Goal: Task Accomplishment & Management: Manage account settings

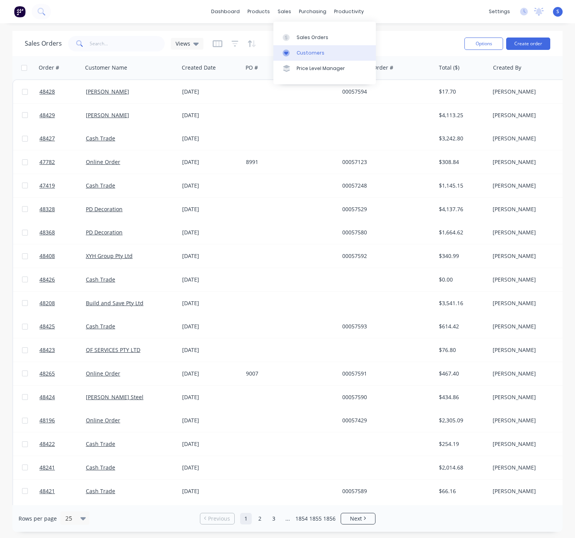
click at [311, 57] on div "Customers" at bounding box center [311, 53] width 28 height 7
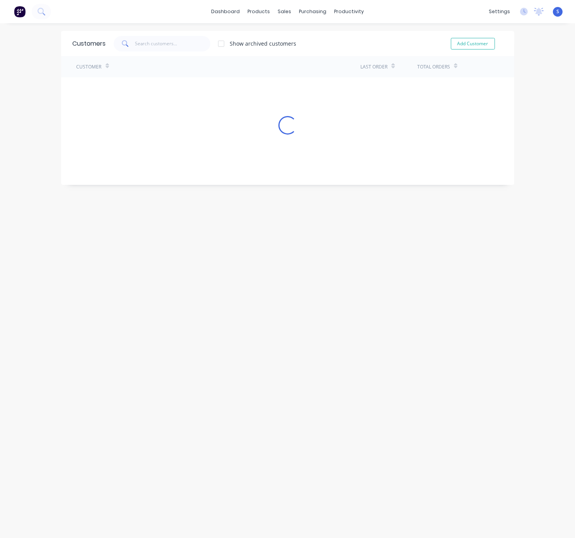
click at [122, 46] on icon at bounding box center [125, 43] width 7 height 7
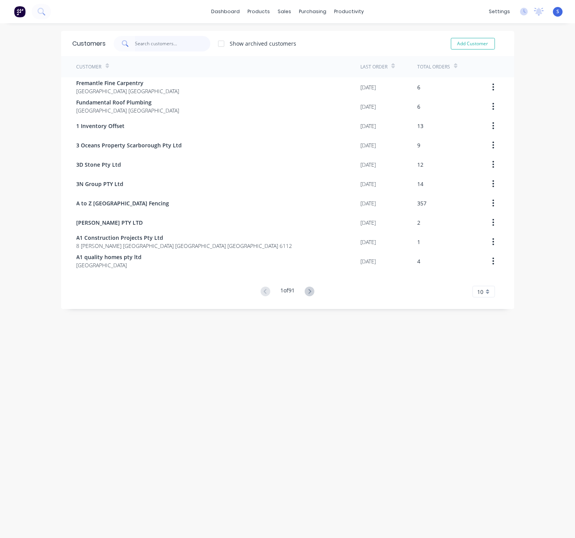
click at [163, 46] on input "text" at bounding box center [172, 43] width 75 height 15
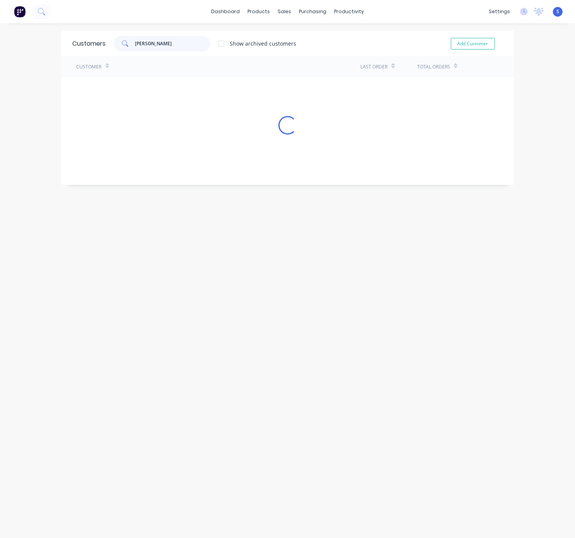
type input "CHRIS"
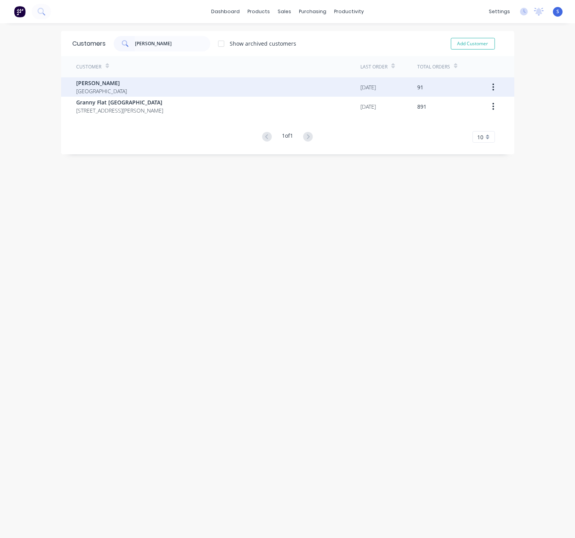
click at [151, 82] on div "Chris Gu Australia" at bounding box center [219, 86] width 284 height 19
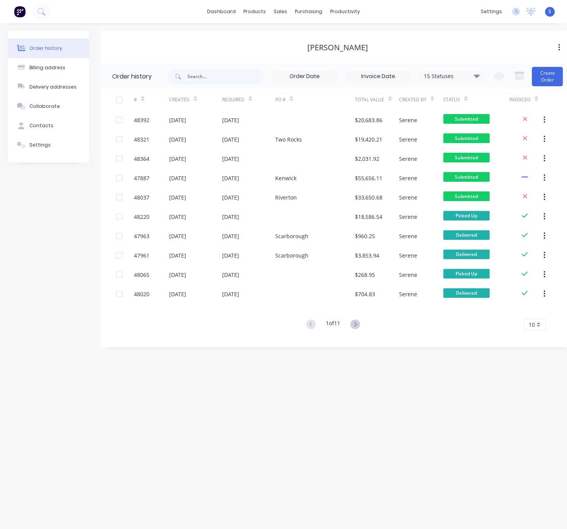
scroll to position [0, 9]
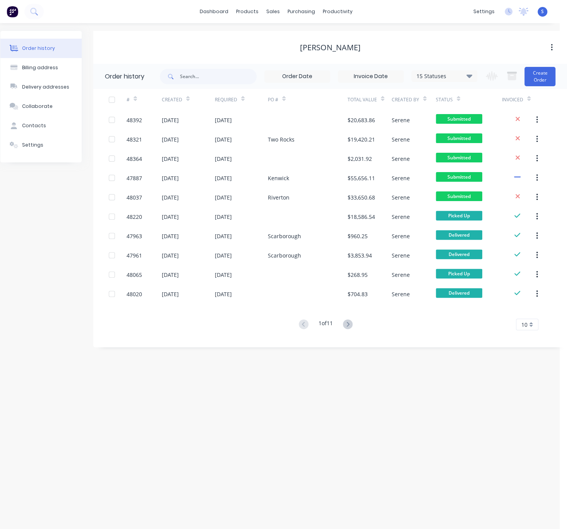
drag, startPoint x: 259, startPoint y: 379, endPoint x: 372, endPoint y: 364, distance: 114.4
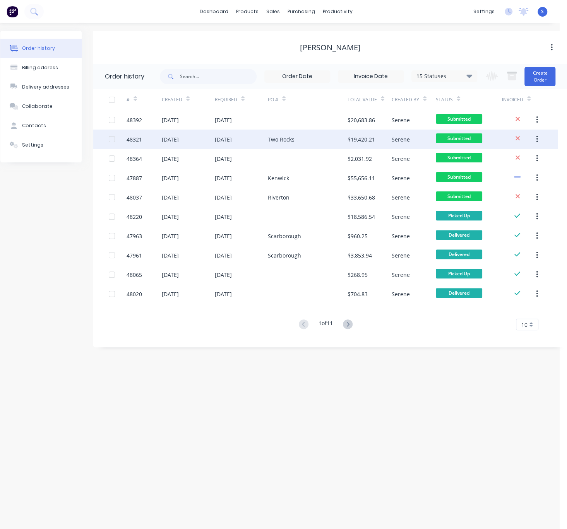
click at [247, 141] on div "[DATE]" at bounding box center [241, 139] width 53 height 19
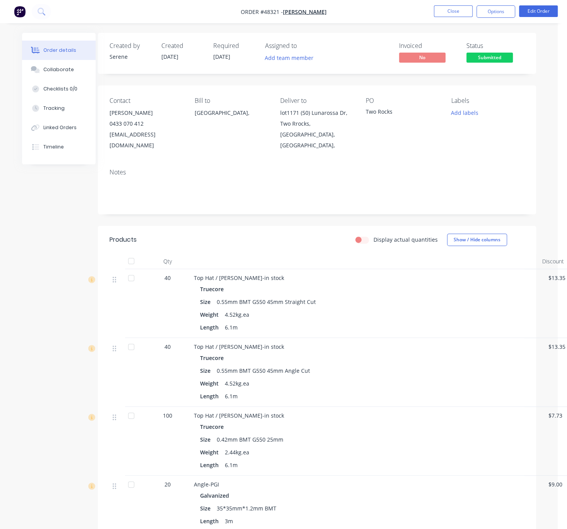
scroll to position [0, 44]
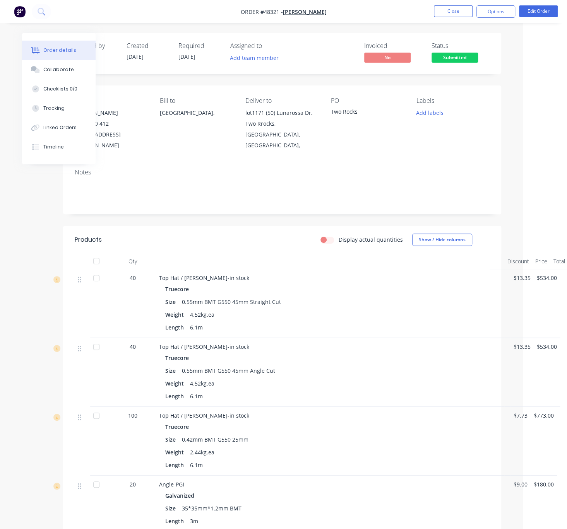
drag, startPoint x: 217, startPoint y: 240, endPoint x: 288, endPoint y: 244, distance: 70.9
drag, startPoint x: 216, startPoint y: 236, endPoint x: 305, endPoint y: 240, distance: 89.1
click at [201, 246] on div "Display actual quantities Show / Hide columns" at bounding box center [324, 240] width 327 height 12
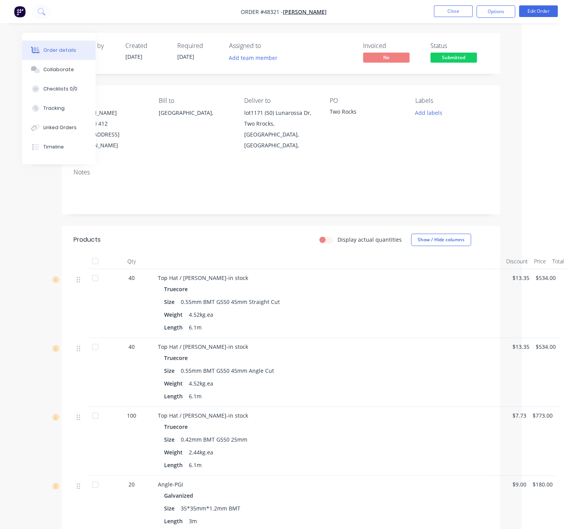
drag, startPoint x: 187, startPoint y: 235, endPoint x: 241, endPoint y: 237, distance: 54.2
click at [239, 245] on div "Display actual quantities Show / Hide columns" at bounding box center [324, 240] width 327 height 12
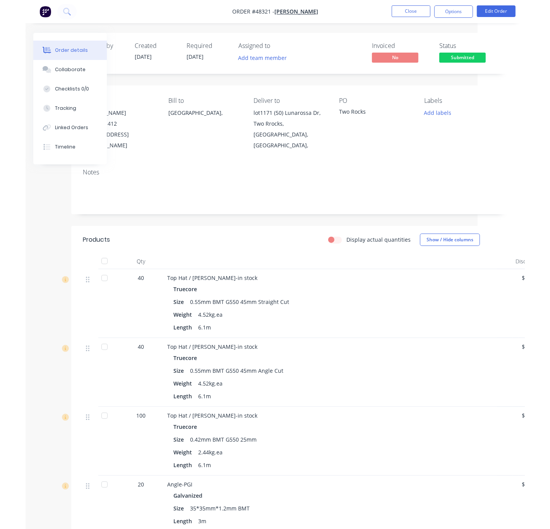
scroll to position [0, 39]
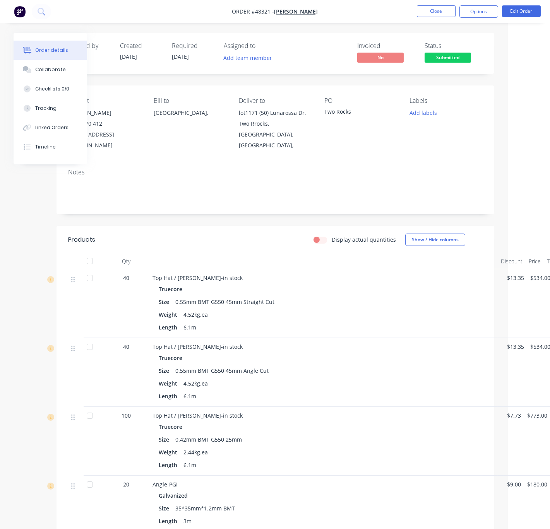
drag, startPoint x: 190, startPoint y: 240, endPoint x: 208, endPoint y: 237, distance: 18.7
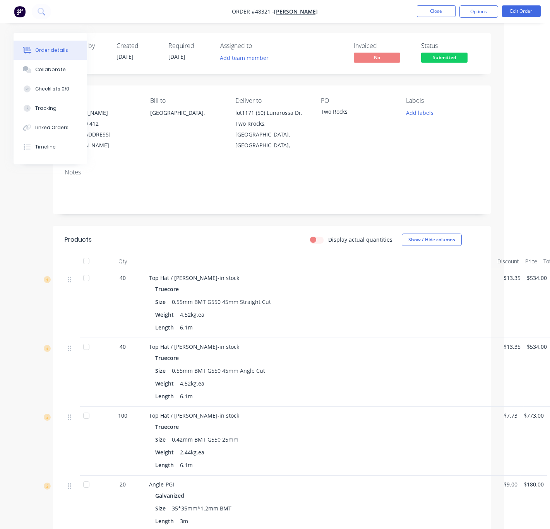
click at [184, 246] on div "Display actual quantities Show / Hide columns" at bounding box center [316, 240] width 326 height 12
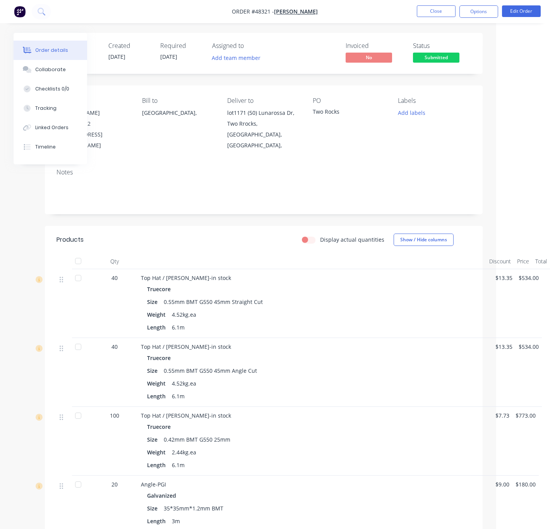
drag, startPoint x: 189, startPoint y: 242, endPoint x: 252, endPoint y: 245, distance: 63.1
click at [233, 254] on header "Products Display actual quantities Show / Hide columns" at bounding box center [264, 240] width 438 height 28
click at [446, 11] on button "Close" at bounding box center [436, 11] width 39 height 12
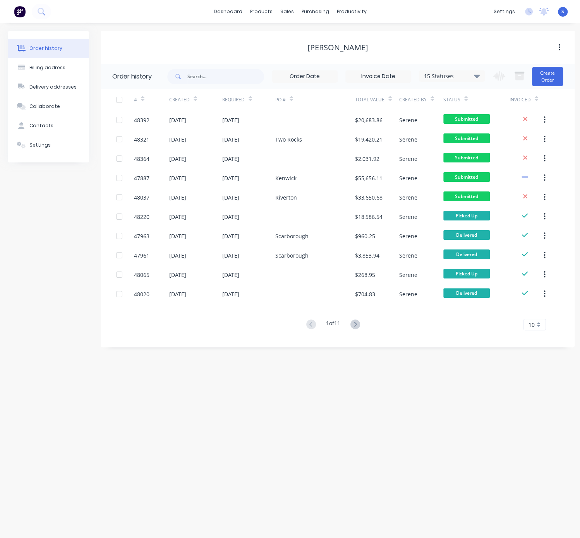
click at [352, 423] on div "Order history Billing address Delivery addresses Collaborate Contacts Settings …" at bounding box center [290, 280] width 580 height 515
click at [339, 427] on div "Order history Billing address Delivery addresses Collaborate Contacts Settings …" at bounding box center [290, 280] width 580 height 515
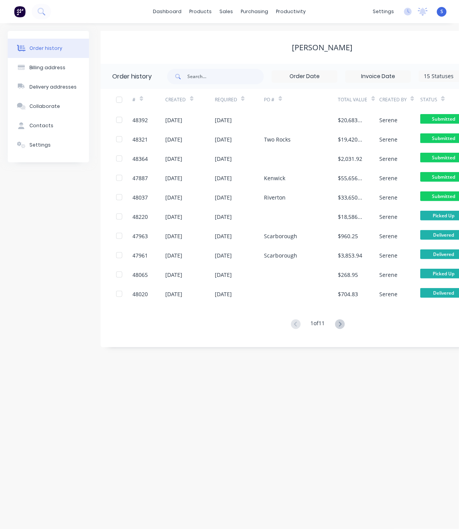
click at [170, 59] on div "[PERSON_NAME]" at bounding box center [322, 47] width 443 height 33
click at [190, 75] on input "text" at bounding box center [225, 76] width 77 height 15
type input "480"
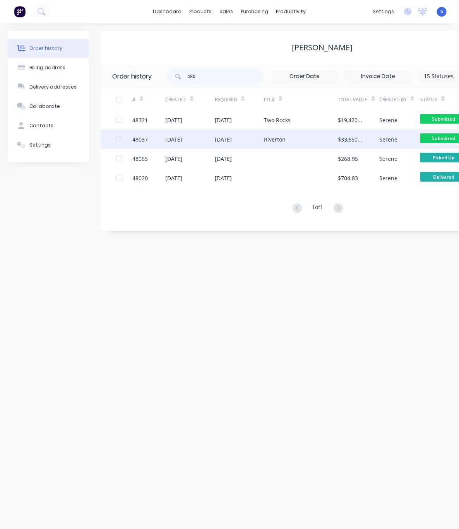
click at [240, 144] on div "[DATE]" at bounding box center [240, 139] width 50 height 19
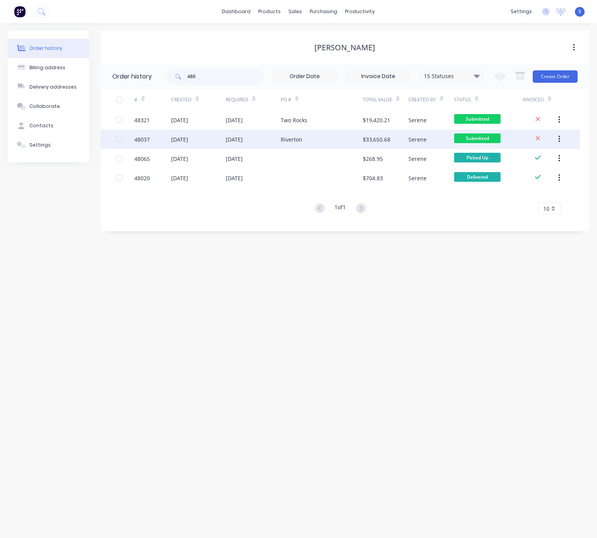
click at [232, 139] on div "[DATE]" at bounding box center [234, 139] width 17 height 8
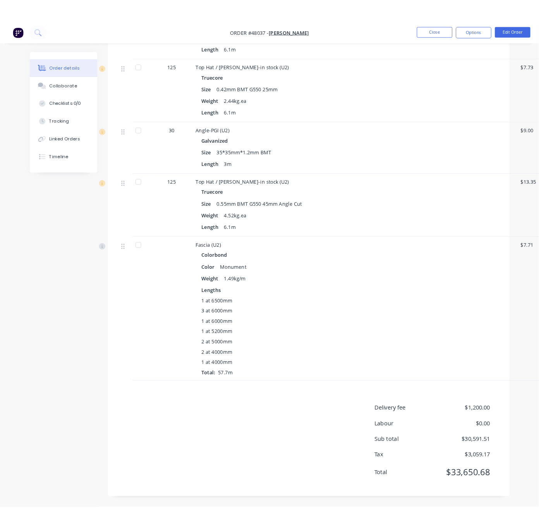
scroll to position [1178, 0]
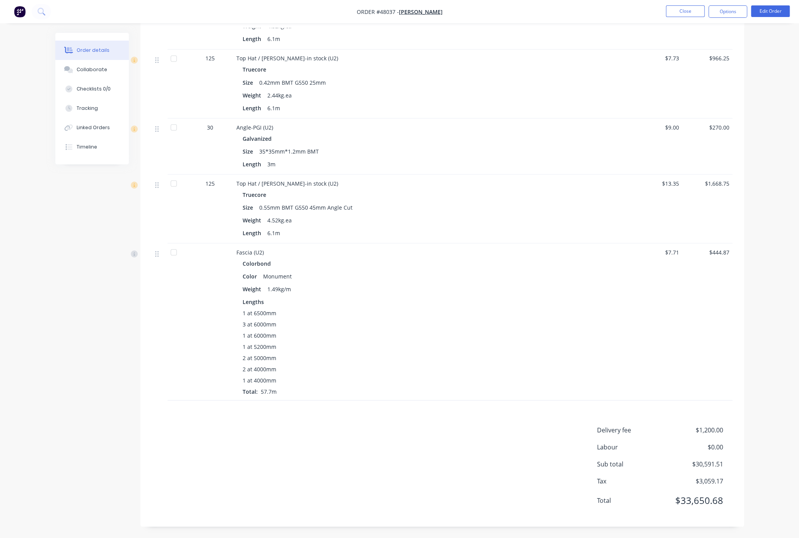
click at [502, 258] on div "Colorbond" at bounding box center [408, 263] width 330 height 11
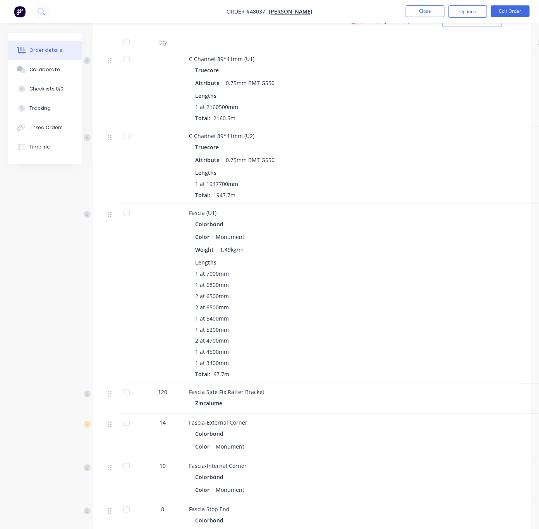
scroll to position [0, 0]
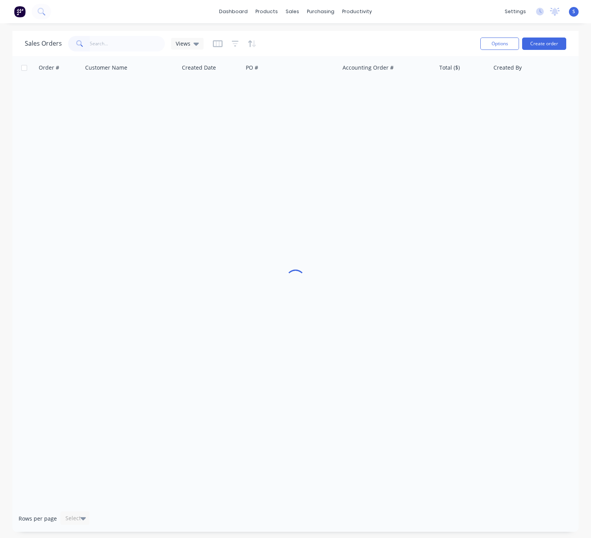
click at [133, 40] on input "text" at bounding box center [127, 43] width 75 height 15
type input "94971"
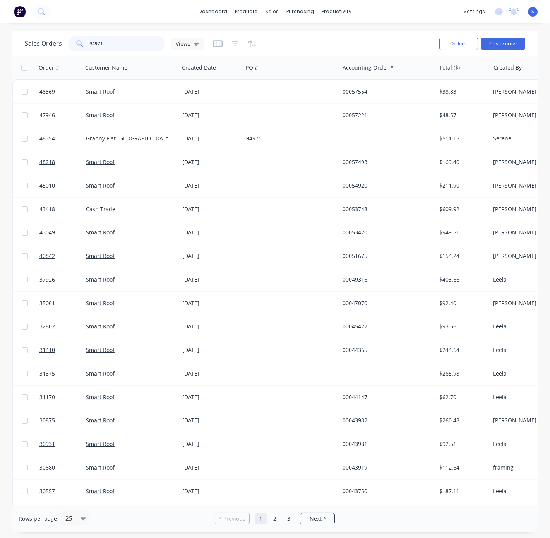
drag, startPoint x: 94, startPoint y: 45, endPoint x: 86, endPoint y: 45, distance: 8.1
click at [88, 45] on div "94971" at bounding box center [116, 43] width 97 height 15
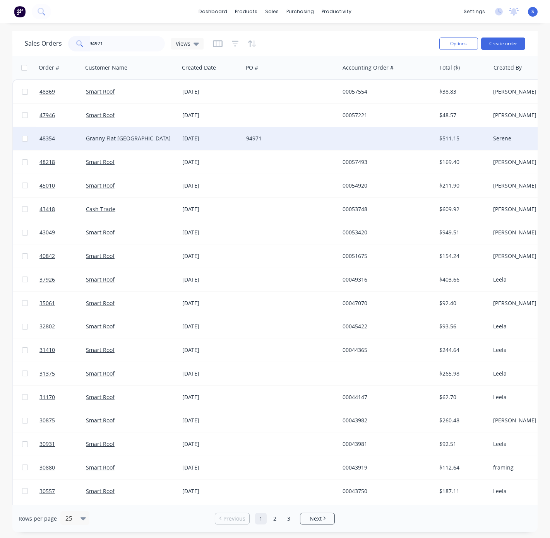
click at [272, 142] on div "94971" at bounding box center [291, 138] width 96 height 23
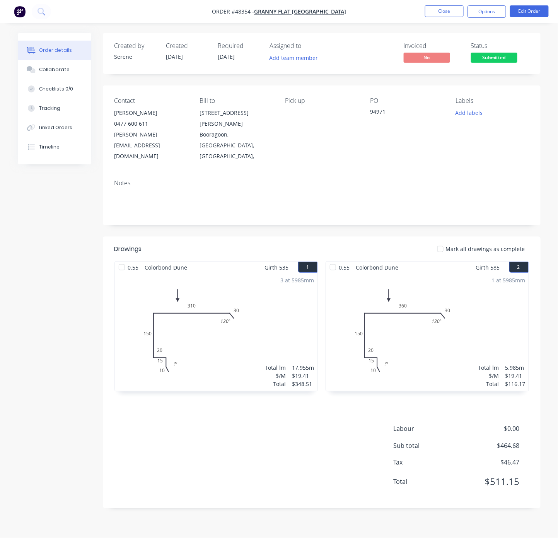
drag, startPoint x: 194, startPoint y: 224, endPoint x: 308, endPoint y: 217, distance: 114.4
click at [57, 131] on div "Linked Orders" at bounding box center [55, 127] width 33 height 7
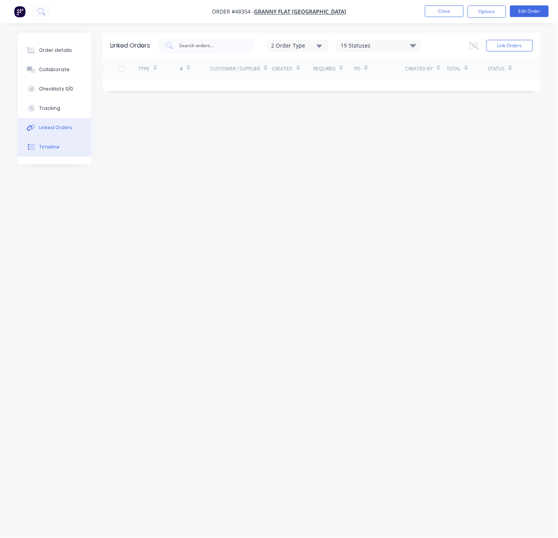
click at [55, 157] on button "Timeline" at bounding box center [55, 146] width 74 height 19
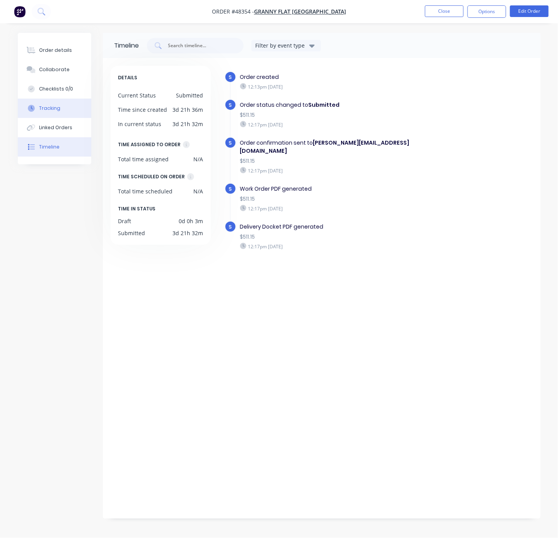
click at [53, 111] on div "Tracking" at bounding box center [49, 108] width 21 height 7
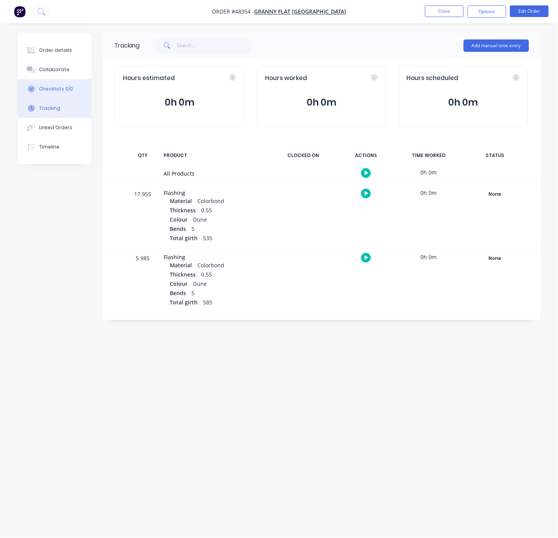
click at [53, 86] on button "Checklists 0/0" at bounding box center [55, 88] width 74 height 19
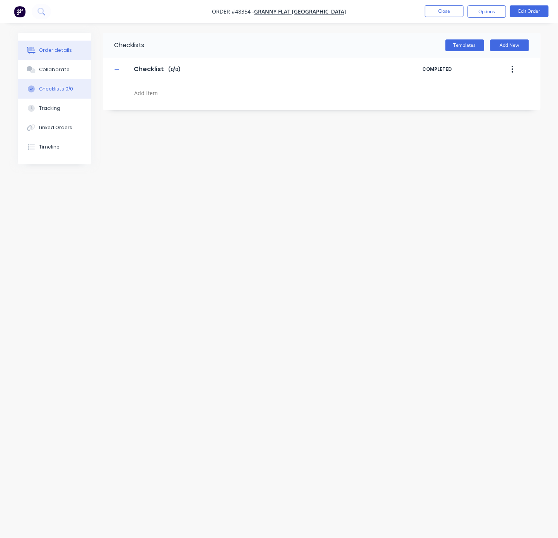
click at [55, 46] on button "Order details" at bounding box center [55, 50] width 74 height 19
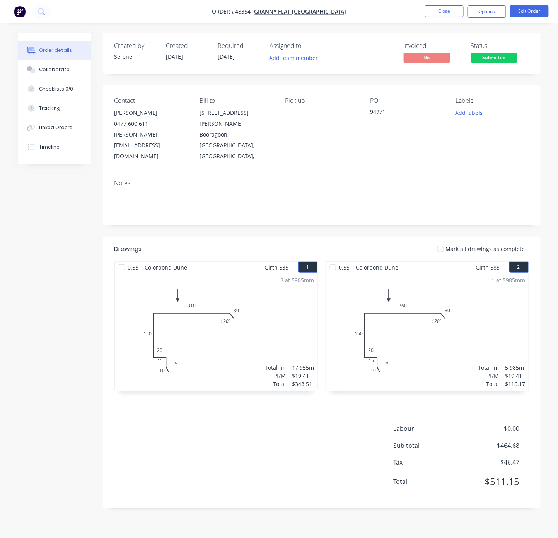
drag, startPoint x: 262, startPoint y: 226, endPoint x: 332, endPoint y: 226, distance: 70.0
click at [443, 14] on button "Close" at bounding box center [444, 11] width 39 height 12
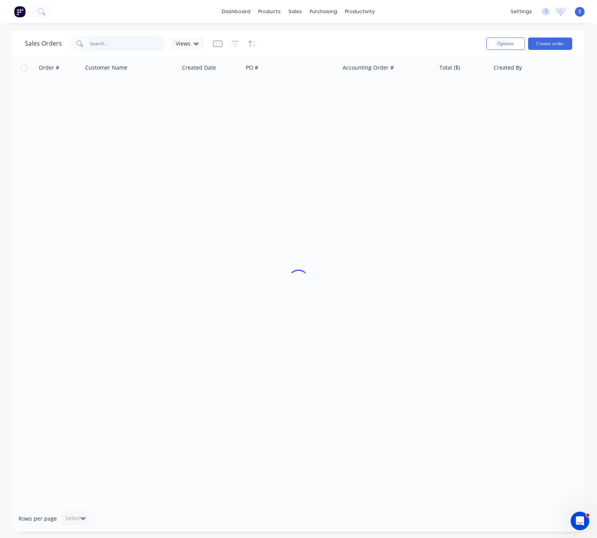
click at [123, 44] on input "text" at bounding box center [127, 43] width 75 height 15
click at [310, 48] on link "Customers" at bounding box center [335, 52] width 103 height 15
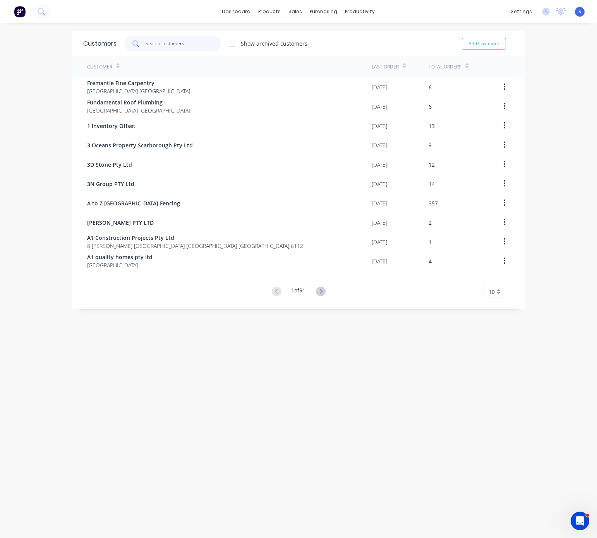
click at [149, 49] on input "text" at bounding box center [183, 43] width 75 height 15
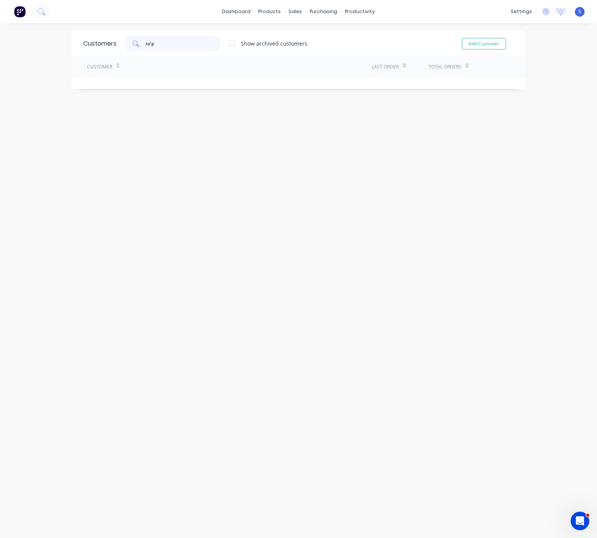
type input "top"
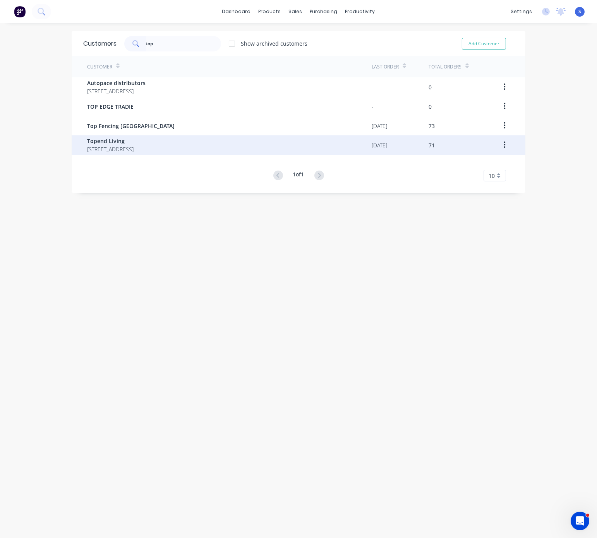
click at [134, 140] on span "Topend Living" at bounding box center [110, 141] width 46 height 8
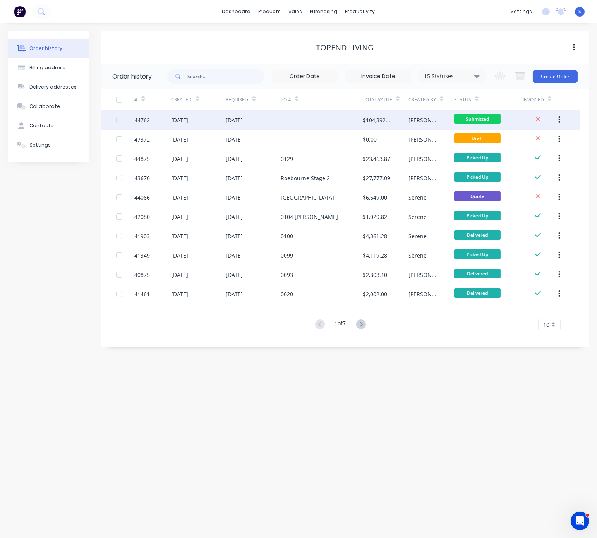
click at [287, 114] on div at bounding box center [322, 119] width 82 height 19
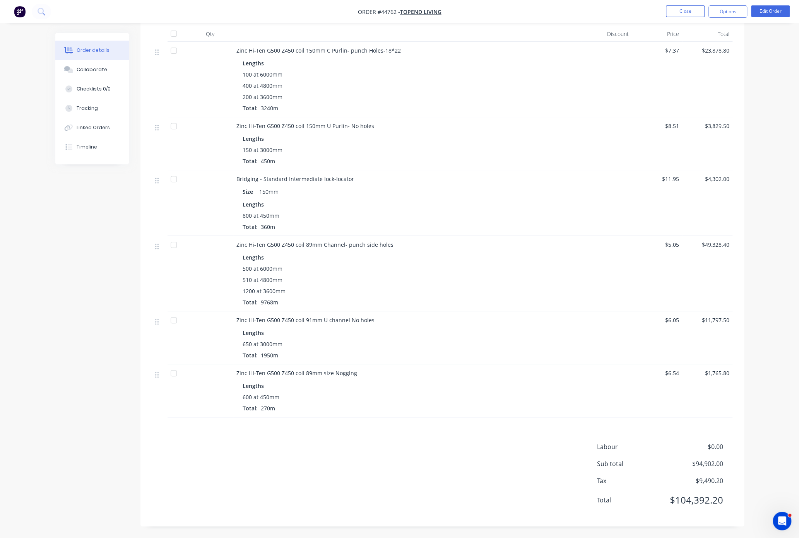
scroll to position [248, 0]
click at [596, 15] on button "Edit Order" at bounding box center [770, 11] width 39 height 12
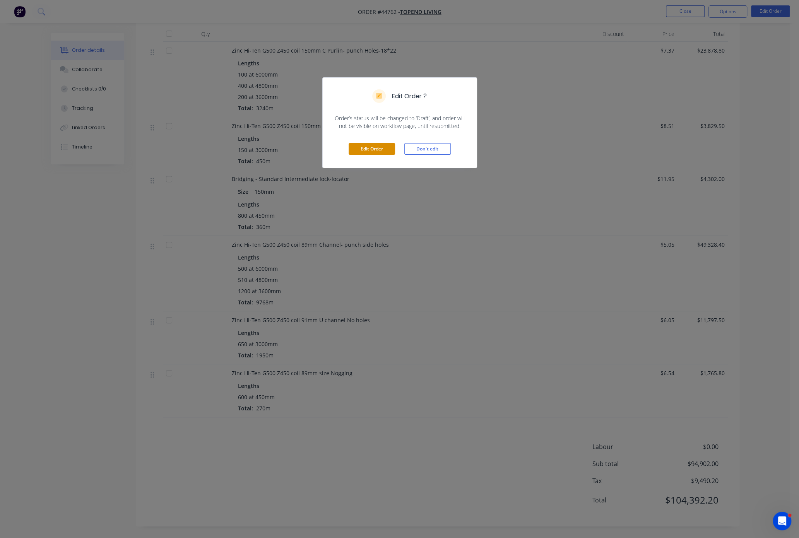
click at [382, 155] on button "Edit Order" at bounding box center [372, 149] width 46 height 12
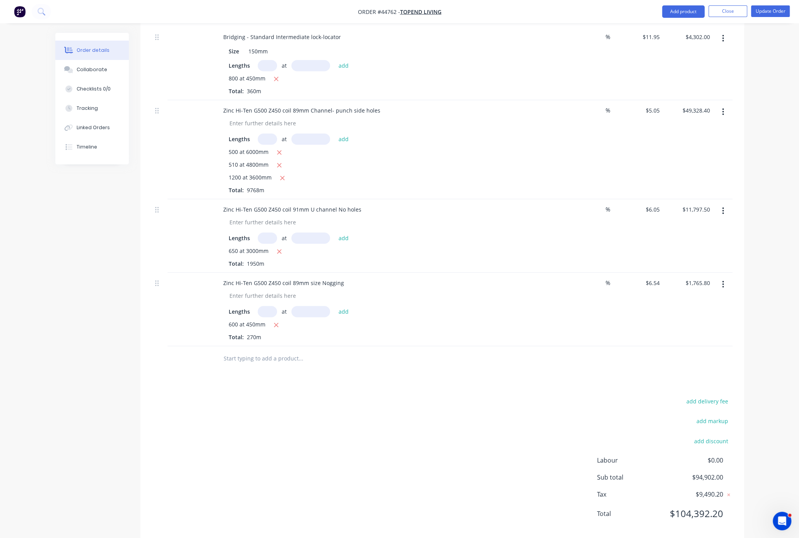
scroll to position [509, 0]
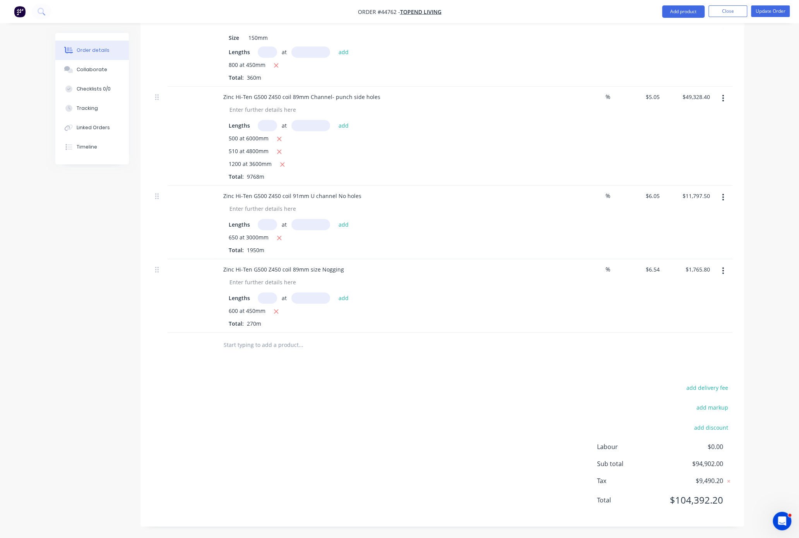
click at [269, 293] on input "text" at bounding box center [267, 298] width 19 height 11
type input "6000"
type input "450"
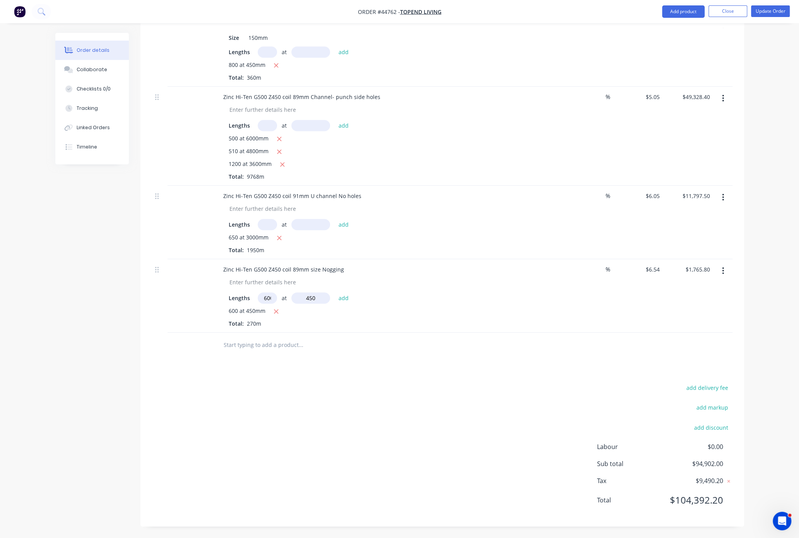
click at [335, 293] on button "add" at bounding box center [344, 298] width 18 height 10
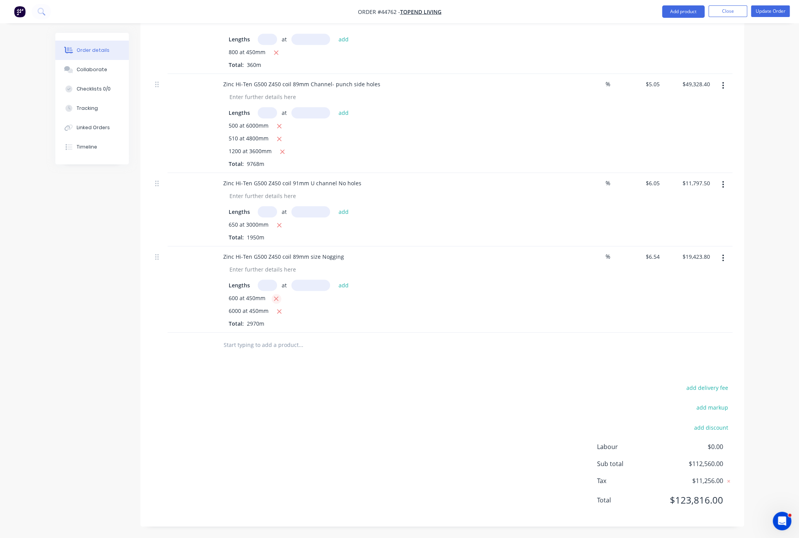
click at [279, 301] on icon "button" at bounding box center [276, 298] width 5 height 7
type input "$17,658.00"
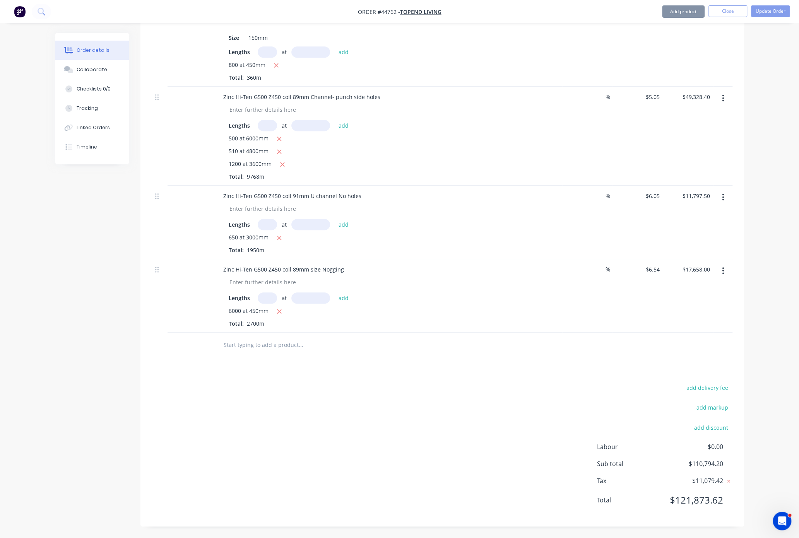
click at [429, 420] on div "add delivery fee add markup add discount Labour $0.00 Sub total $110,794.20 Tax…" at bounding box center [442, 449] width 580 height 132
drag, startPoint x: 521, startPoint y: 422, endPoint x: 517, endPoint y: 425, distance: 5.0
click at [520, 423] on div "Drawings Add drawing Products Show / Hide columns Add product Qty Discount Pric…" at bounding box center [442, 147] width 604 height 757
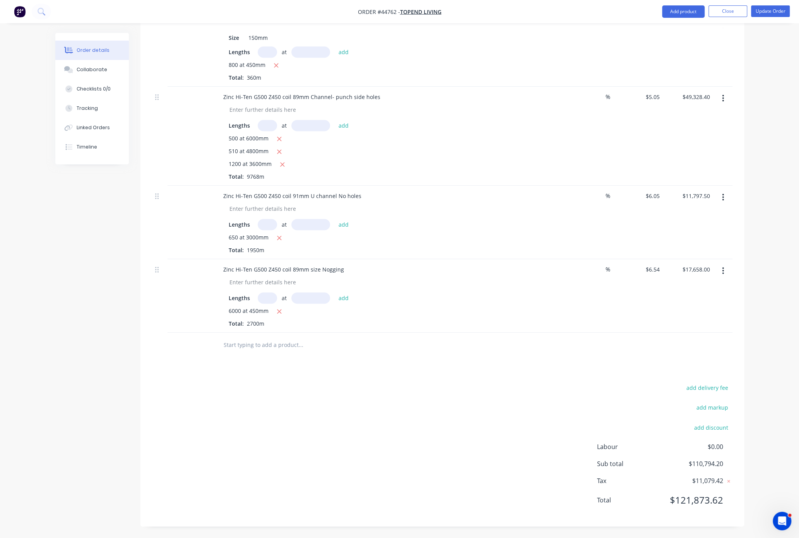
click at [596, 141] on div "$5.05 $5.05" at bounding box center [638, 136] width 50 height 99
click at [596, 275] on input "6.54" at bounding box center [654, 269] width 18 height 11
type input "$5.05"
type input "$13,635.00"
click at [596, 333] on div "$5.05 $5.05" at bounding box center [638, 296] width 50 height 74
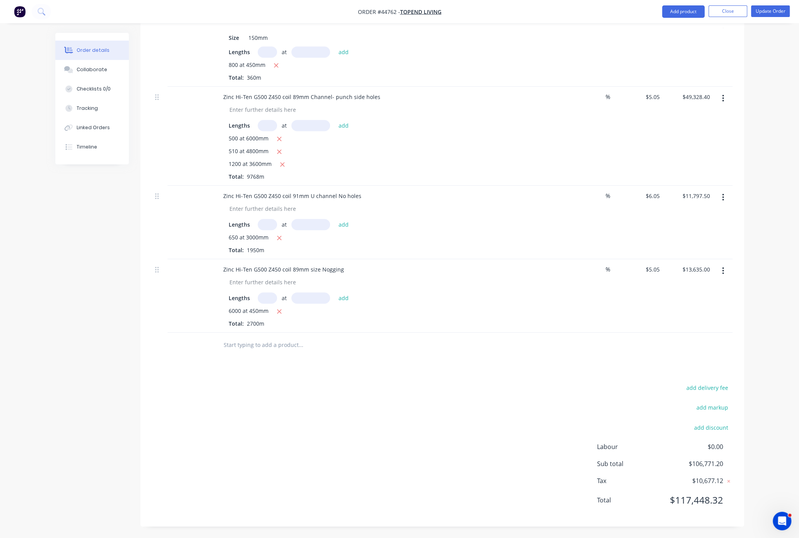
scroll to position [373, 0]
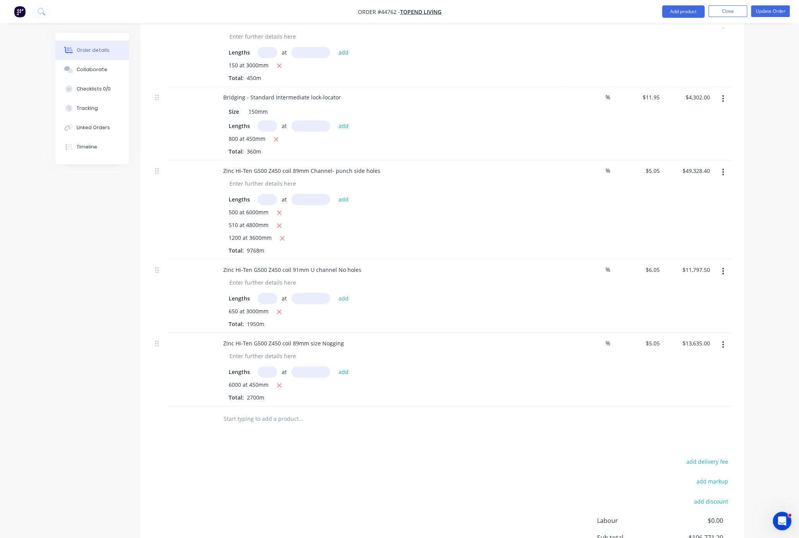
click at [592, 260] on div "%" at bounding box center [587, 210] width 50 height 99
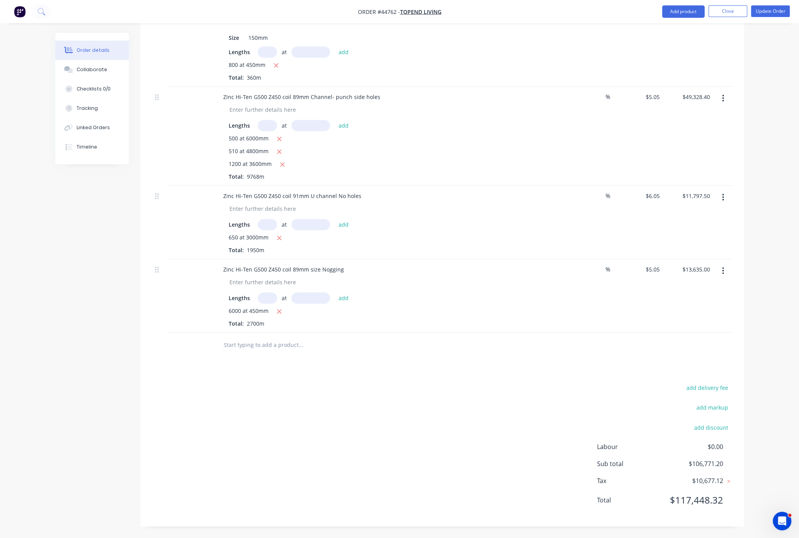
click at [475, 391] on div "add delivery fee add markup add discount Labour $0.00 Sub total $106,771.20 Tax…" at bounding box center [442, 449] width 580 height 132
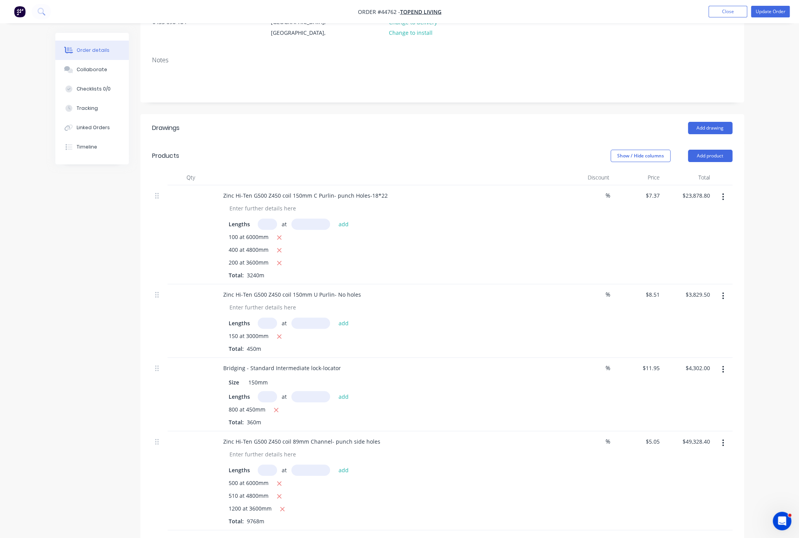
scroll to position [0, 0]
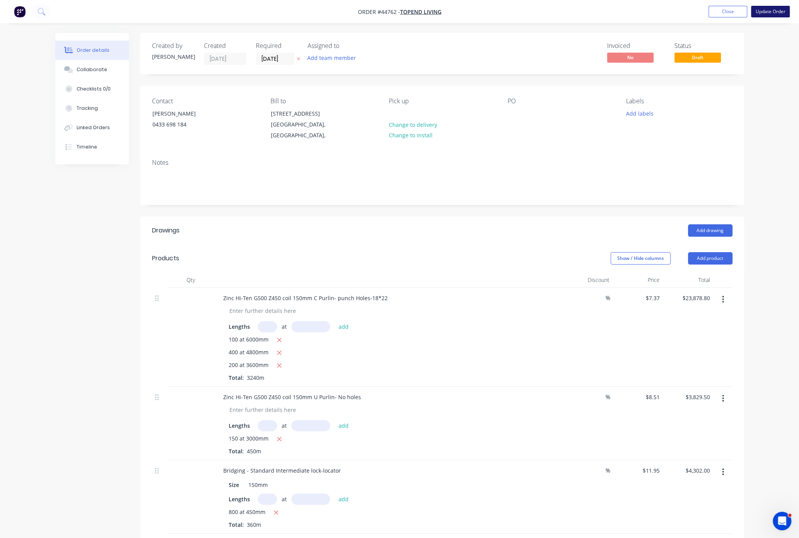
click at [596, 16] on button "Update Order" at bounding box center [770, 12] width 39 height 12
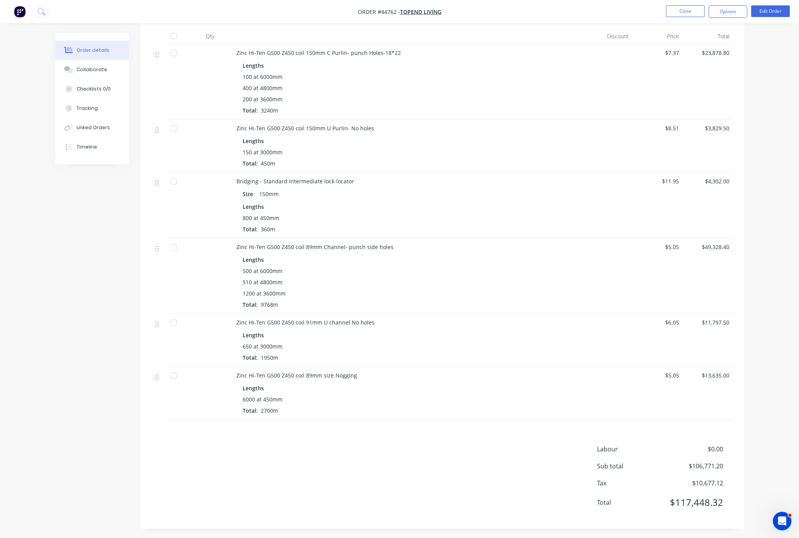
scroll to position [248, 0]
click at [491, 340] on div "650 at 3000mm" at bounding box center [408, 344] width 330 height 8
click at [431, 289] on div "500 at 6000mm 510 at 4800mm 1200 at 3600mm Total: 9768m" at bounding box center [408, 286] width 330 height 42
click at [431, 293] on div "500 at 6000mm 510 at 4800mm 1200 at 3600mm Total: 9768m" at bounding box center [408, 286] width 330 height 42
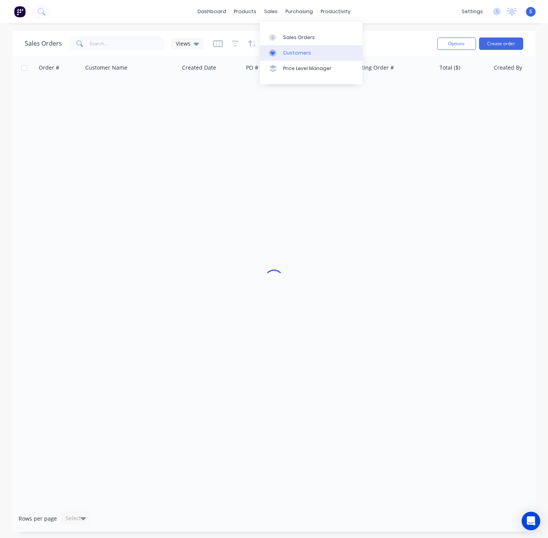
click at [284, 54] on div "Customers" at bounding box center [297, 53] width 28 height 7
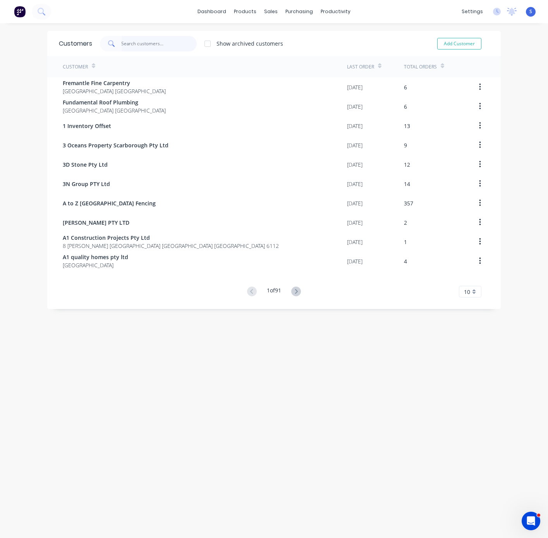
click at [135, 43] on input "text" at bounding box center [159, 43] width 75 height 15
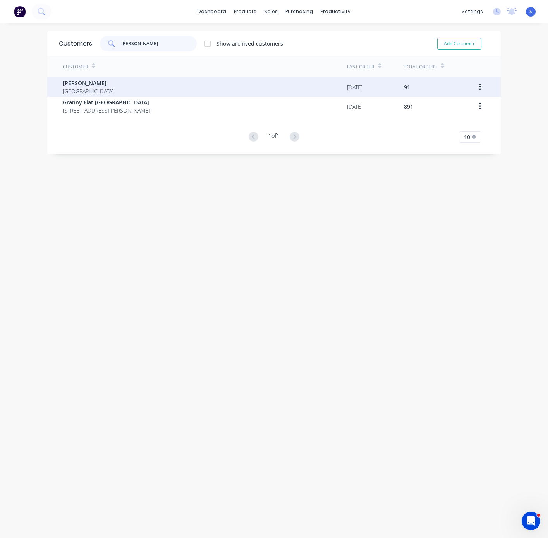
type input "[PERSON_NAME]"
click at [122, 81] on div "[PERSON_NAME] [GEOGRAPHIC_DATA]" at bounding box center [205, 86] width 284 height 19
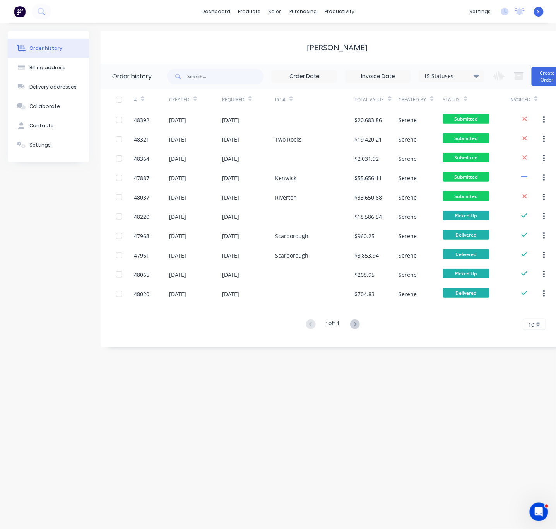
scroll to position [0, 20]
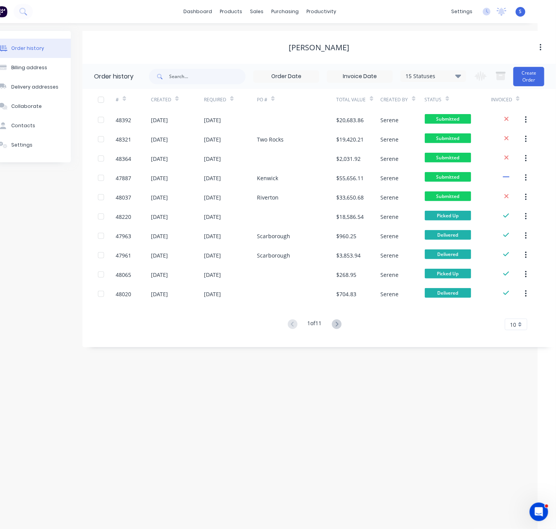
drag, startPoint x: 303, startPoint y: 410, endPoint x: 375, endPoint y: 402, distance: 72.1
click at [337, 322] on icon at bounding box center [337, 325] width 10 height 10
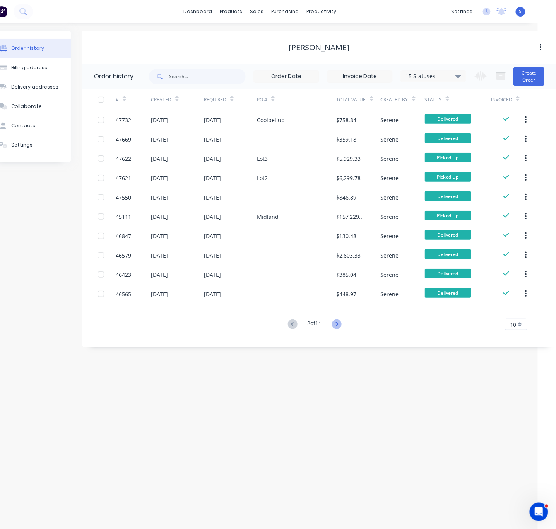
click at [339, 322] on icon at bounding box center [337, 325] width 10 height 10
click at [290, 325] on icon at bounding box center [293, 325] width 10 height 10
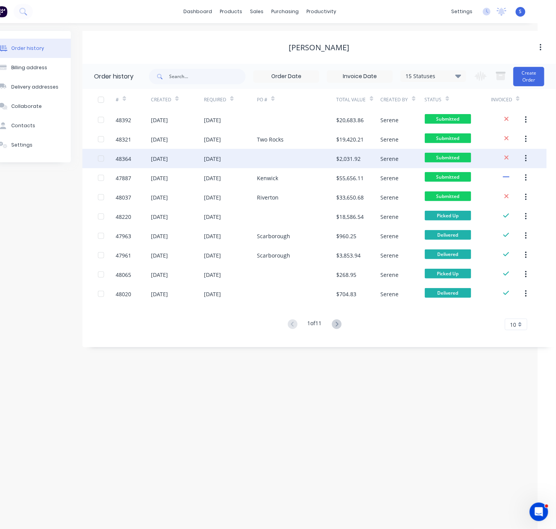
click at [274, 155] on div at bounding box center [297, 158] width 80 height 19
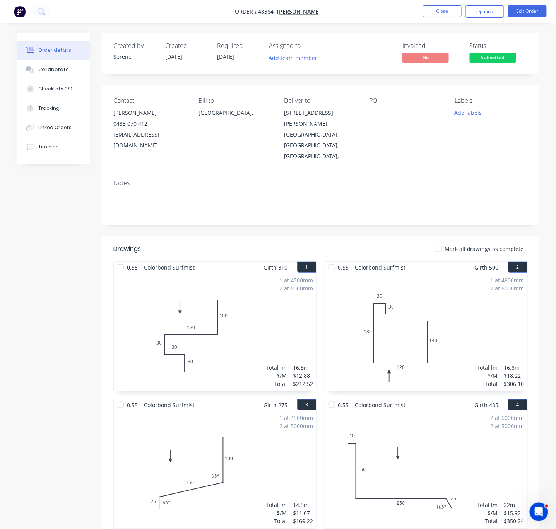
click at [390, 118] on div at bounding box center [406, 113] width 73 height 11
click at [515, 10] on button "Edit Order" at bounding box center [527, 11] width 39 height 12
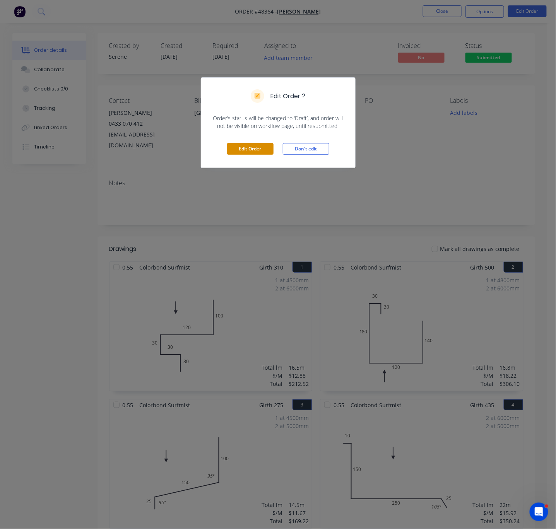
click at [237, 155] on button "Edit Order" at bounding box center [250, 149] width 46 height 12
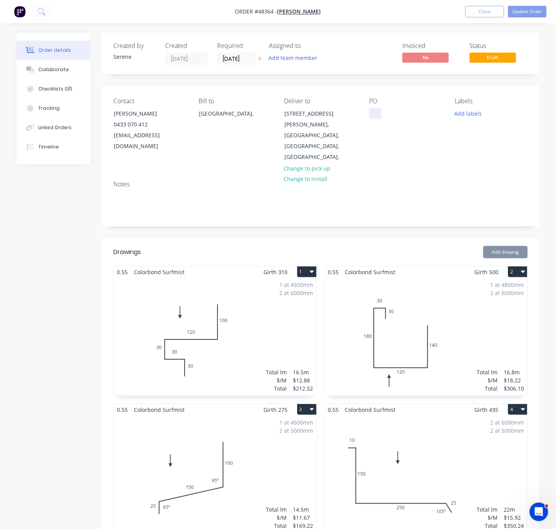
click at [374, 119] on div at bounding box center [376, 113] width 12 height 11
click at [530, 10] on button "Update Order" at bounding box center [527, 12] width 39 height 12
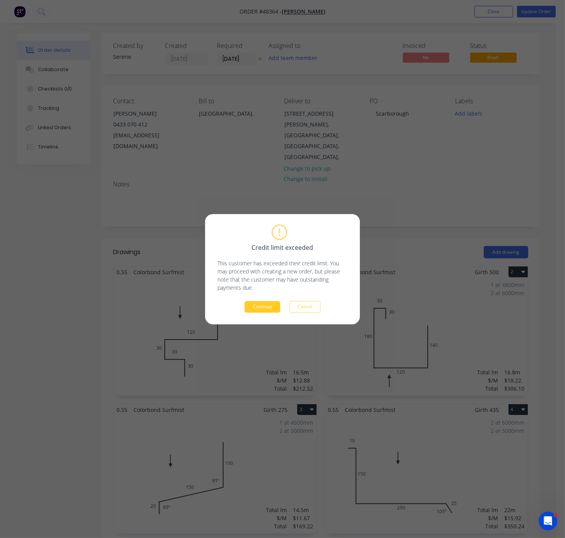
click at [264, 306] on button "Continue" at bounding box center [263, 307] width 36 height 12
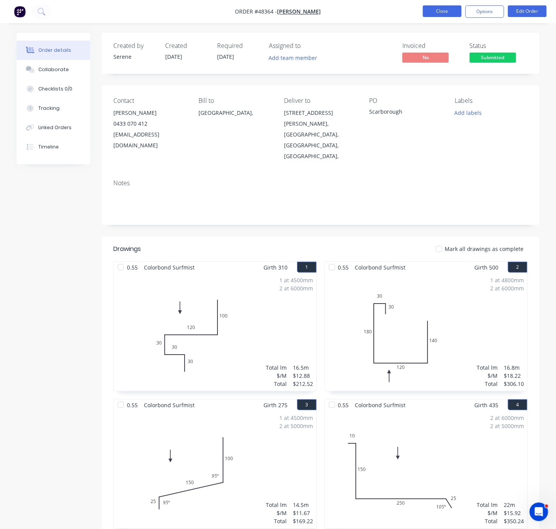
click at [441, 9] on button "Close" at bounding box center [442, 11] width 39 height 12
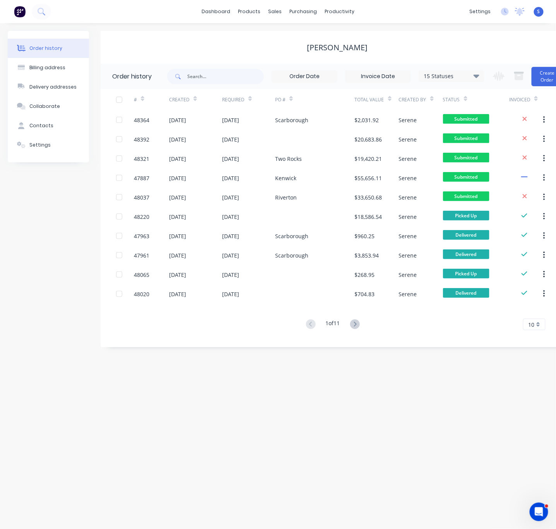
click at [351, 385] on div "Order history Billing address Delivery addresses Collaborate Contacts Settings …" at bounding box center [278, 276] width 556 height 506
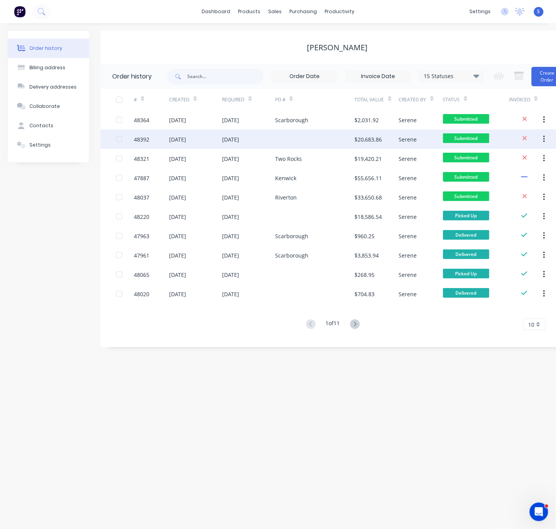
click at [283, 140] on div at bounding box center [315, 139] width 80 height 19
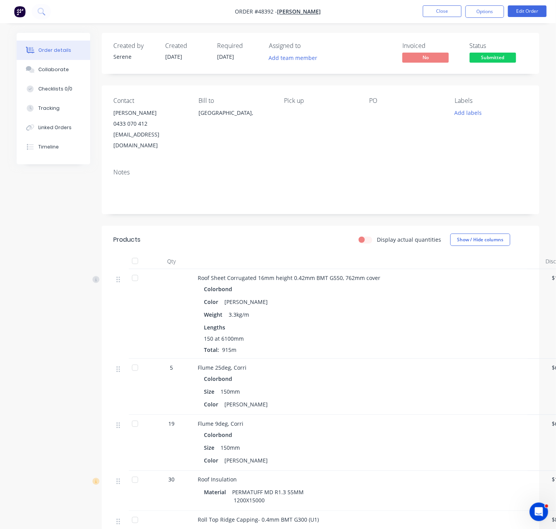
click at [285, 235] on div "Display actual quantities Show / Hide columns" at bounding box center [365, 240] width 326 height 12
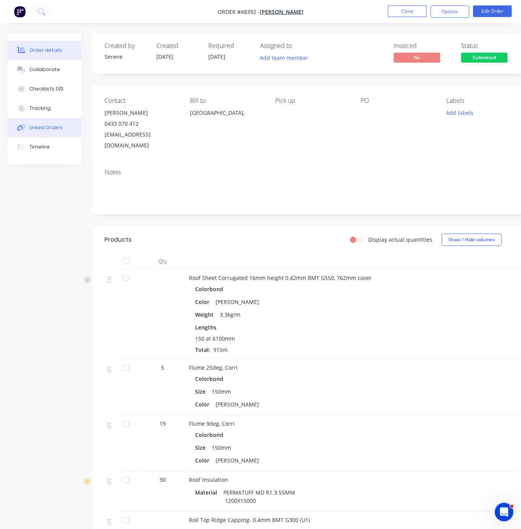
click at [64, 131] on button "Linked Orders" at bounding box center [45, 127] width 74 height 19
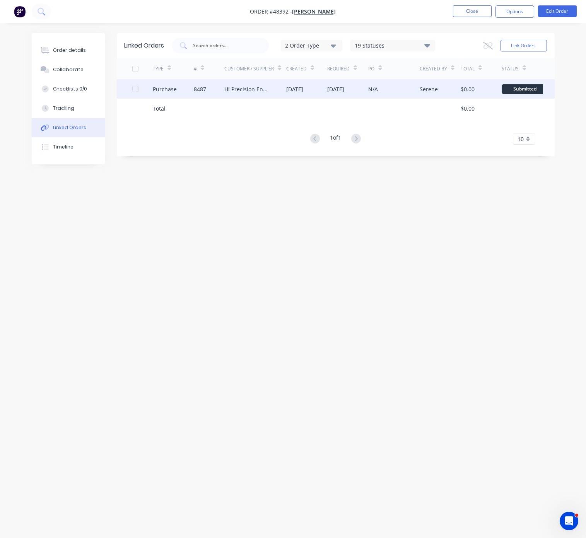
click at [273, 87] on div "Hi Precision Engineering" at bounding box center [255, 88] width 62 height 19
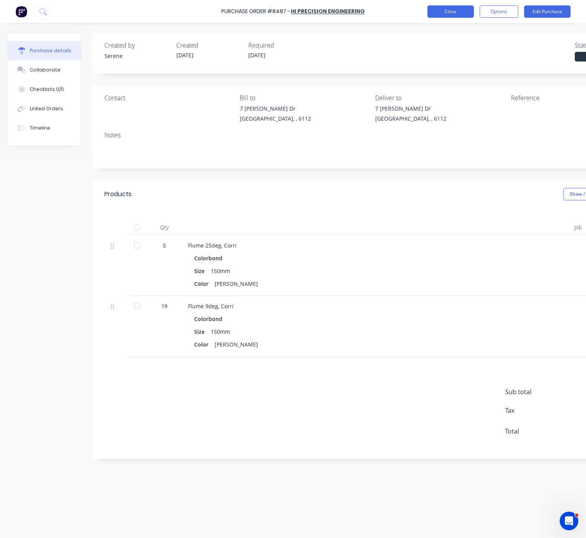
click at [444, 10] on button "Close" at bounding box center [451, 11] width 46 height 12
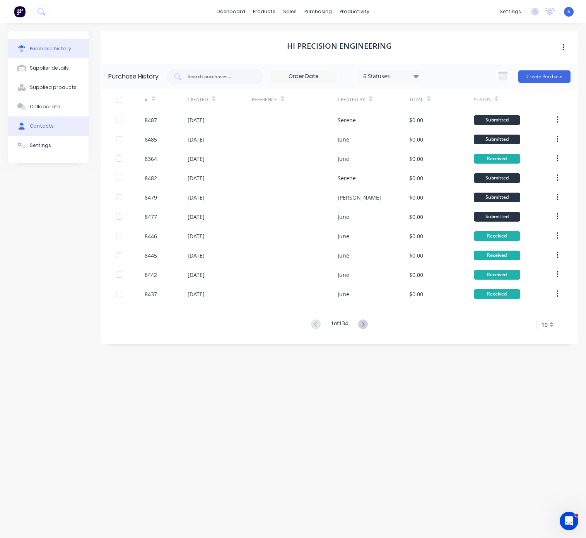
click at [46, 130] on div "Contacts" at bounding box center [42, 126] width 24 height 7
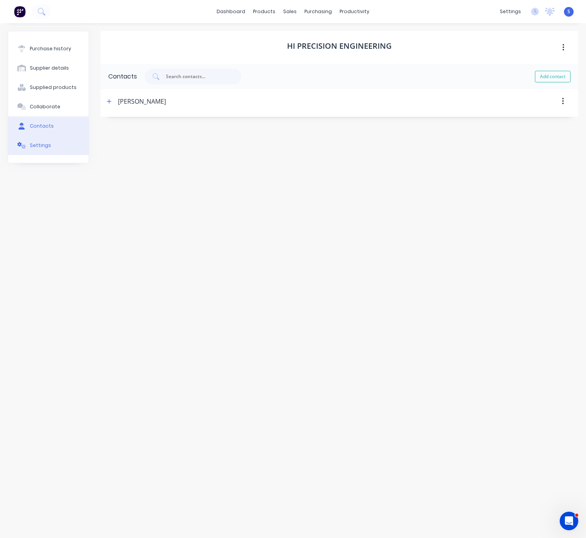
click at [47, 149] on div "Settings" at bounding box center [40, 145] width 21 height 7
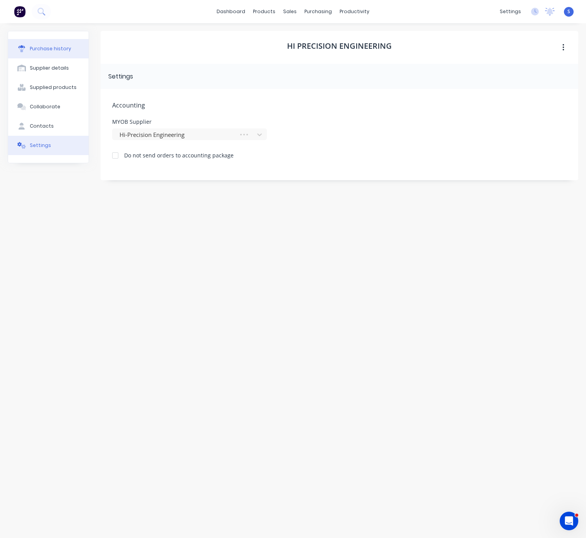
click at [54, 48] on div "Purchase history" at bounding box center [50, 48] width 41 height 7
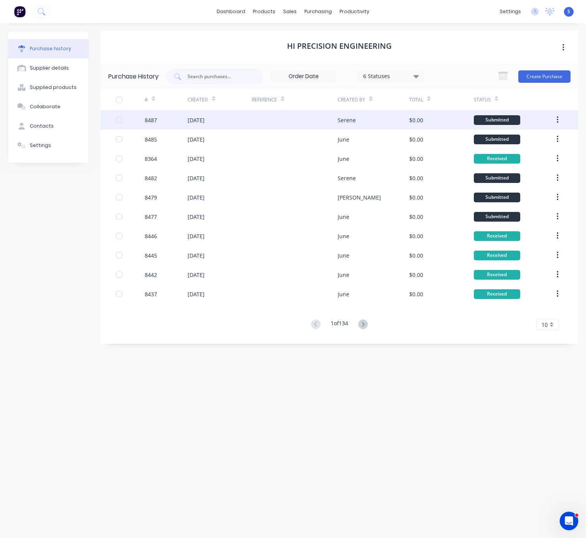
click at [189, 121] on div "22 Aug 2025" at bounding box center [196, 120] width 17 height 8
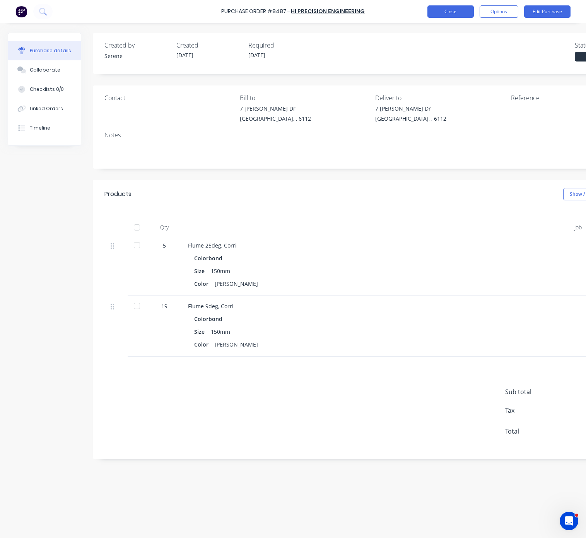
click at [443, 12] on button "Close" at bounding box center [451, 11] width 46 height 12
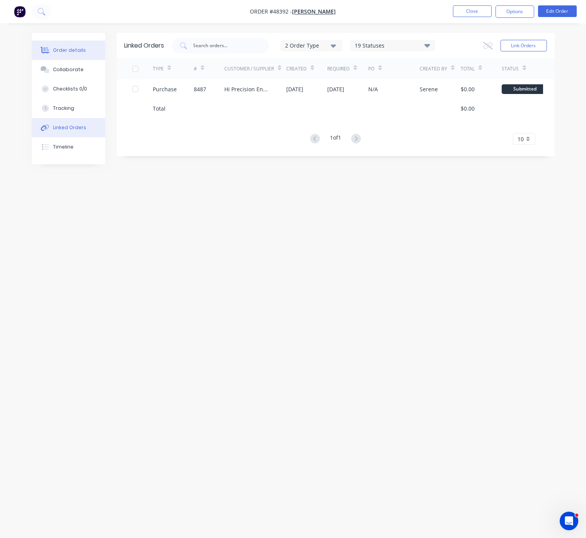
click at [67, 50] on div "Order details" at bounding box center [69, 50] width 33 height 7
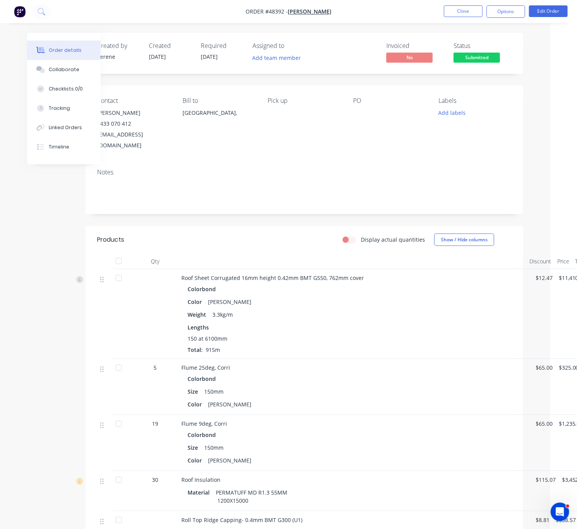
drag, startPoint x: 233, startPoint y: 229, endPoint x: 325, endPoint y: 236, distance: 92.4
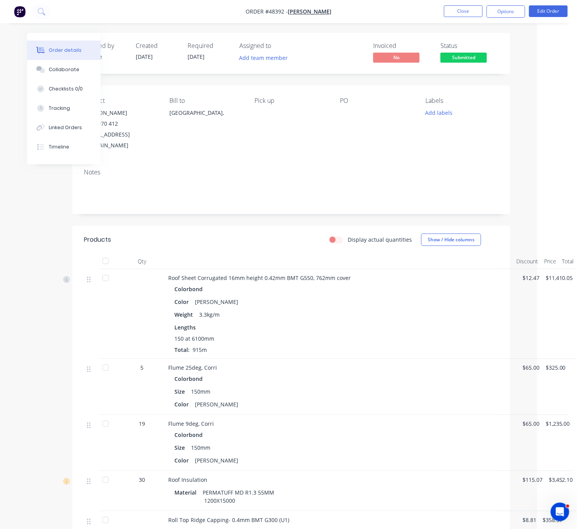
drag, startPoint x: 185, startPoint y: 233, endPoint x: 246, endPoint y: 225, distance: 62.0
click at [211, 240] on div "Display actual quantities Show / Hide columns" at bounding box center [335, 240] width 327 height 12
click at [276, 242] on div "Display actual quantities Show / Hide columns" at bounding box center [335, 240] width 327 height 12
click at [259, 244] on div "Display actual quantities Show / Hide columns" at bounding box center [335, 240] width 327 height 12
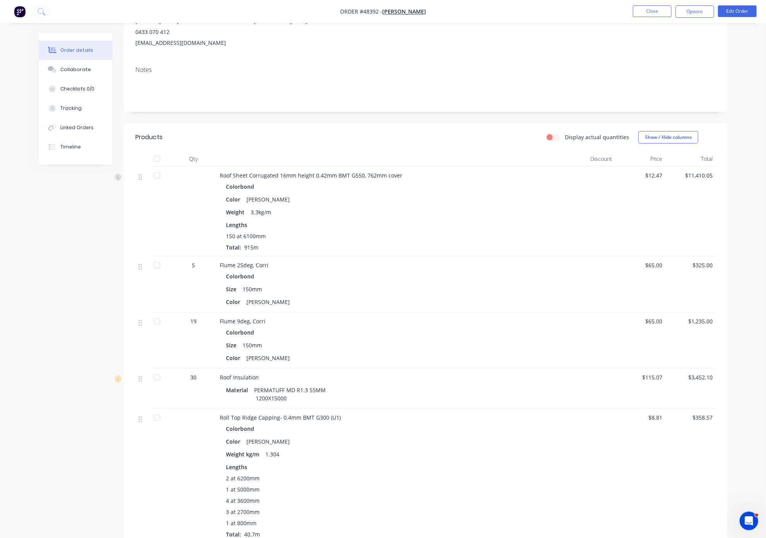
scroll to position [0, 0]
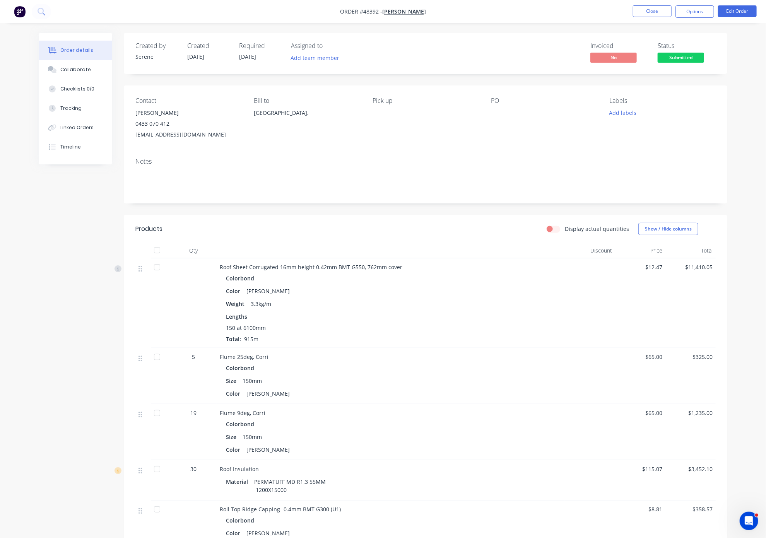
click at [372, 226] on header "Products Display actual quantities Show / Hide columns" at bounding box center [426, 229] width 604 height 28
click at [500, 118] on div at bounding box center [539, 113] width 97 height 11
click at [547, 10] on button "Edit Order" at bounding box center [737, 11] width 39 height 12
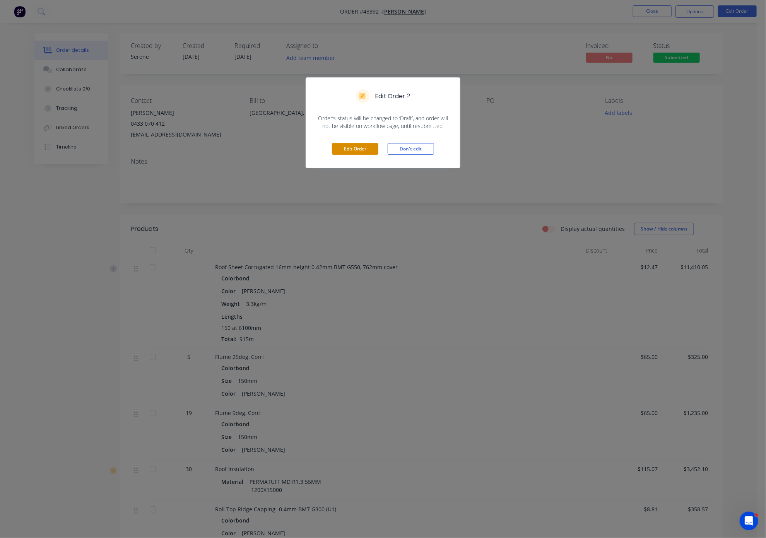
click at [341, 153] on button "Edit Order" at bounding box center [355, 149] width 46 height 12
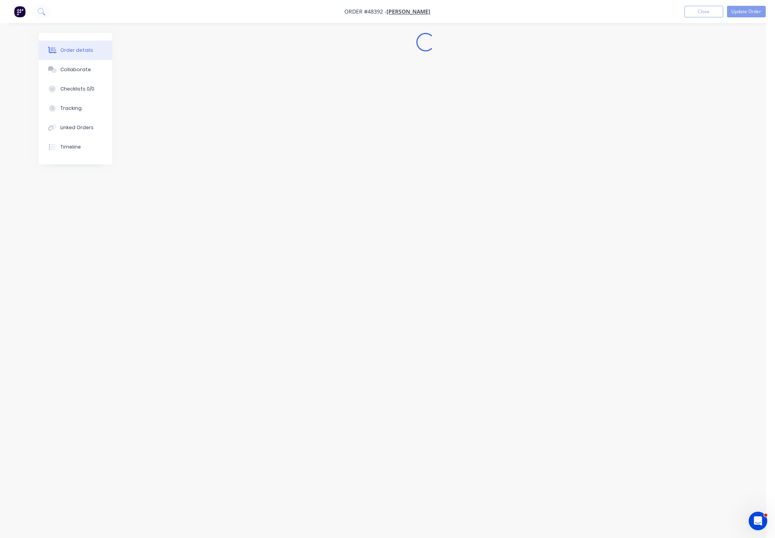
click at [342, 135] on button "Edit Order" at bounding box center [360, 130] width 46 height 12
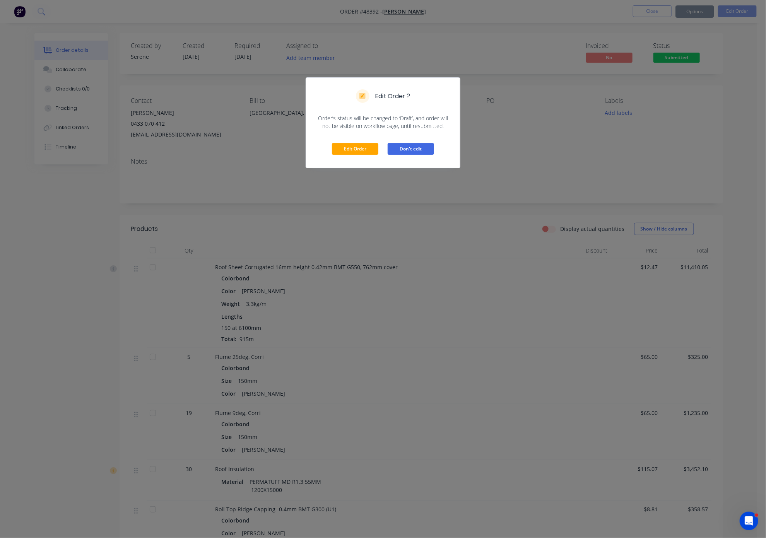
click at [408, 153] on button "Don't edit" at bounding box center [411, 149] width 46 height 12
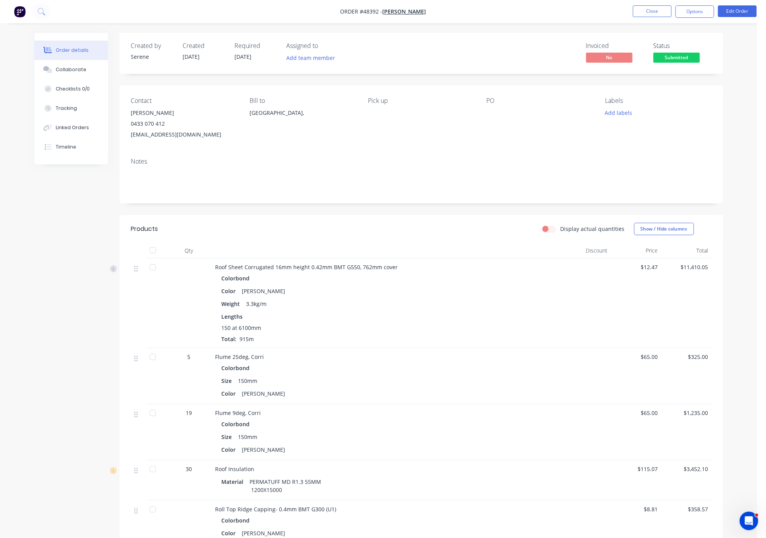
click at [493, 116] on div at bounding box center [535, 113] width 97 height 11
click at [478, 121] on div "Contact Chris Gu 0433 070 412 account@speedframewa.com.au Bill to Australia, Pi…" at bounding box center [422, 119] width 604 height 66
click at [547, 12] on button "Edit Order" at bounding box center [737, 11] width 39 height 12
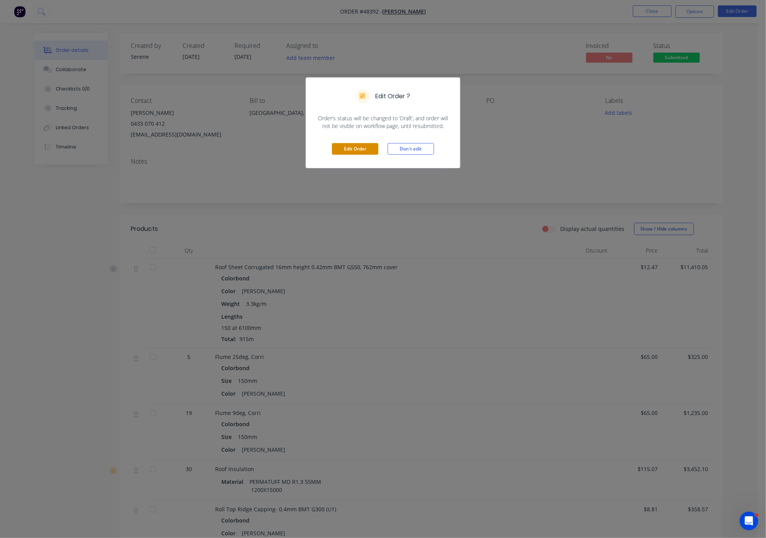
click at [343, 152] on button "Edit Order" at bounding box center [355, 149] width 46 height 12
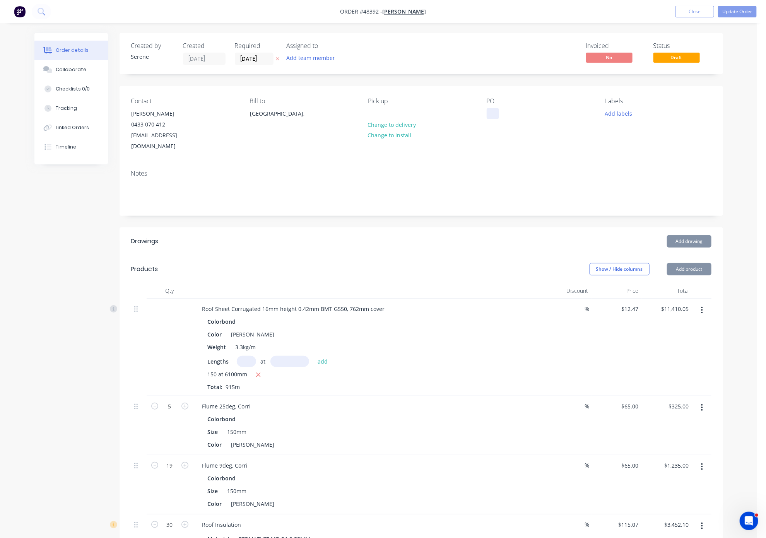
click at [492, 118] on div at bounding box center [493, 113] width 12 height 11
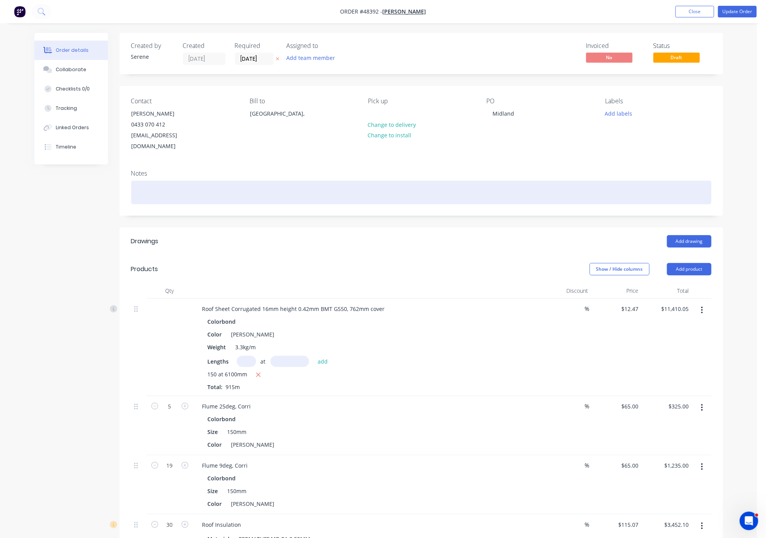
click at [505, 223] on div "Created by Serene Created 22/08/25 Required 01/09/25 Assigned to Add team membe…" at bounding box center [422, 528] width 604 height 991
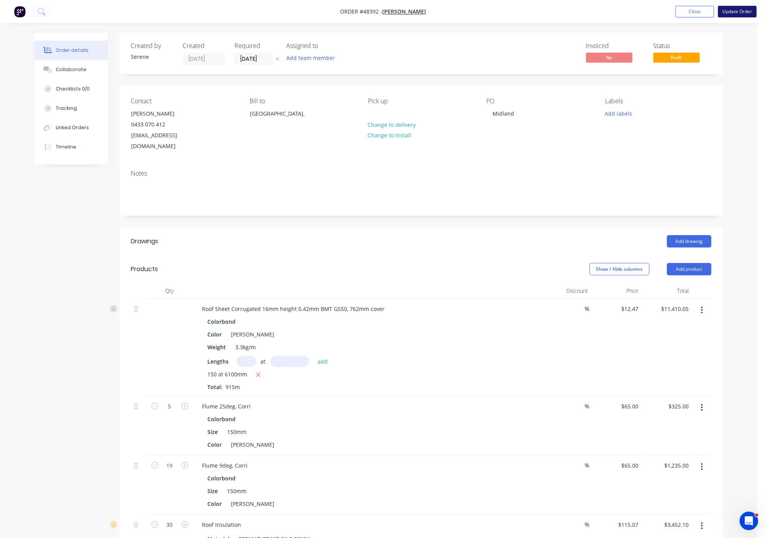
click at [547, 14] on button "Update Order" at bounding box center [737, 12] width 39 height 12
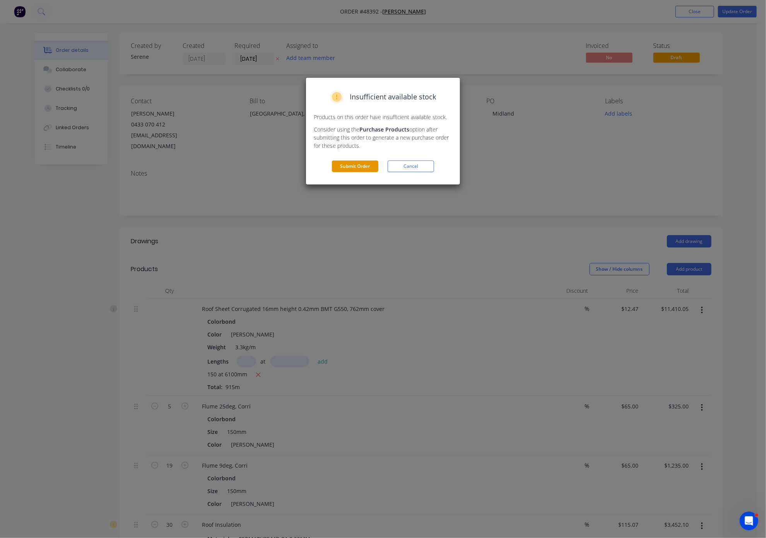
click at [356, 172] on button "Submit Order" at bounding box center [355, 167] width 46 height 12
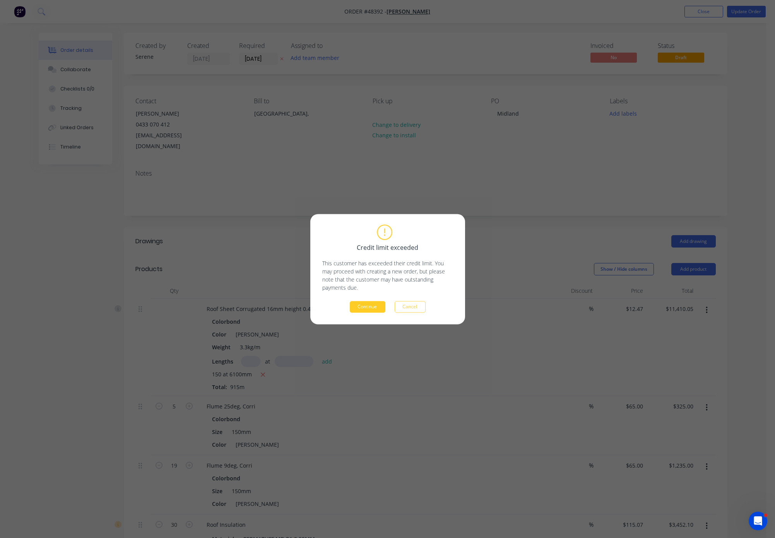
click at [366, 308] on button "Continue" at bounding box center [368, 307] width 36 height 12
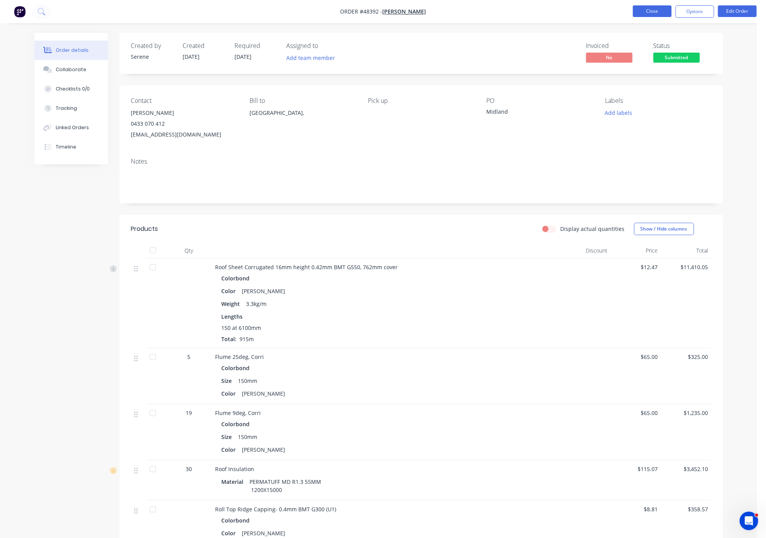
click at [547, 9] on button "Close" at bounding box center [652, 11] width 39 height 12
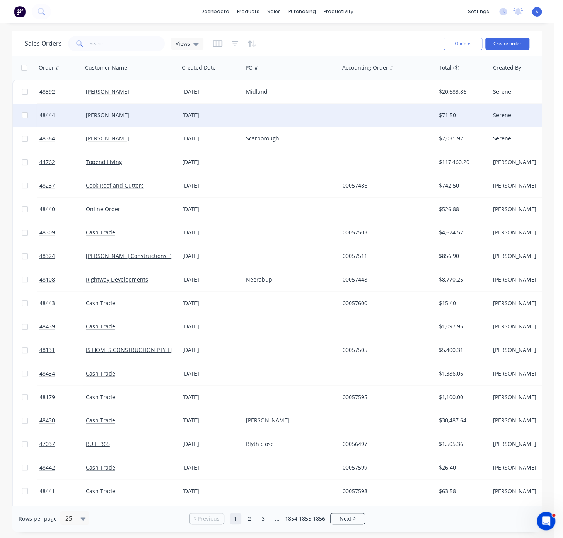
click at [242, 114] on div "25 Aug 2025" at bounding box center [211, 115] width 64 height 23
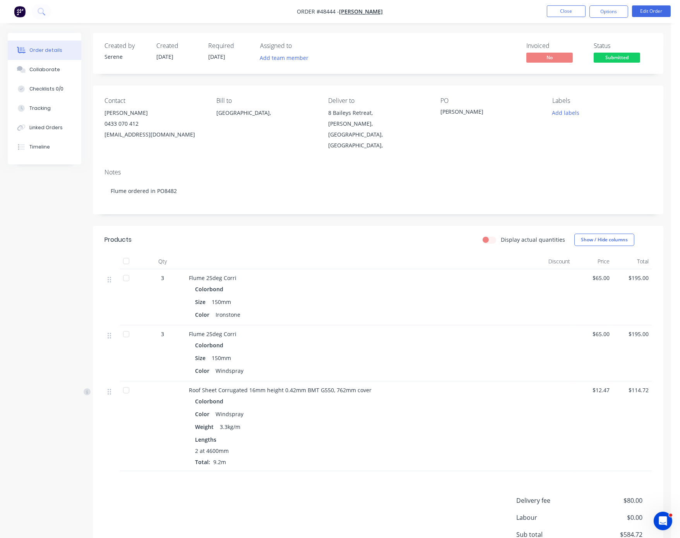
drag, startPoint x: 234, startPoint y: 241, endPoint x: 303, endPoint y: 241, distance: 68.9
click at [547, 11] on button "Close" at bounding box center [566, 11] width 39 height 12
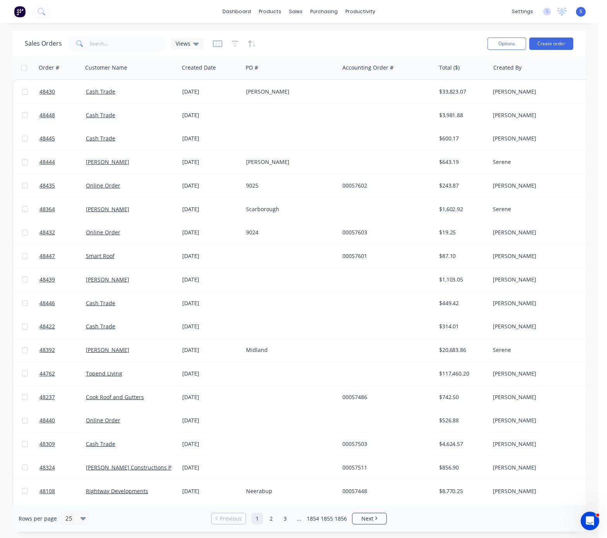
click at [131, 31] on div "Sales Orders Views Options Create order" at bounding box center [299, 43] width 574 height 25
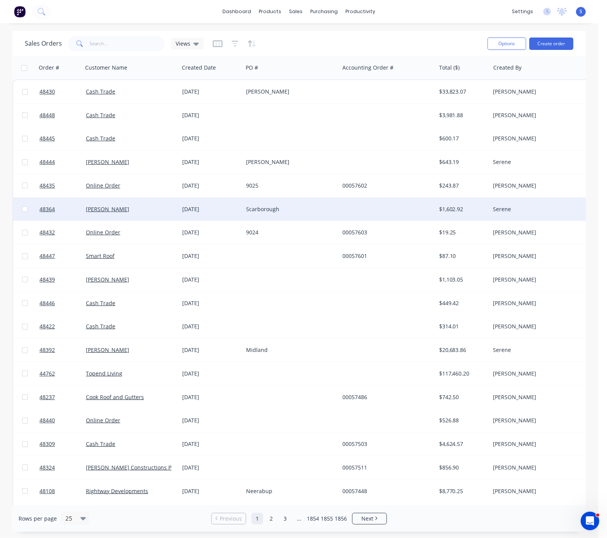
click at [271, 207] on div "Scarborough" at bounding box center [289, 209] width 86 height 8
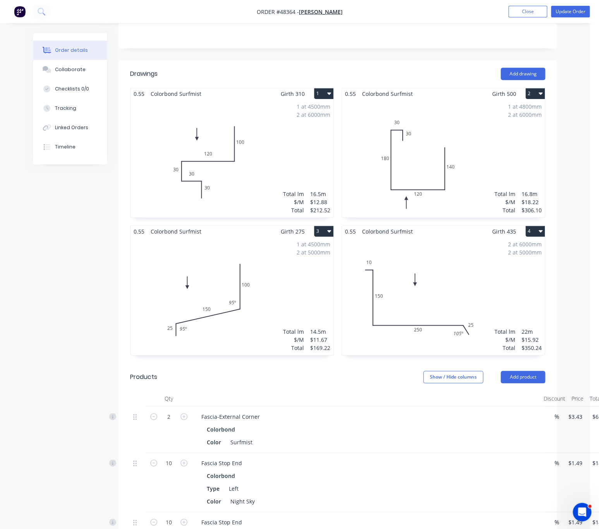
scroll to position [7, 0]
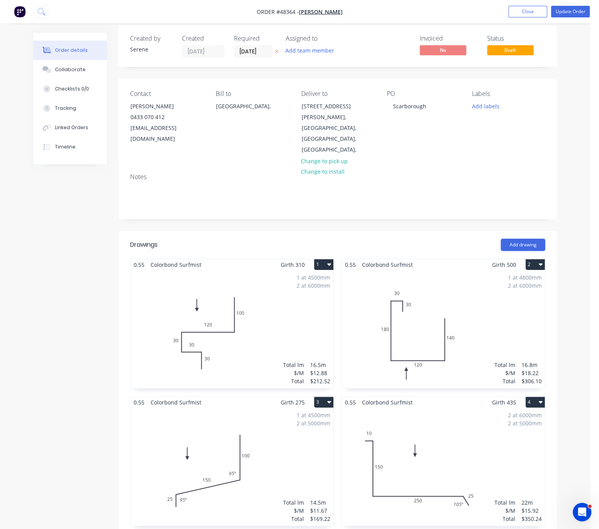
click at [314, 216] on div "Created by Serene Created 21/08/25 Required 28/08/25 Assigned to Add team membe…" at bounding box center [337, 534] width 438 height 1017
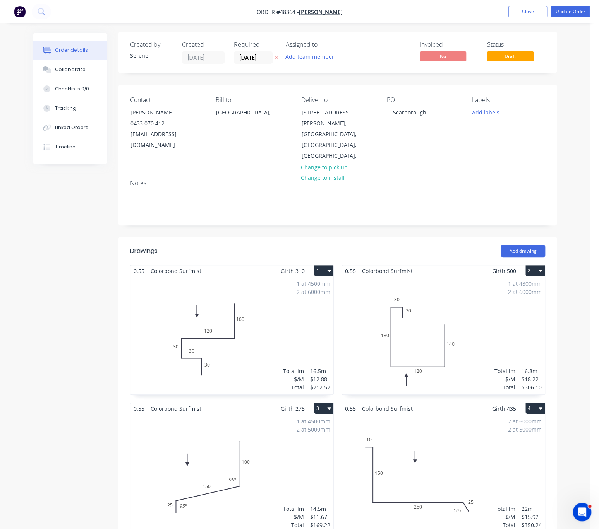
scroll to position [0, 0]
click at [309, 238] on header "Drawings Add drawing" at bounding box center [337, 252] width 438 height 28
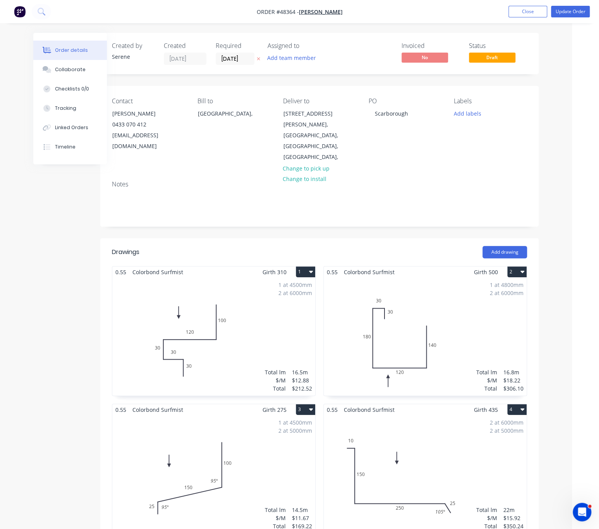
drag, startPoint x: 309, startPoint y: 228, endPoint x: 349, endPoint y: 230, distance: 40.3
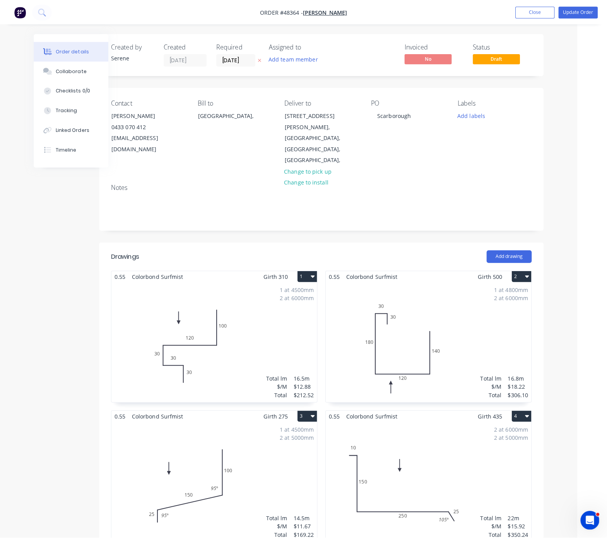
scroll to position [0, 34]
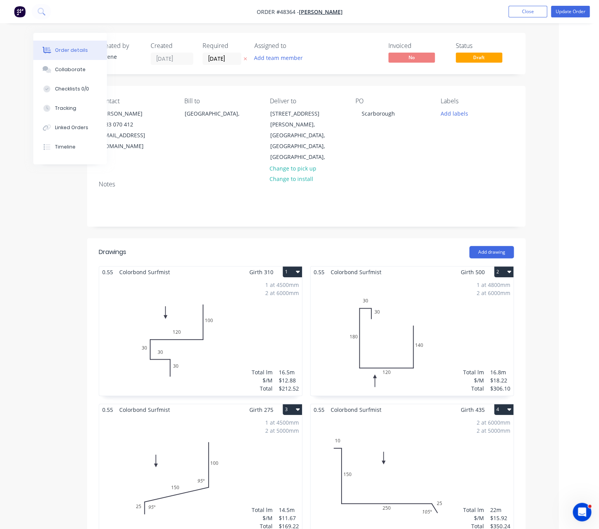
drag, startPoint x: 314, startPoint y: 236, endPoint x: 354, endPoint y: 235, distance: 40.3
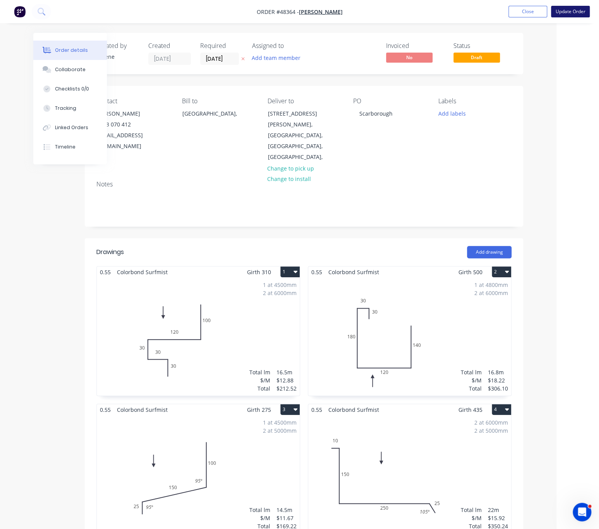
click at [547, 11] on button "Update Order" at bounding box center [570, 12] width 39 height 12
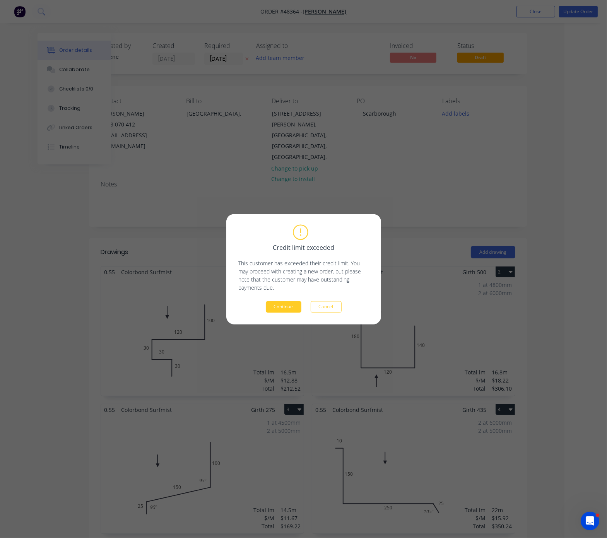
click at [279, 309] on button "Continue" at bounding box center [284, 307] width 36 height 12
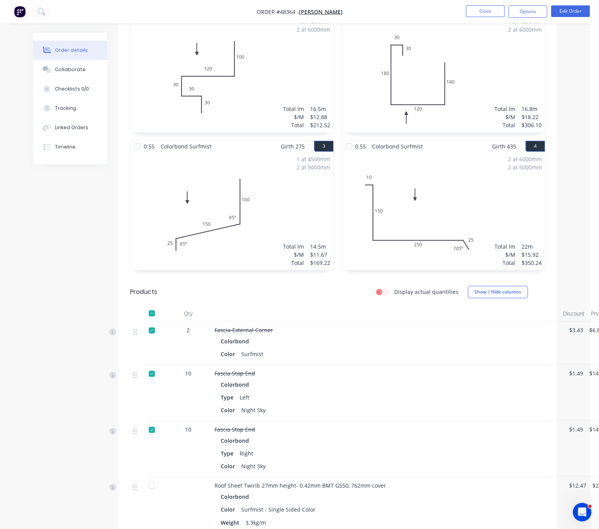
scroll to position [406, 0]
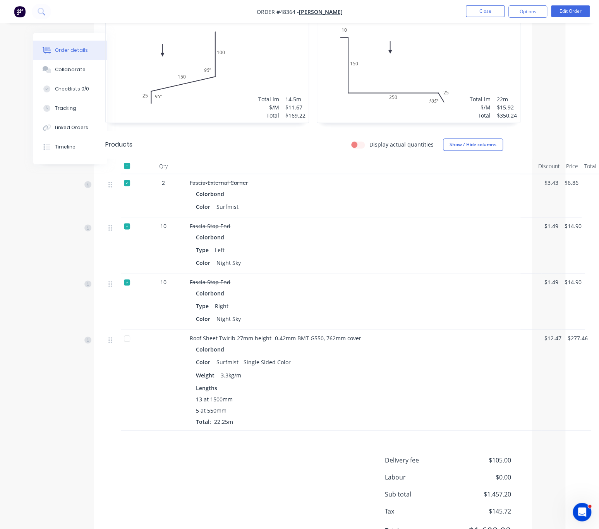
drag, startPoint x: 350, startPoint y: 414, endPoint x: 440, endPoint y: 406, distance: 89.8
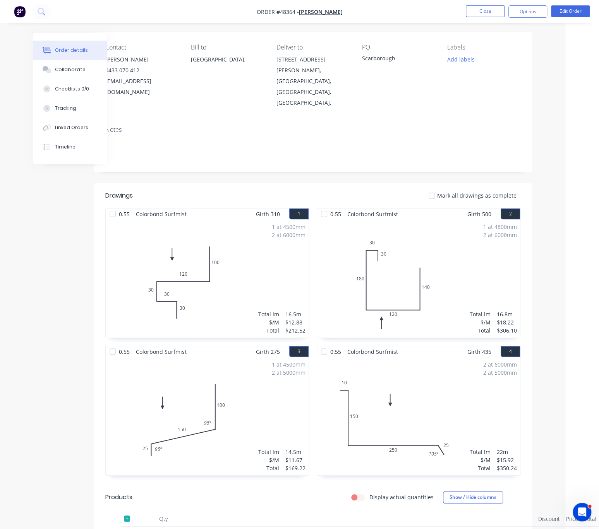
scroll to position [0, 27]
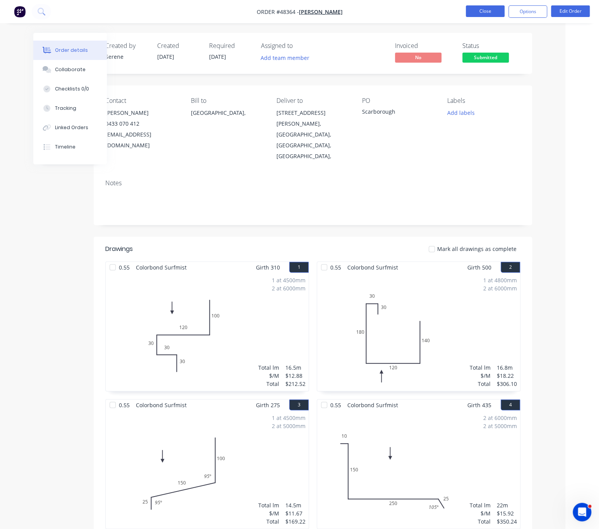
click at [485, 8] on button "Close" at bounding box center [485, 11] width 39 height 12
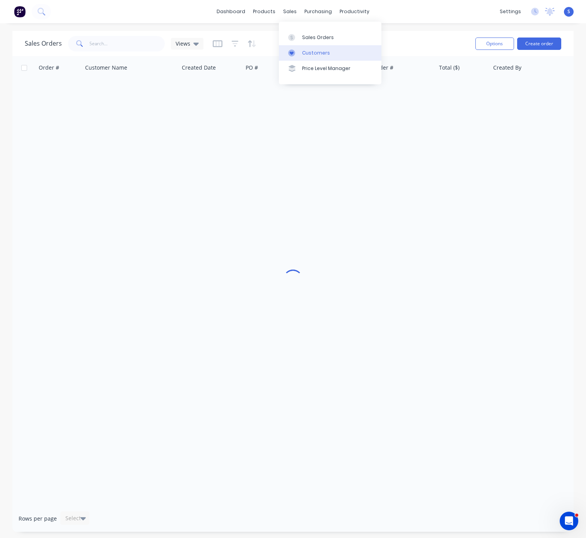
click at [315, 56] on div "Customers" at bounding box center [316, 53] width 28 height 7
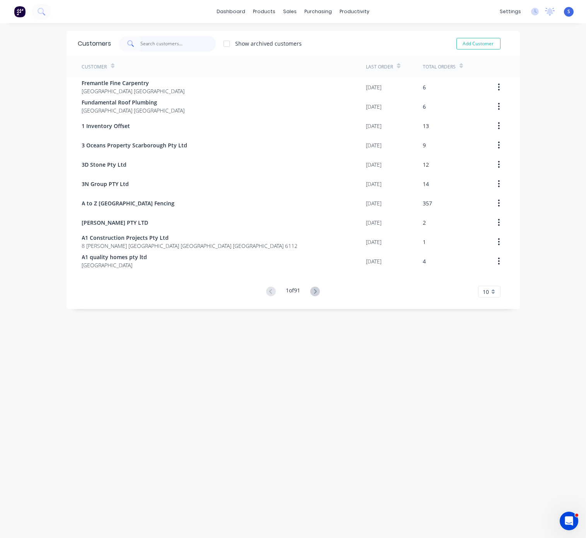
click at [154, 47] on input "text" at bounding box center [177, 43] width 75 height 15
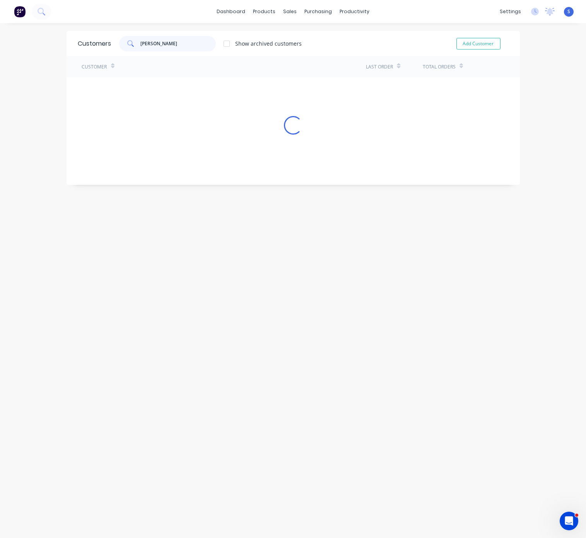
type input "[PERSON_NAME]"
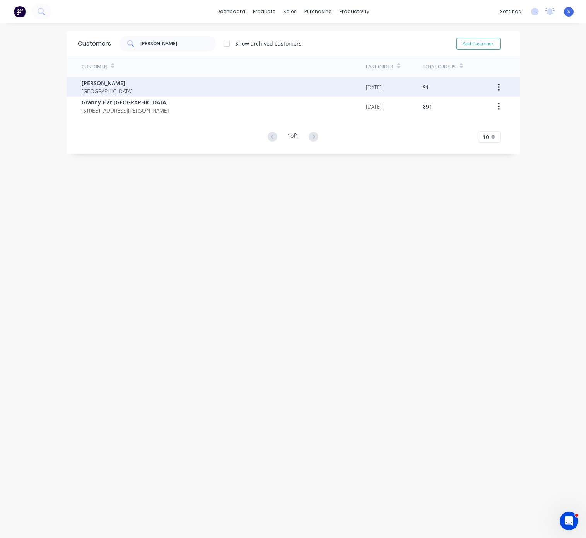
click at [144, 82] on div "[PERSON_NAME] [GEOGRAPHIC_DATA]" at bounding box center [224, 86] width 284 height 19
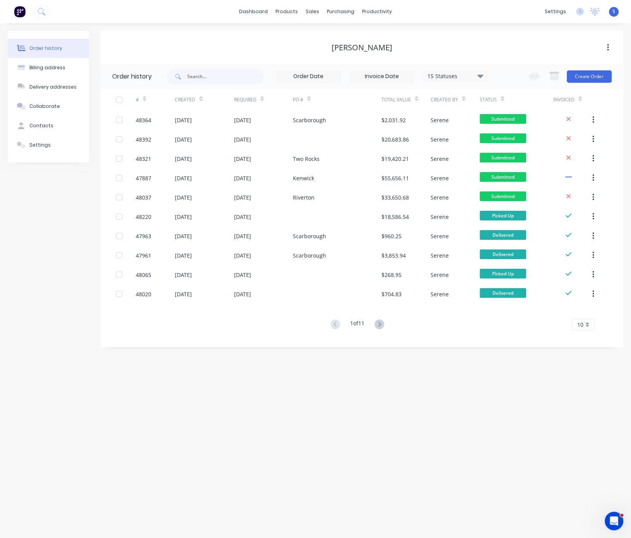
drag, startPoint x: 248, startPoint y: 46, endPoint x: 333, endPoint y: 62, distance: 85.9
drag, startPoint x: 323, startPoint y: 392, endPoint x: 430, endPoint y: 401, distance: 108.0
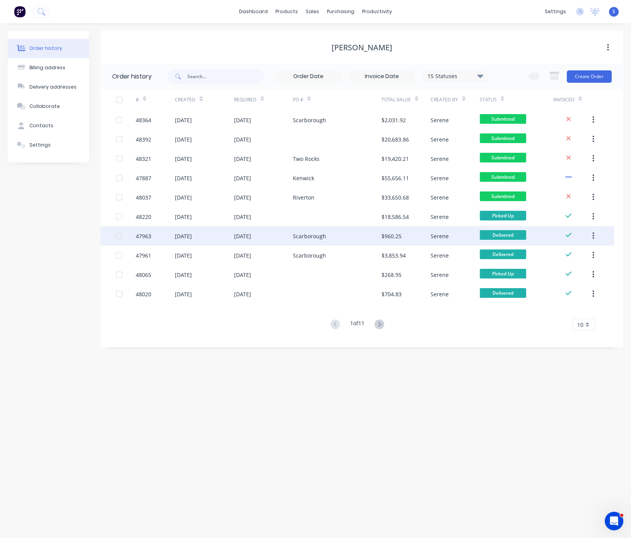
click at [327, 238] on div "Scarborough" at bounding box center [337, 235] width 89 height 19
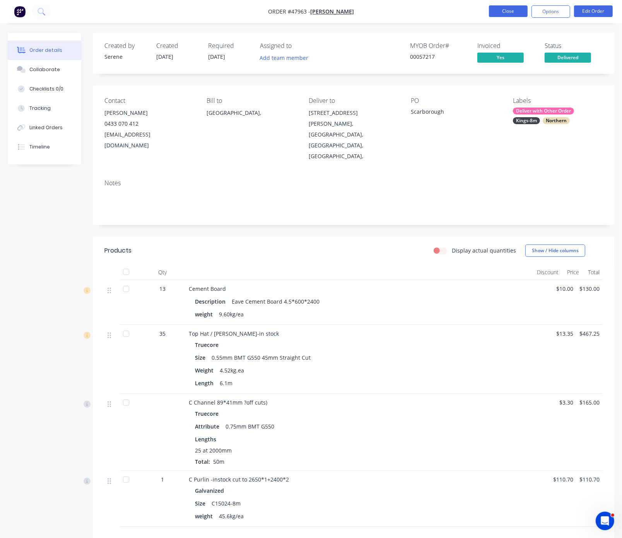
click at [507, 10] on button "Close" at bounding box center [508, 11] width 39 height 12
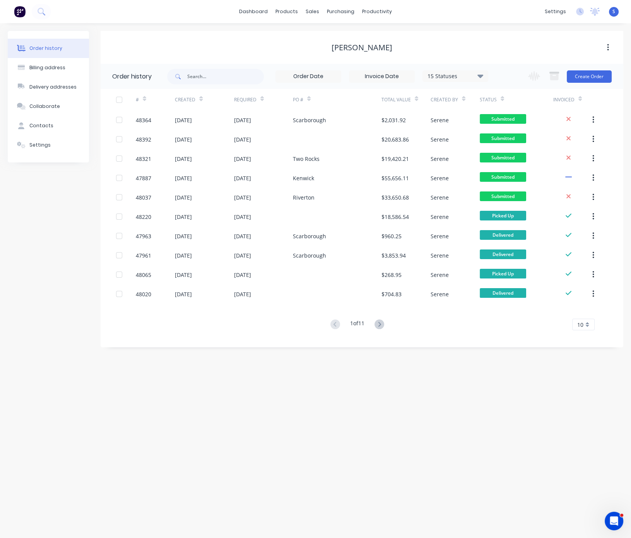
click at [392, 406] on div "Order history Billing address Delivery addresses Collaborate Contacts Settings …" at bounding box center [315, 280] width 631 height 515
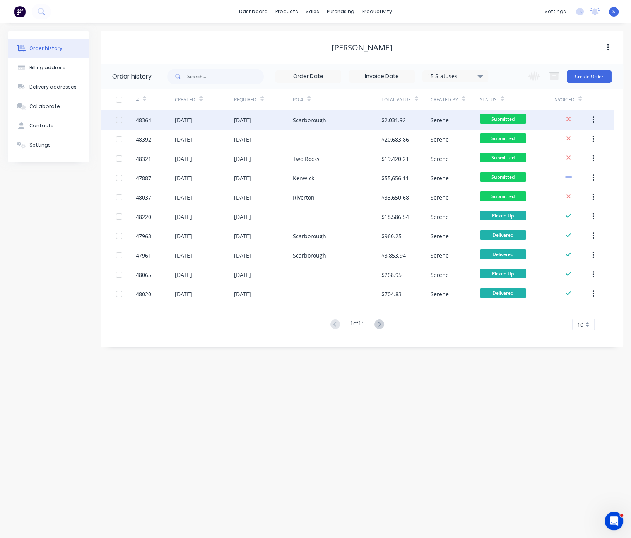
click at [317, 120] on div "Scarborough" at bounding box center [309, 120] width 33 height 8
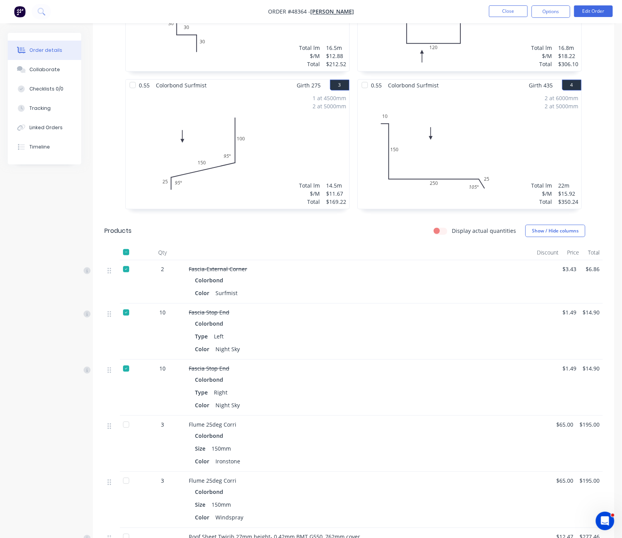
scroll to position [406, 0]
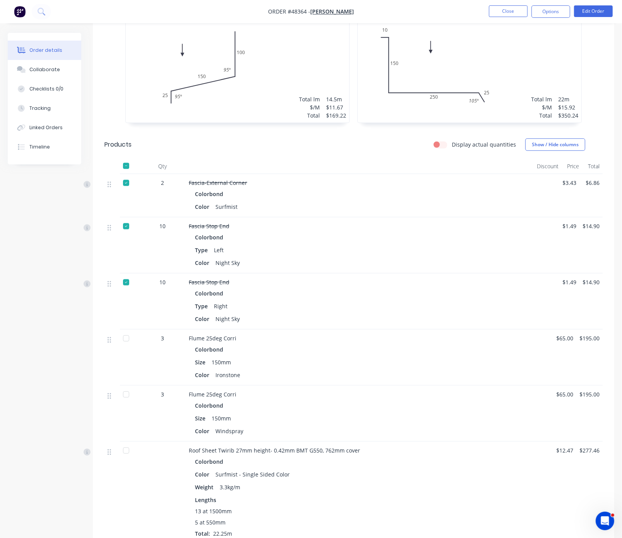
click at [396, 303] on div "Type Right" at bounding box center [360, 306] width 330 height 11
click at [363, 159] on div at bounding box center [360, 166] width 348 height 15
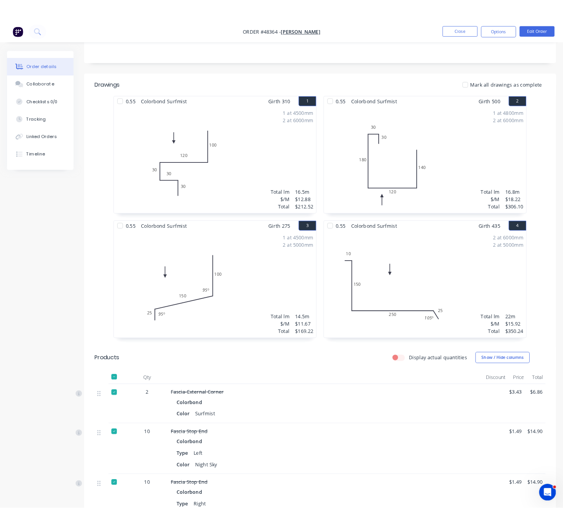
scroll to position [0, 0]
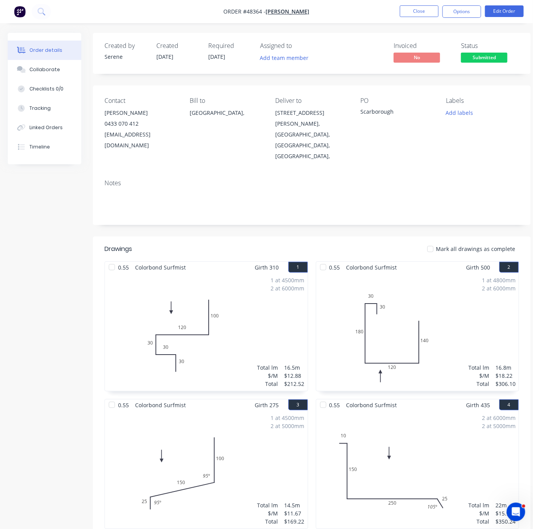
drag, startPoint x: 334, startPoint y: 227, endPoint x: 330, endPoint y: 230, distance: 4.7
click at [334, 237] on header "Drawings Mark all drawings as complete" at bounding box center [312, 249] width 438 height 25
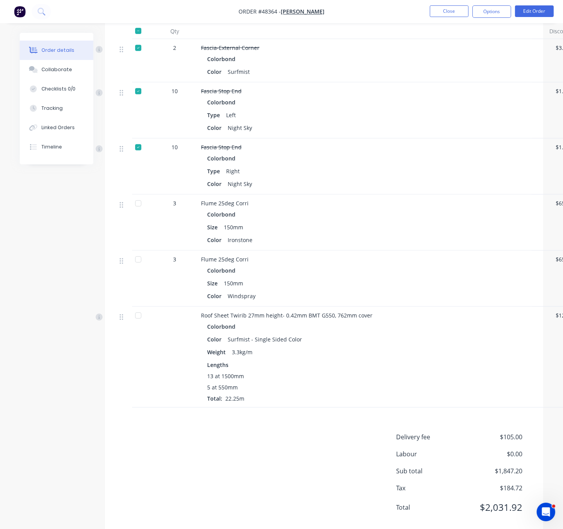
scroll to position [542, 0]
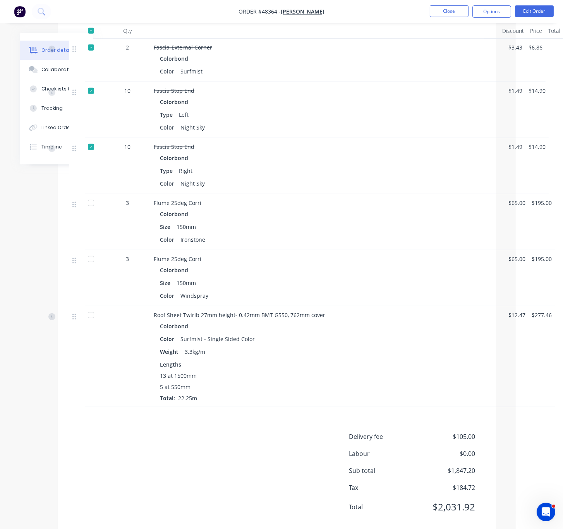
drag, startPoint x: 313, startPoint y: 269, endPoint x: 392, endPoint y: 284, distance: 81.1
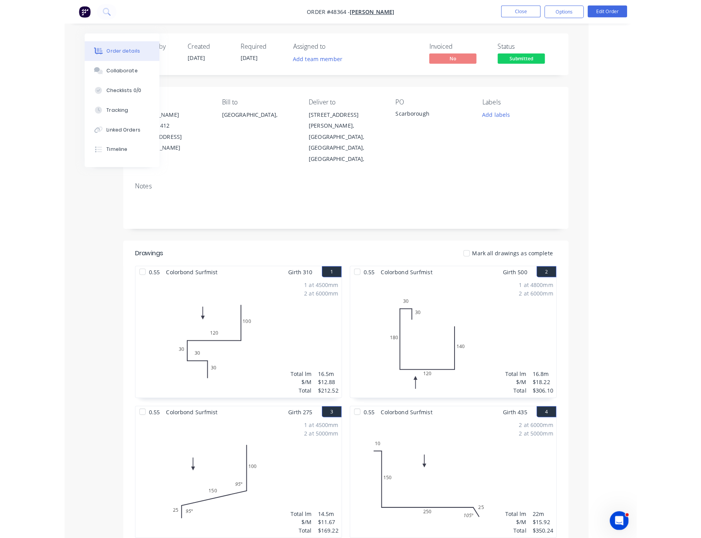
scroll to position [0, 0]
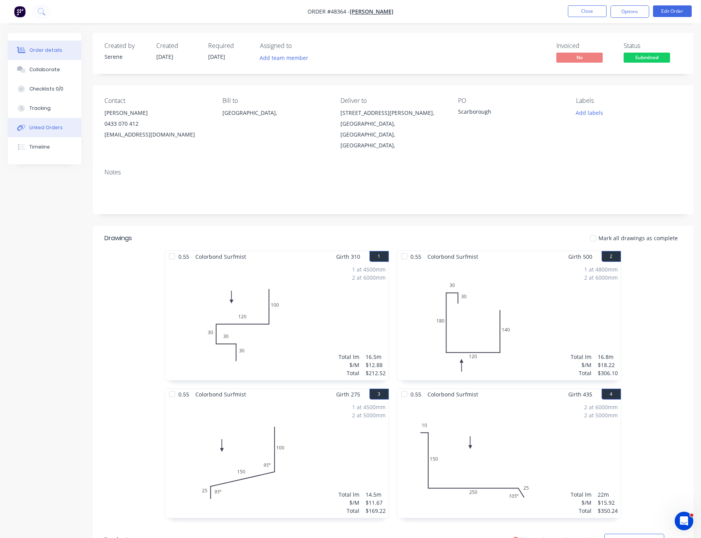
click at [54, 129] on button "Linked Orders" at bounding box center [45, 127] width 74 height 19
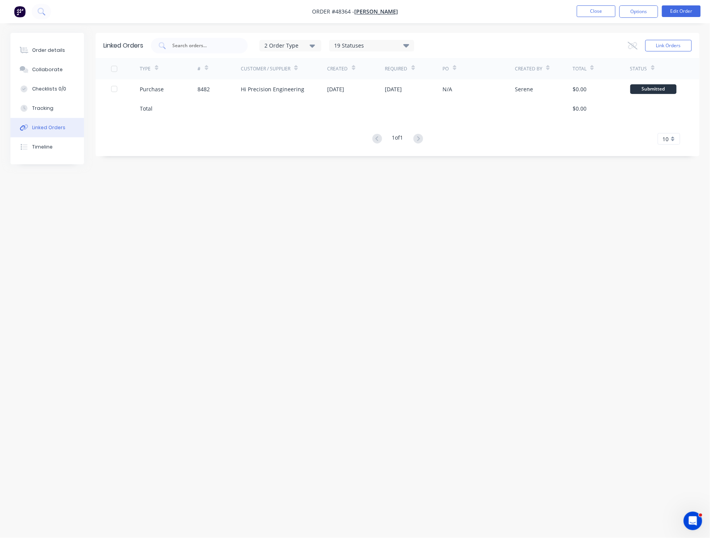
click at [431, 330] on div "Linked Orders 2 Order Type 19 Statuses Sales Order Status All Archived Draft Qu…" at bounding box center [354, 254] width 689 height 443
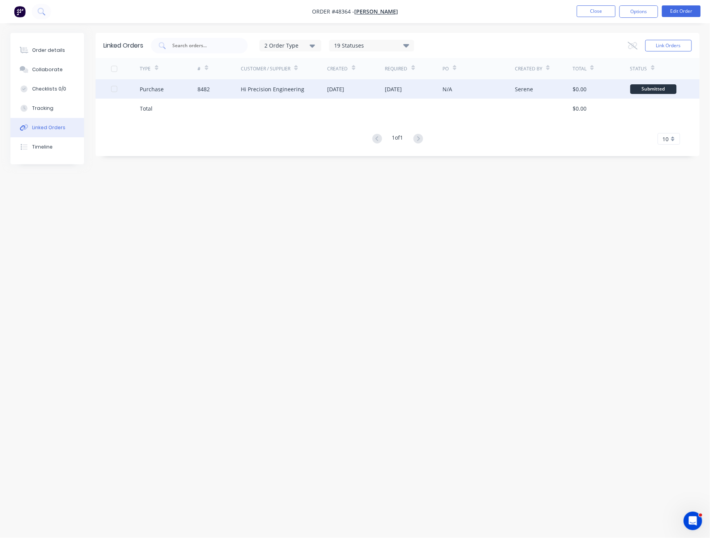
click at [212, 94] on div "8482" at bounding box center [219, 88] width 43 height 19
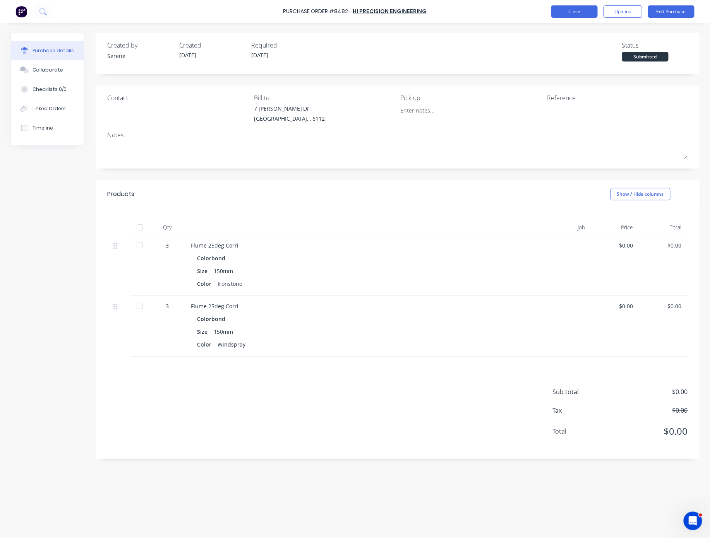
click at [580, 14] on button "Close" at bounding box center [574, 11] width 46 height 12
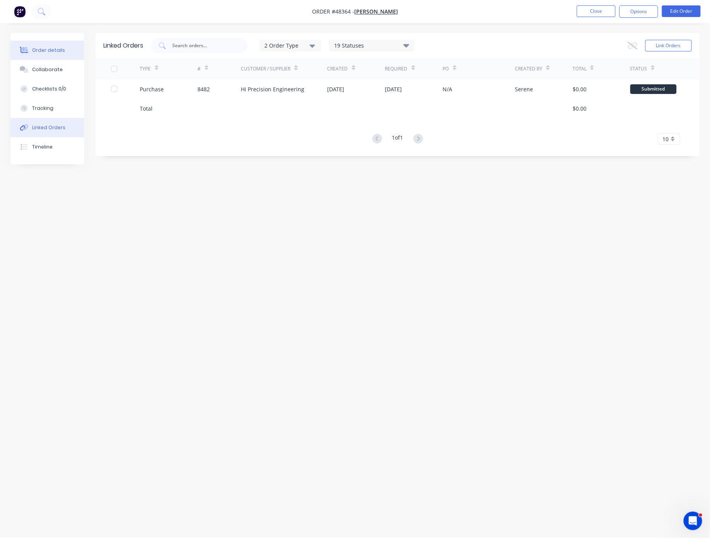
click at [61, 51] on div "Order details" at bounding box center [48, 50] width 33 height 7
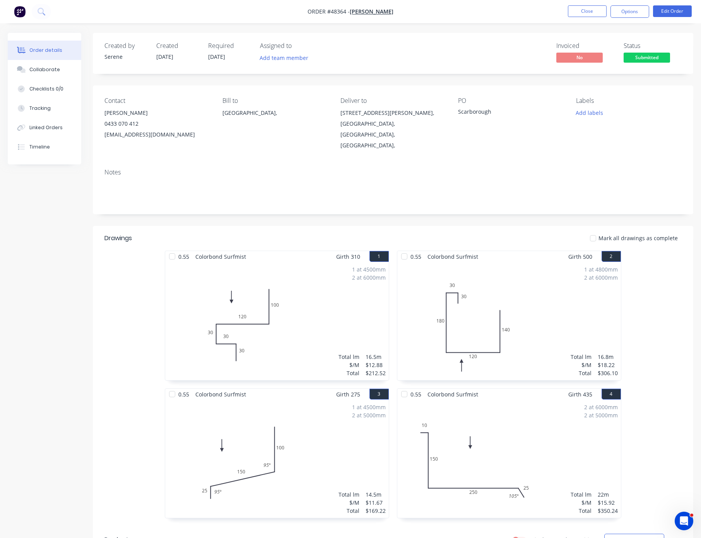
click at [396, 230] on header "Drawings Mark all drawings as complete" at bounding box center [393, 238] width 601 height 25
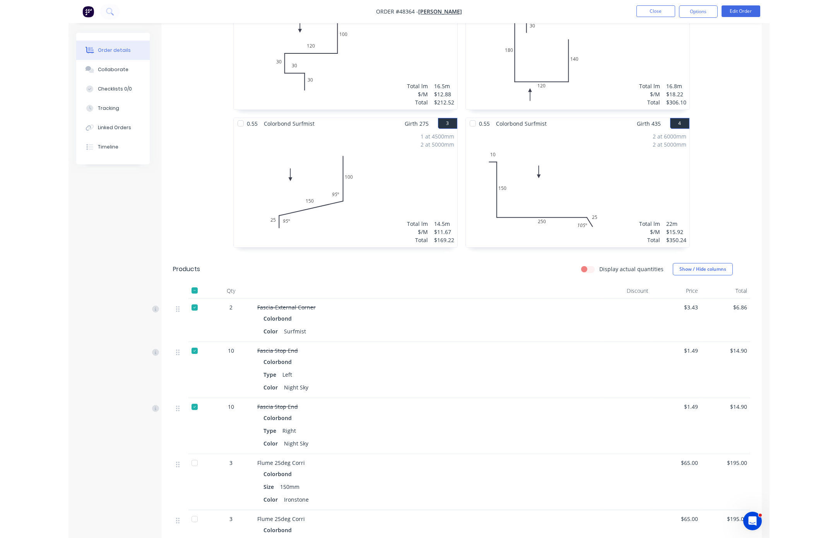
scroll to position [135, 0]
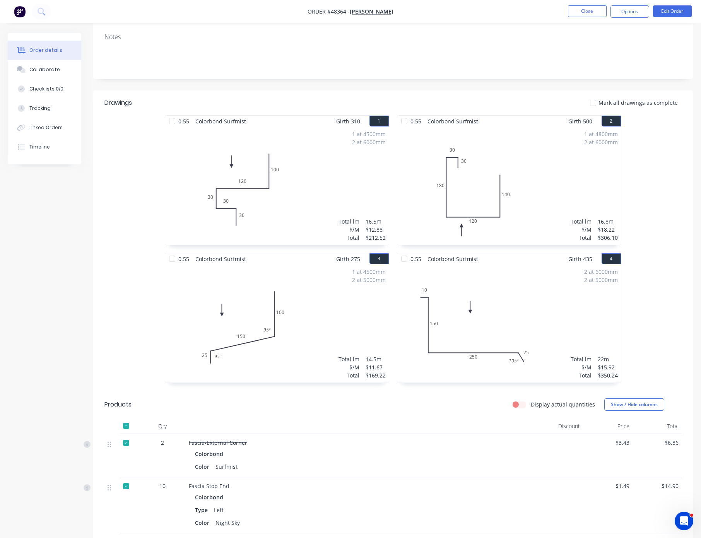
drag, startPoint x: 444, startPoint y: 90, endPoint x: 505, endPoint y: 90, distance: 61.1
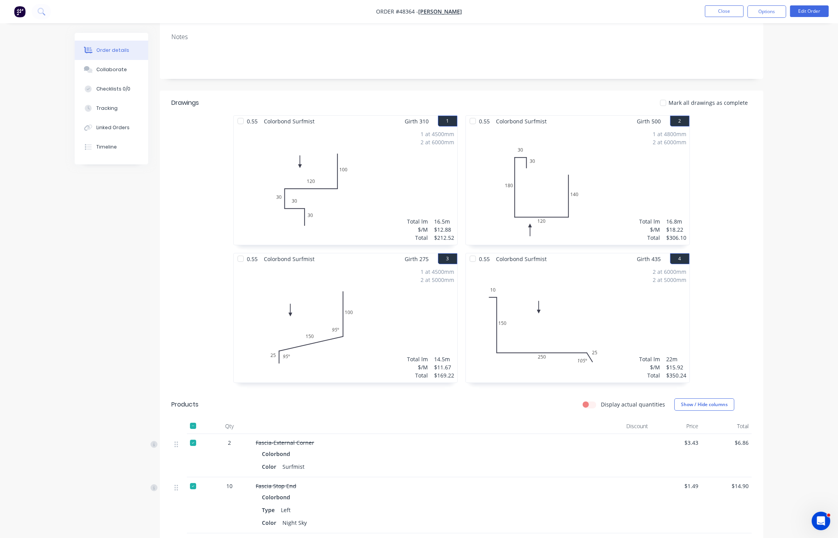
scroll to position [0, 0]
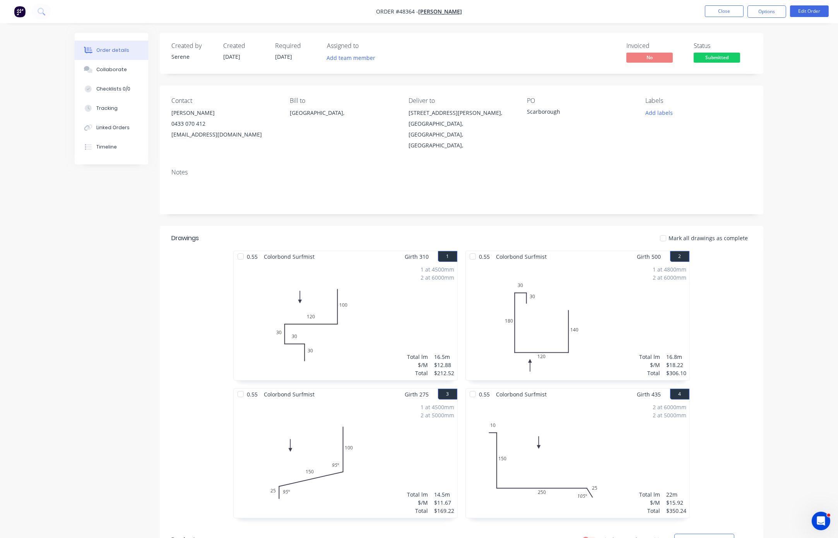
click at [431, 135] on div "Scarborough, Western Australia, Australia," at bounding box center [462, 134] width 106 height 33
click at [586, 7] on button "Edit Order" at bounding box center [809, 11] width 39 height 12
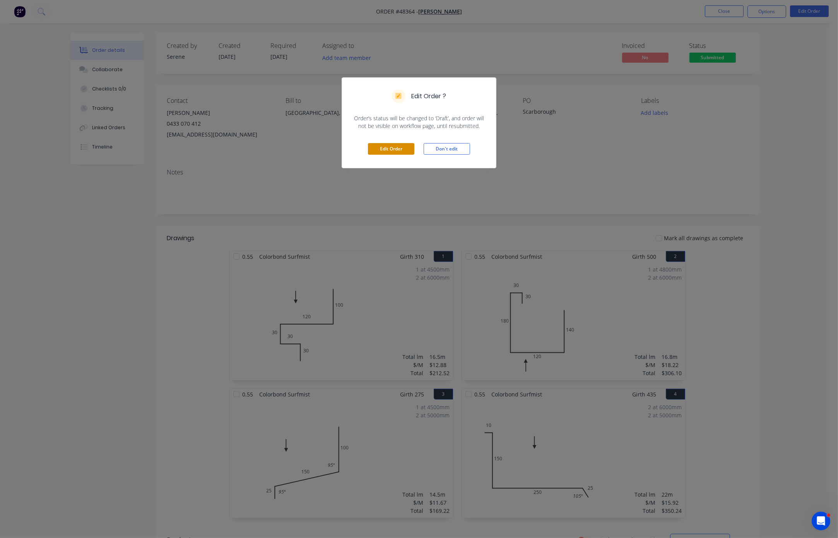
click at [384, 155] on button "Edit Order" at bounding box center [391, 149] width 46 height 12
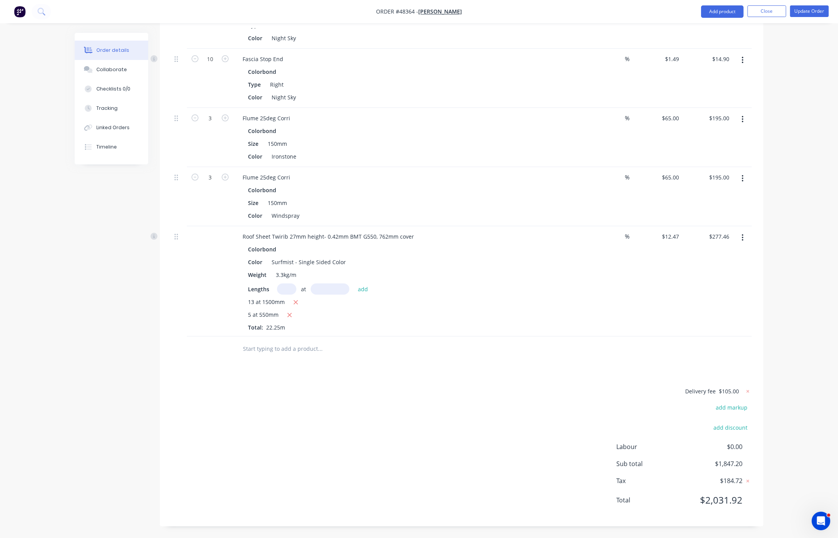
scroll to position [666, 0]
click at [461, 387] on div "Delivery fee $105.00 add markup add discount Labour $0.00 Sub total $1,847.20 T…" at bounding box center [461, 451] width 580 height 128
click at [425, 414] on div "Delivery fee $105.00 add markup add discount Labour $0.00 Sub total $1,847.20 T…" at bounding box center [461, 451] width 580 height 128
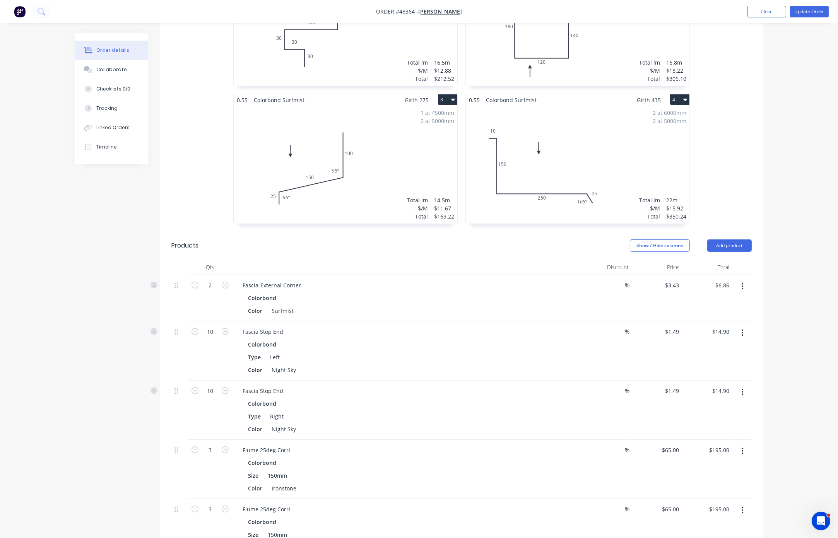
scroll to position [406, 0]
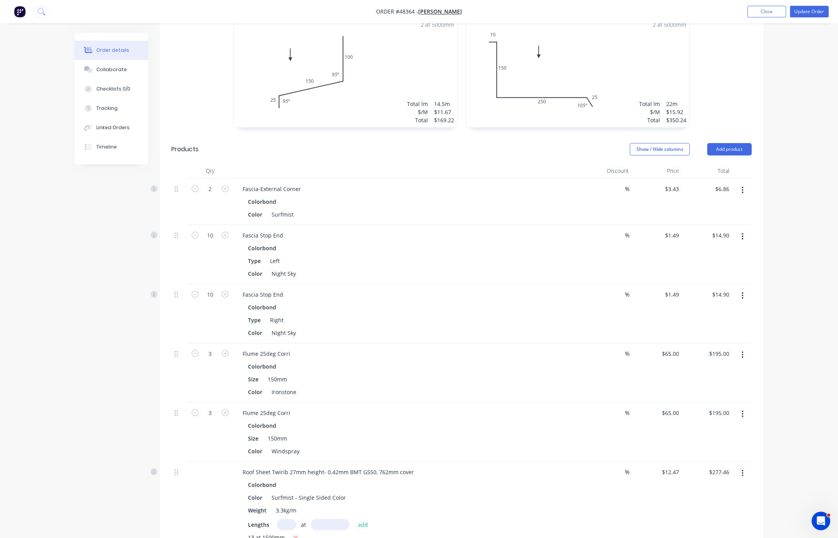
click at [88, 343] on div "Created by Serene Created 21/08/25 Required 28/08/25 Assigned to Add team membe…" at bounding box center [419, 200] width 689 height 1147
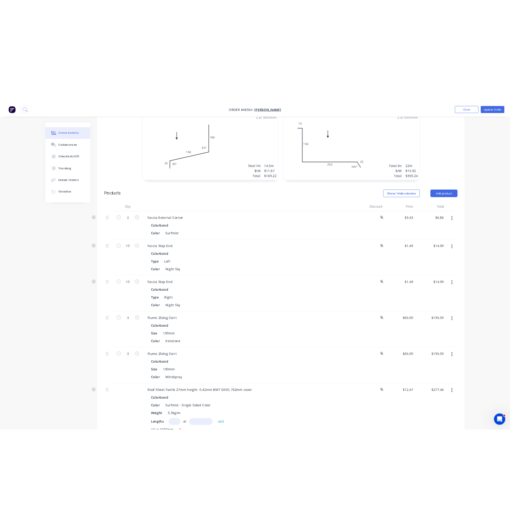
scroll to position [542, 0]
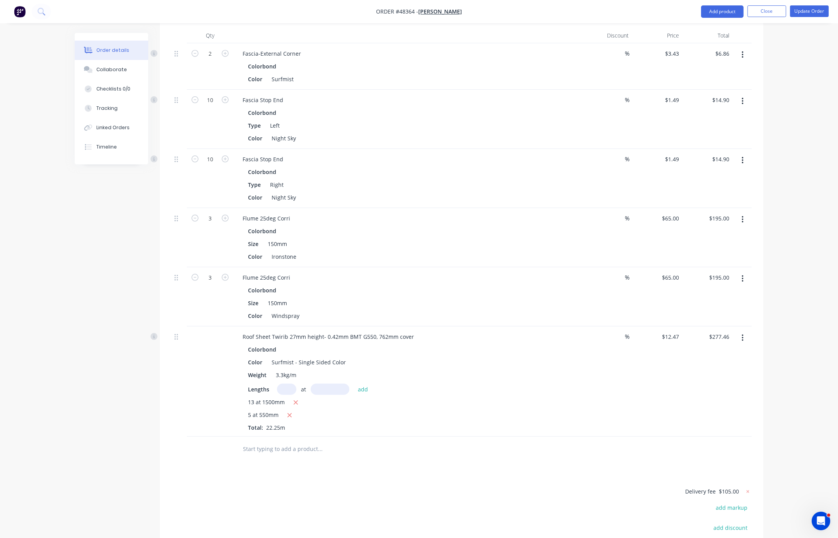
click at [90, 301] on div "Created by Serene Created 21/08/25 Required 28/08/25 Assigned to Add team membe…" at bounding box center [419, 64] width 689 height 1147
click at [0, 238] on html "Order #48364 - Chris Gu Add product Close Update Order Order details Collaborat…" at bounding box center [419, 48] width 838 height 1180
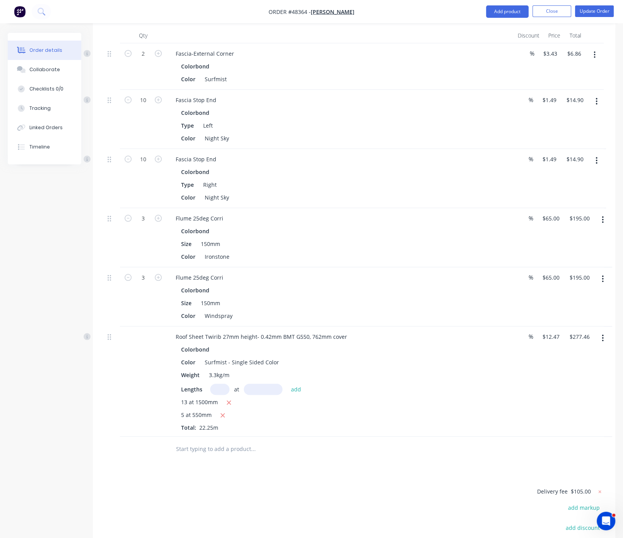
click at [31, 248] on div "Created by Serene Created 21/08/25 Required 28/08/25 Assigned to Add team membe…" at bounding box center [312, 64] width 608 height 1147
drag, startPoint x: 0, startPoint y: 209, endPoint x: -17, endPoint y: 206, distance: 17.8
click at [0, 206] on html "Order #48364 - Chris Gu Add product Close Update Order Order details Collaborat…" at bounding box center [311, 48] width 623 height 1180
drag, startPoint x: 0, startPoint y: 209, endPoint x: -21, endPoint y: 204, distance: 22.0
click at [0, 204] on html "Order #48364 - Chris Gu Add product Close Update Order Order details Collaborat…" at bounding box center [311, 48] width 623 height 1180
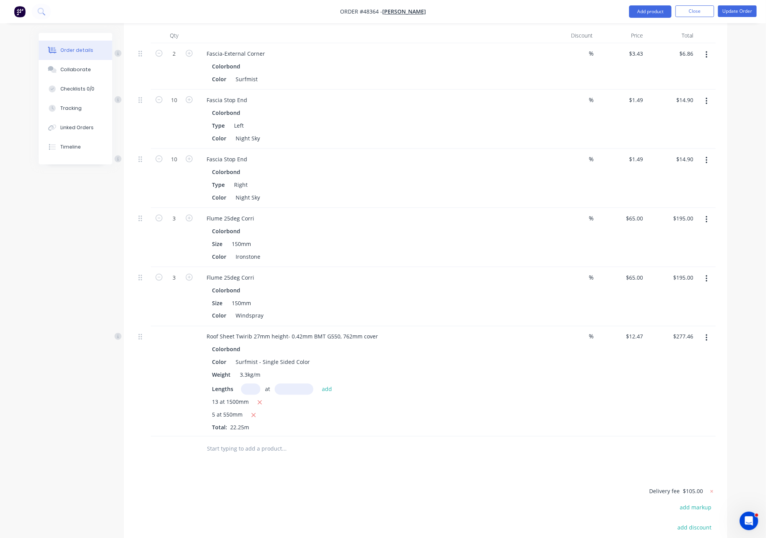
click at [39, 221] on div "Created by Serene Created 21/08/25 Required 28/08/25 Assigned to Add team membe…" at bounding box center [383, 64] width 689 height 1147
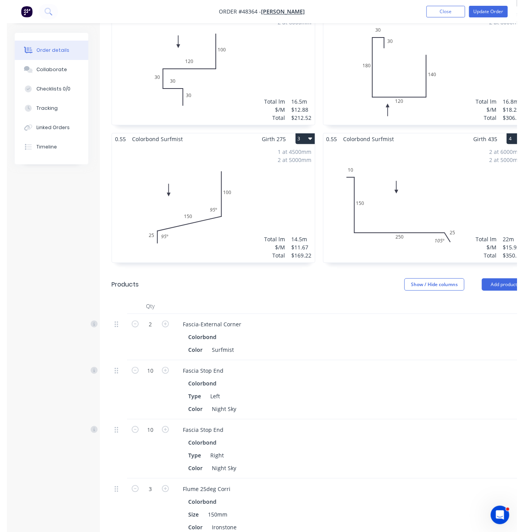
scroll to position [406, 0]
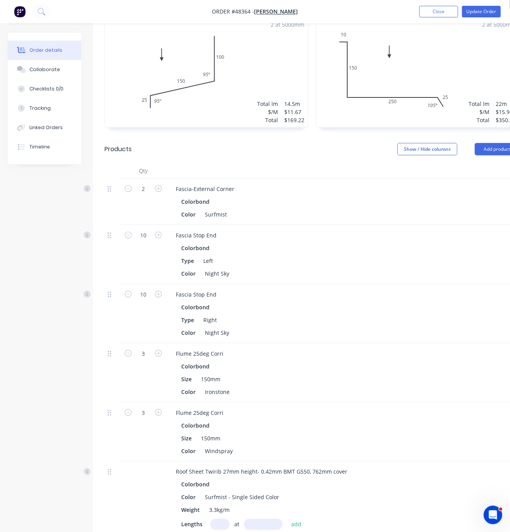
click at [340, 196] on div "Colorbond" at bounding box center [340, 201] width 319 height 11
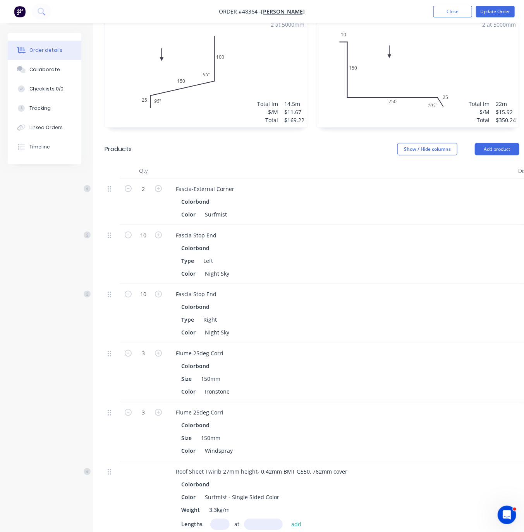
click at [381, 234] on div "Fascia Stop End" at bounding box center [341, 235] width 342 height 11
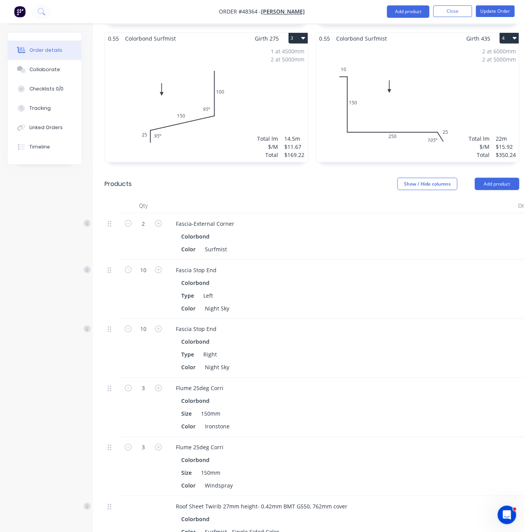
scroll to position [542, 0]
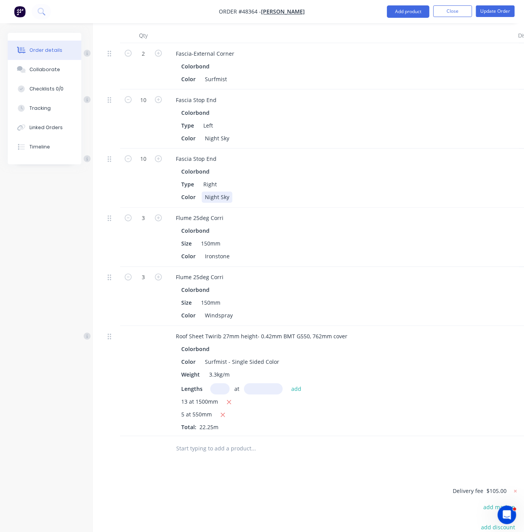
click at [397, 197] on div "Color Night Sky" at bounding box center [339, 197] width 322 height 11
click at [67, 233] on div "Created by Serene Created 21/08/25 Required 28/08/25 Assigned to Add team membe…" at bounding box center [269, 64] width 523 height 1147
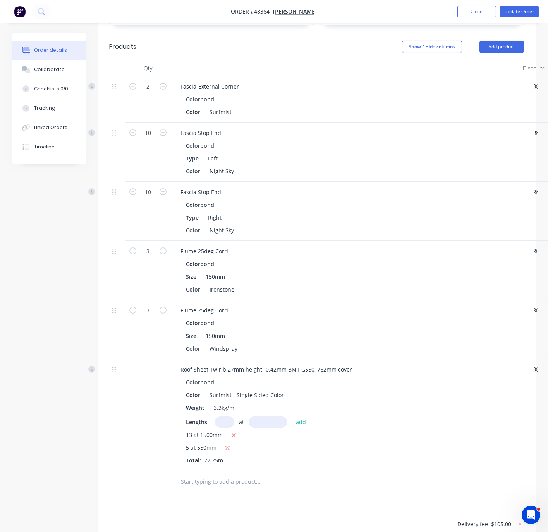
scroll to position [514, 0]
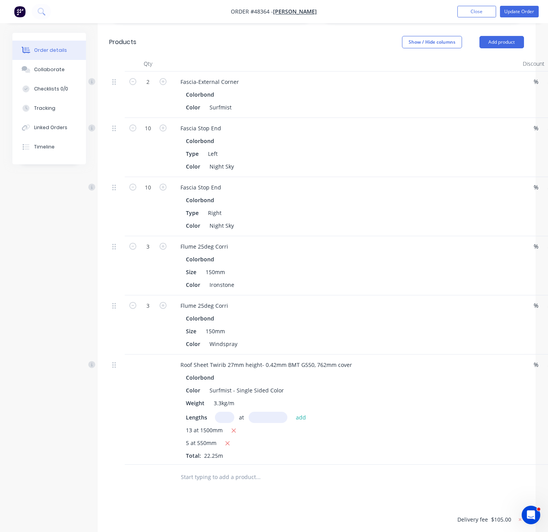
click at [64, 250] on div "Created by Serene Created 21/08/25 Required 28/08/25 Assigned to Add team membe…" at bounding box center [273, 92] width 523 height 1147
click at [54, 131] on div "Linked Orders" at bounding box center [50, 127] width 33 height 7
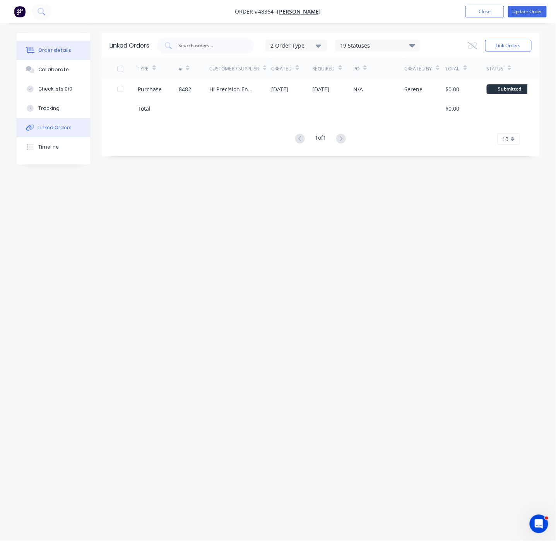
click at [71, 50] on button "Order details" at bounding box center [54, 50] width 74 height 19
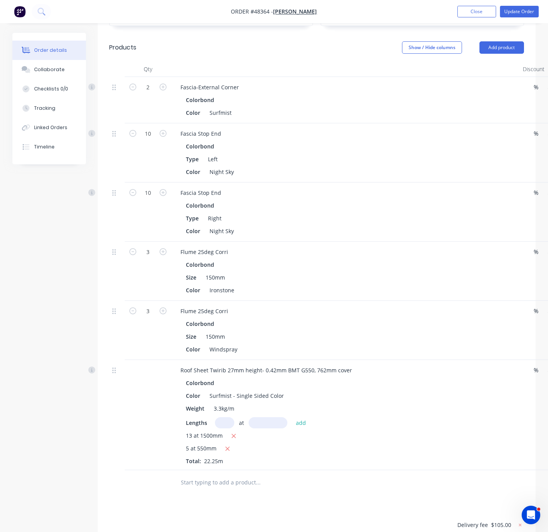
scroll to position [537, 0]
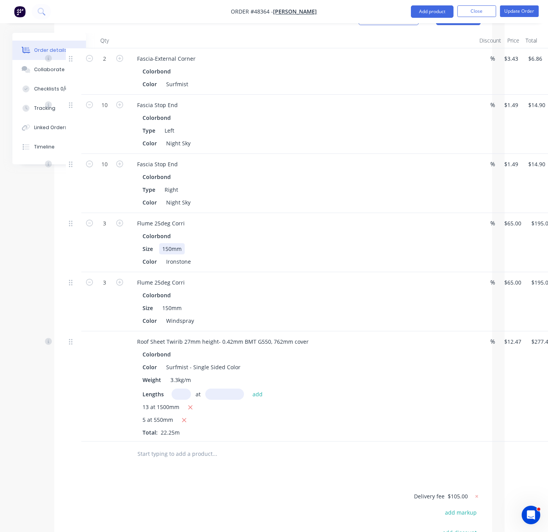
drag, startPoint x: 355, startPoint y: 256, endPoint x: 414, endPoint y: 252, distance: 58.9
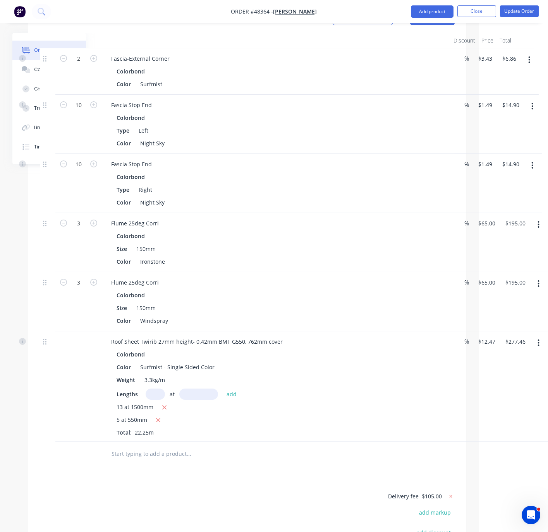
click at [538, 229] on icon "button" at bounding box center [538, 225] width 2 height 9
click at [500, 294] on div "Delete" at bounding box center [511, 291] width 60 height 11
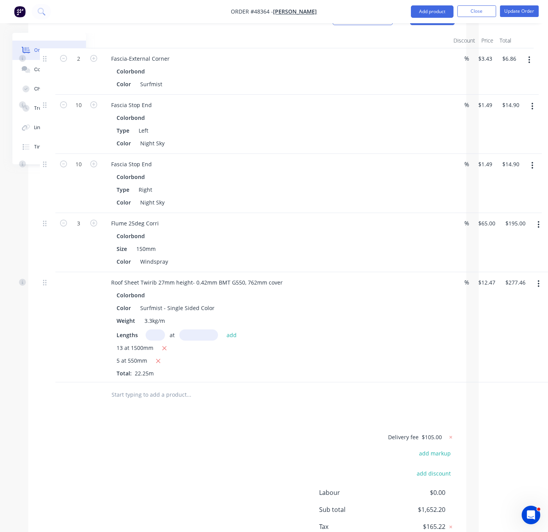
drag, startPoint x: 537, startPoint y: 232, endPoint x: 534, endPoint y: 237, distance: 5.9
click at [537, 229] on icon "button" at bounding box center [538, 225] width 2 height 9
click at [500, 297] on div "Delete" at bounding box center [511, 291] width 60 height 11
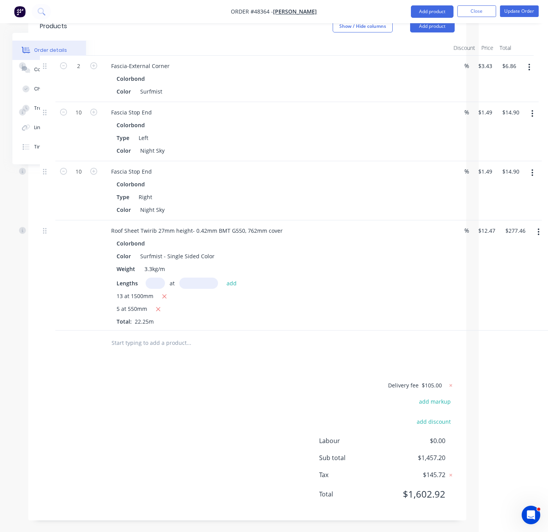
click at [368, 356] on div at bounding box center [241, 343] width 279 height 25
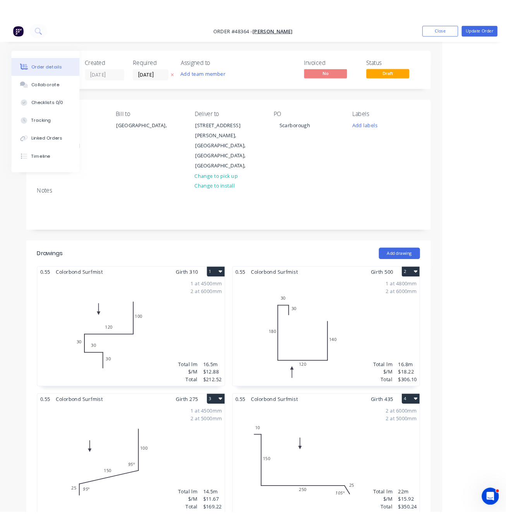
scroll to position [542, 71]
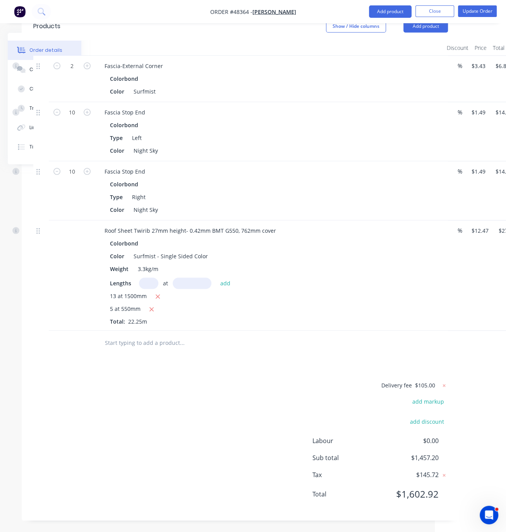
click at [195, 399] on div "Delivery fee $105.00 add markup add discount Labour $0.00 Sub total $1,457.20 T…" at bounding box center [240, 445] width 414 height 128
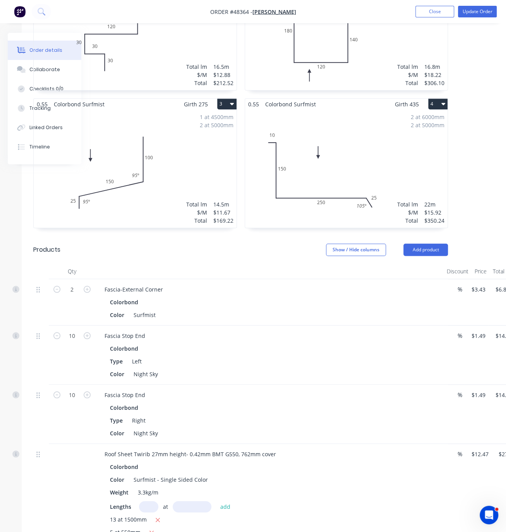
scroll to position [135, 71]
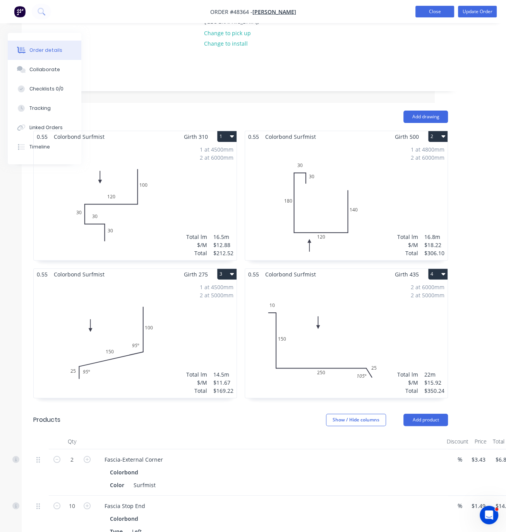
click at [431, 10] on button "Close" at bounding box center [434, 12] width 39 height 12
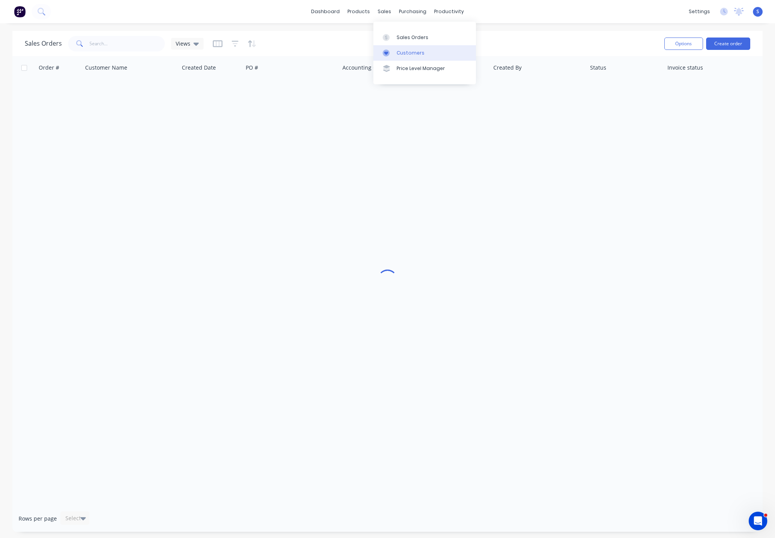
click at [405, 57] on div "Customers" at bounding box center [411, 53] width 28 height 7
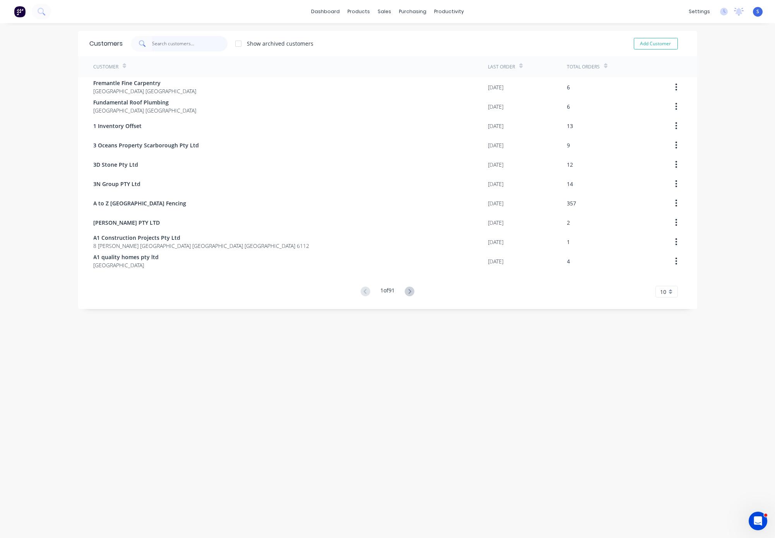
click at [175, 39] on input "text" at bounding box center [189, 43] width 75 height 15
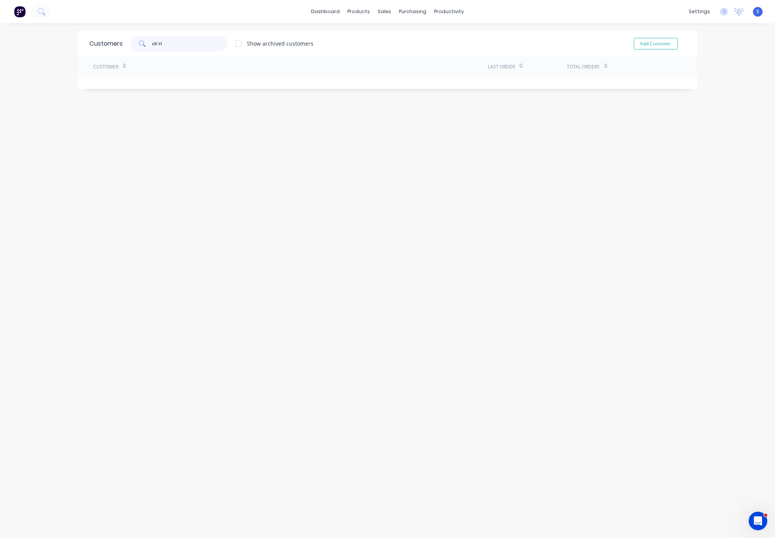
type input "[PERSON_NAME]"
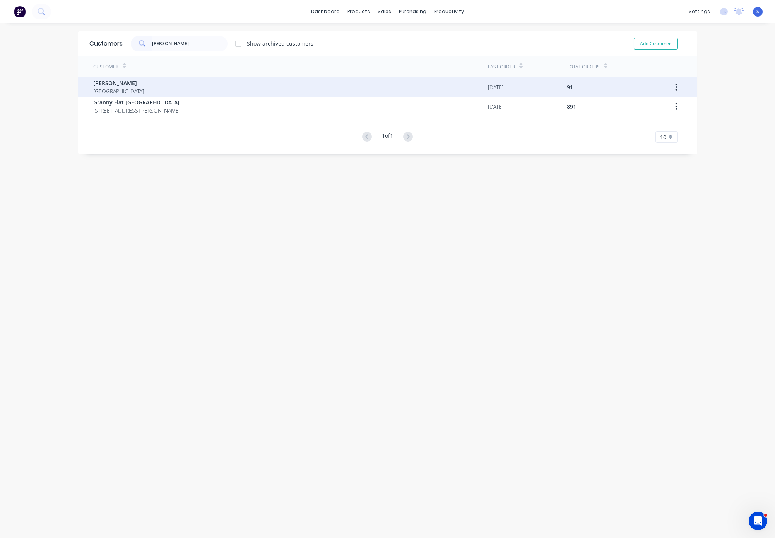
click at [195, 87] on div "[PERSON_NAME] [GEOGRAPHIC_DATA]" at bounding box center [291, 86] width 395 height 19
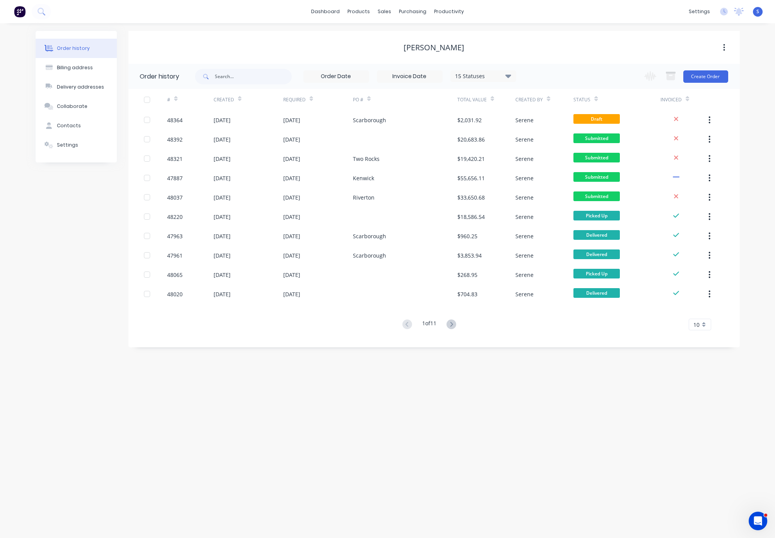
drag, startPoint x: 526, startPoint y: 366, endPoint x: 546, endPoint y: 329, distance: 41.9
click at [702, 71] on button "Create Order" at bounding box center [705, 76] width 45 height 12
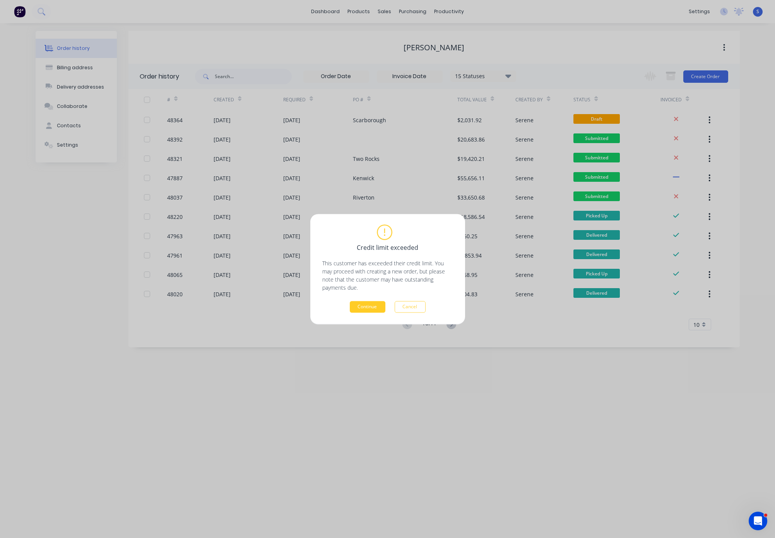
click at [369, 306] on button "Continue" at bounding box center [368, 307] width 36 height 12
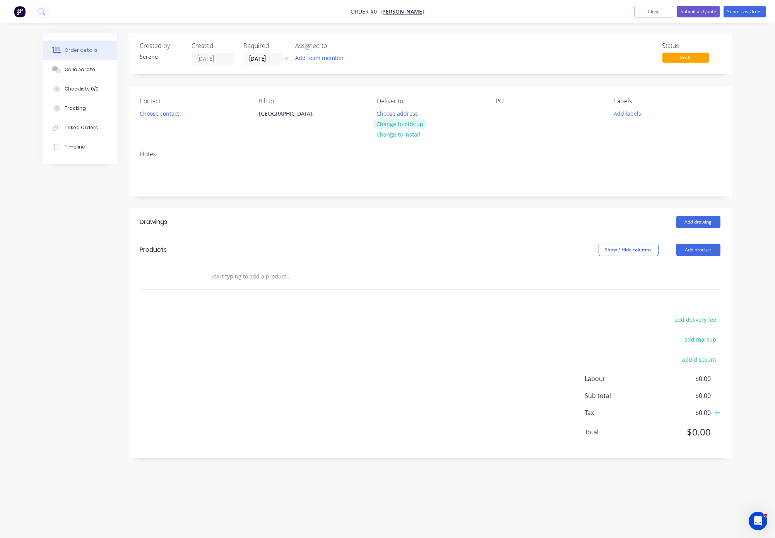
click at [404, 129] on button "Change to pick up" at bounding box center [400, 124] width 55 height 10
click at [153, 115] on button "Choose contact" at bounding box center [159, 113] width 48 height 10
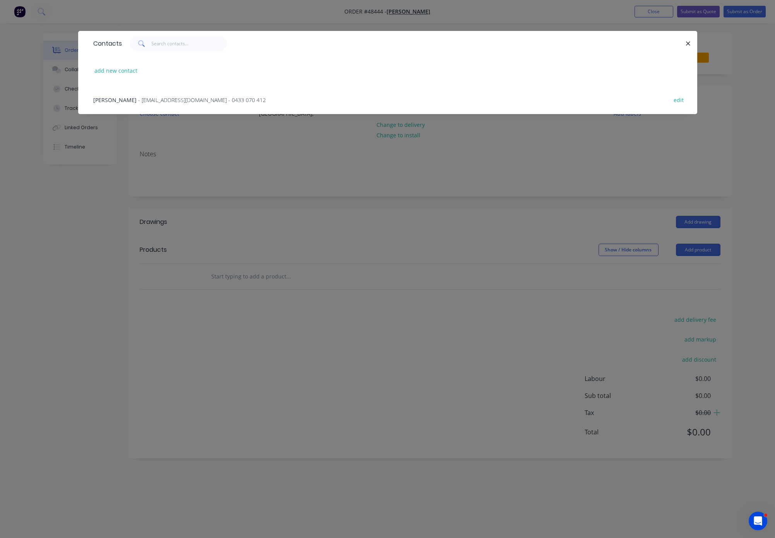
click at [139, 104] on span "- [EMAIL_ADDRESS][DOMAIN_NAME] - 0433 070 412" at bounding box center [203, 99] width 128 height 7
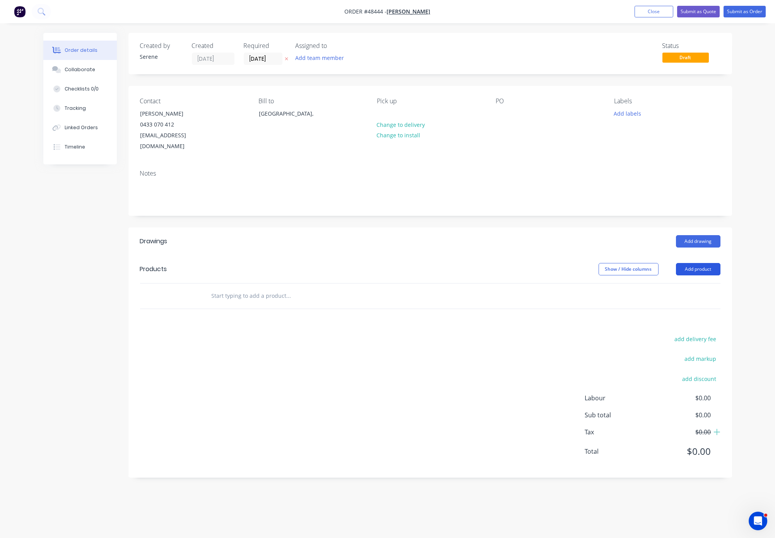
click at [703, 271] on button "Add product" at bounding box center [698, 269] width 45 height 12
click at [693, 289] on div "Product catalogue" at bounding box center [684, 288] width 60 height 11
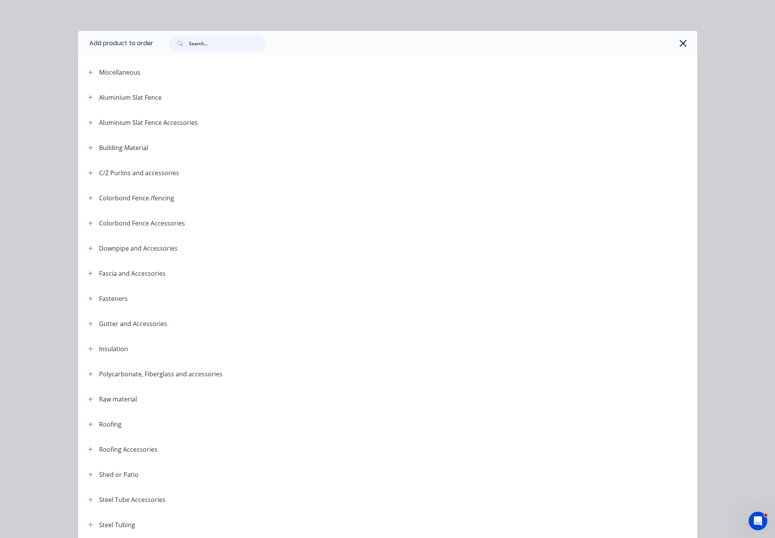
click at [199, 48] on input "text" at bounding box center [227, 43] width 77 height 15
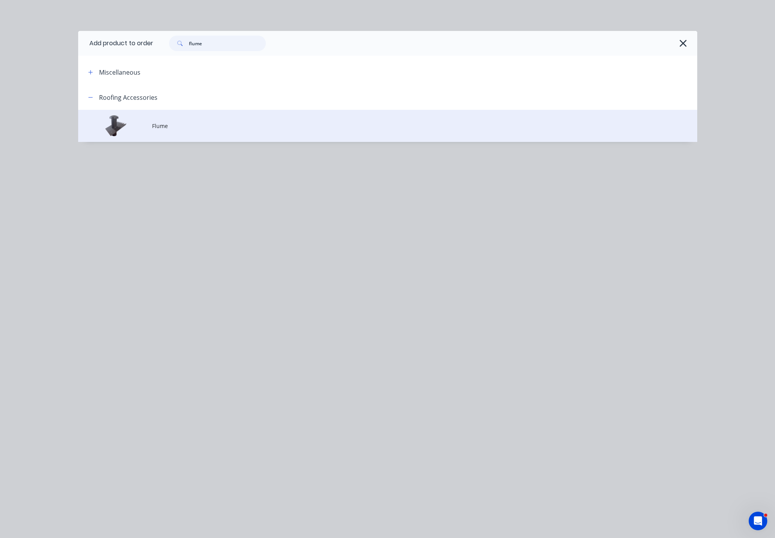
type input "flume"
click at [176, 121] on td "Flume" at bounding box center [424, 126] width 545 height 32
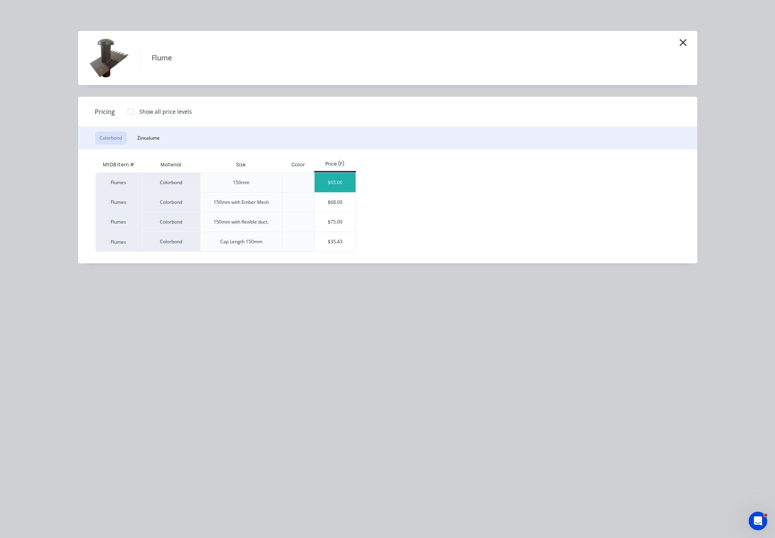
click at [351, 189] on div "$65.00" at bounding box center [335, 182] width 41 height 19
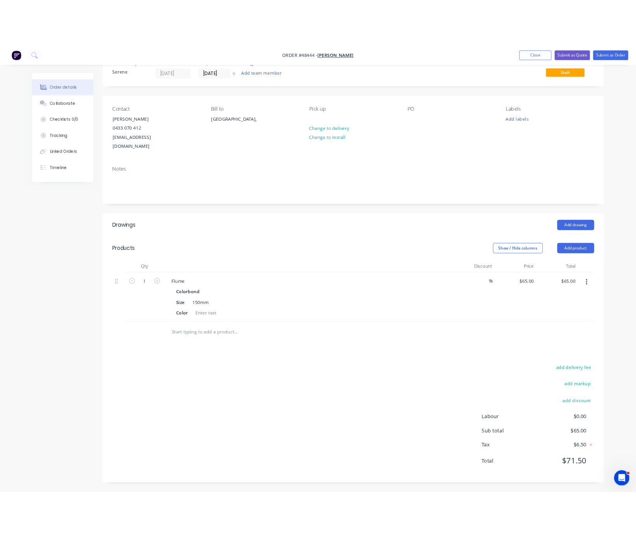
scroll to position [38, 0]
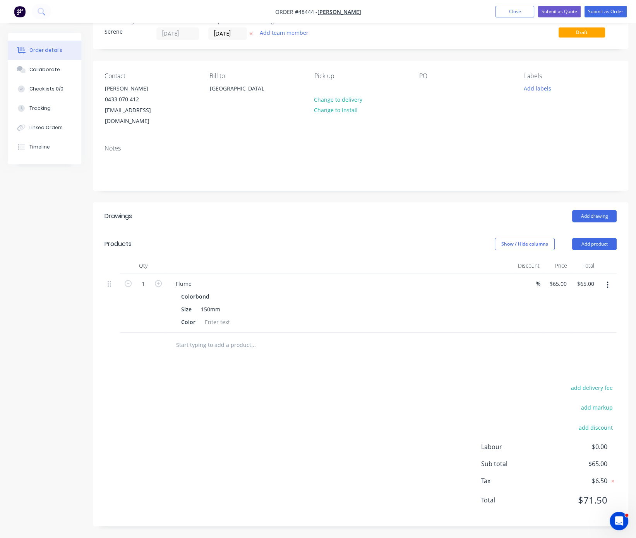
click at [244, 238] on header "Products Show / Hide columns Add product" at bounding box center [360, 244] width 535 height 28
click at [155, 279] on button "button" at bounding box center [158, 283] width 10 height 8
type input "2"
type input "$130.00"
click at [158, 280] on icon "button" at bounding box center [158, 283] width 7 height 7
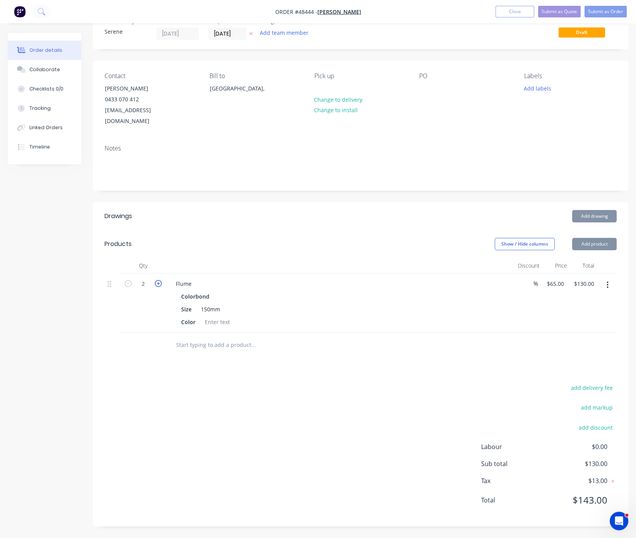
type input "3"
type input "$195.00"
click at [266, 366] on div "Drawings Add drawing Products Show / Hide columns Add product Qty Discount Pric…" at bounding box center [360, 364] width 535 height 324
click at [606, 238] on button "Add product" at bounding box center [594, 244] width 45 height 12
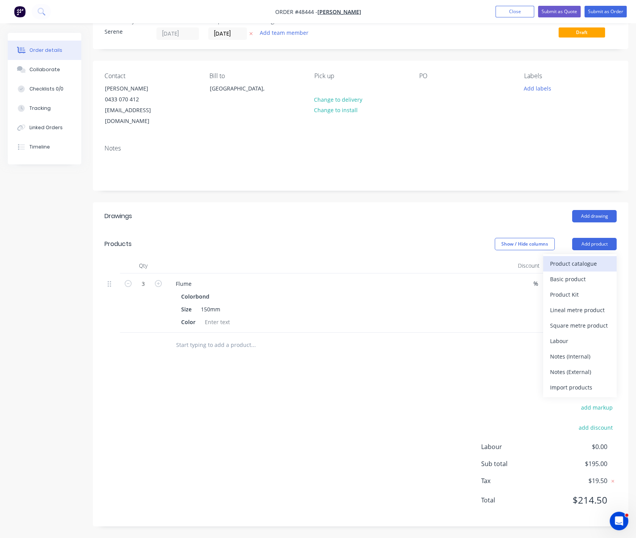
click at [590, 258] on div "Product catalogue" at bounding box center [580, 263] width 60 height 11
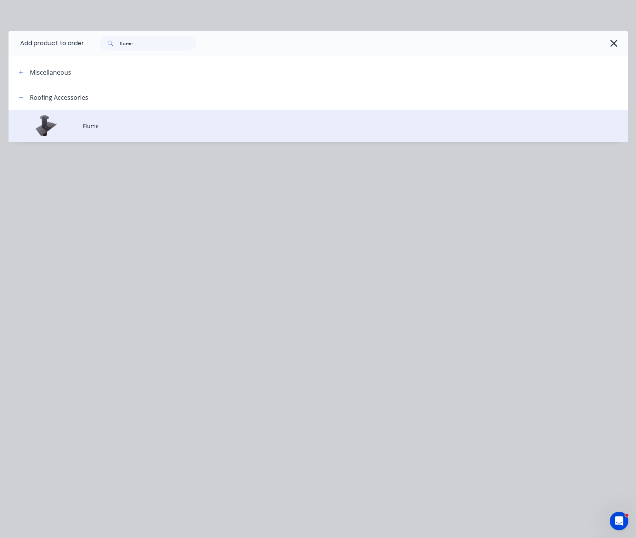
click at [145, 130] on span "Flume" at bounding box center [301, 126] width 436 height 8
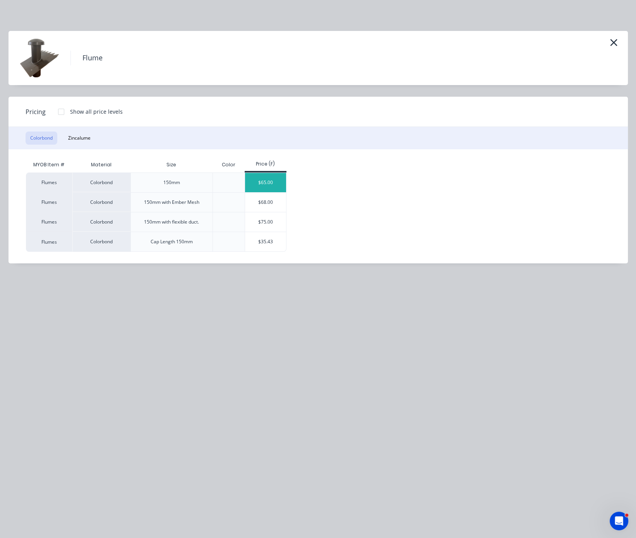
click at [271, 186] on div "$65.00" at bounding box center [265, 182] width 41 height 19
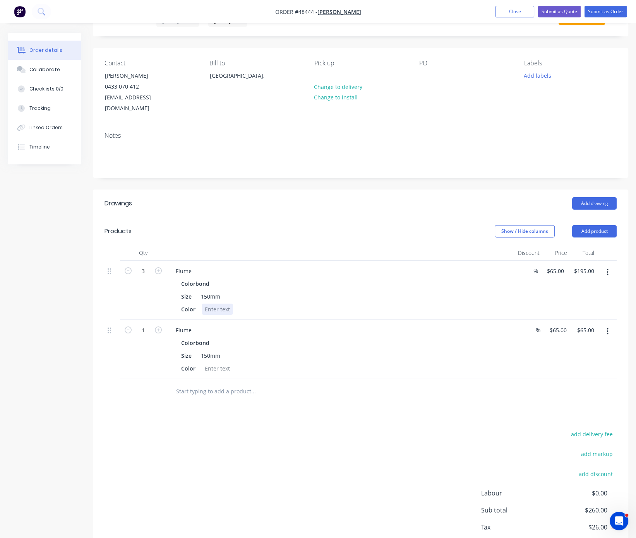
click at [217, 310] on div at bounding box center [217, 309] width 31 height 11
click at [217, 374] on div at bounding box center [217, 368] width 31 height 11
click at [161, 332] on button "button" at bounding box center [158, 329] width 10 height 8
type input "2"
type input "$130.00"
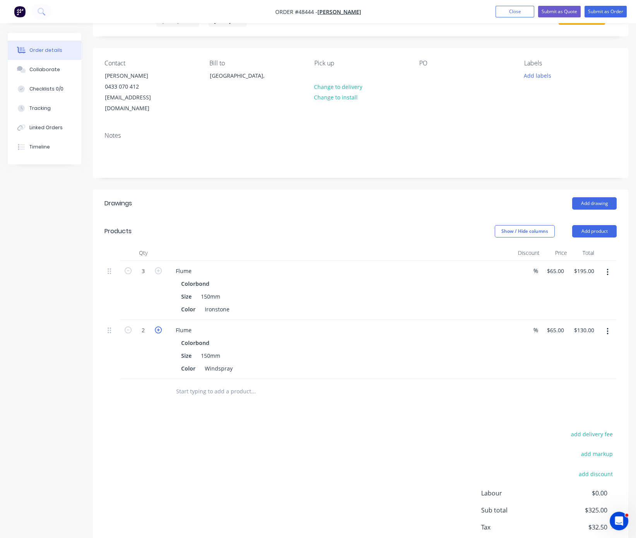
click at [161, 334] on icon "button" at bounding box center [158, 330] width 7 height 7
type input "3"
type input "$195.00"
click at [282, 200] on div "Add drawing" at bounding box center [414, 203] width 403 height 12
click at [329, 91] on button "Change to delivery" at bounding box center [338, 86] width 57 height 10
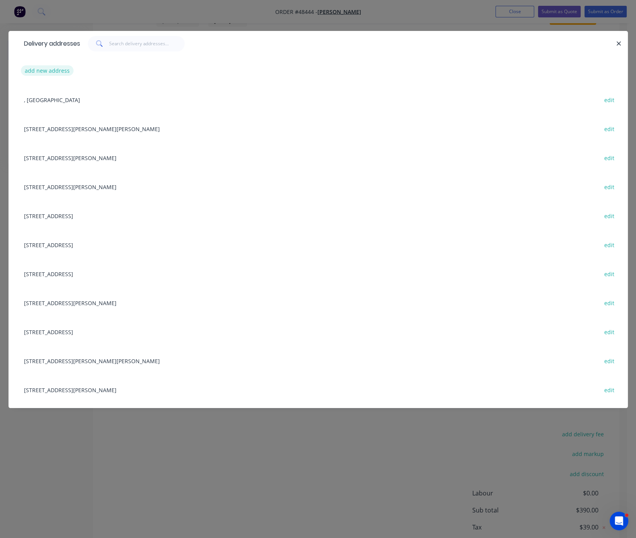
click at [43, 72] on button "add new address" at bounding box center [47, 70] width 53 height 10
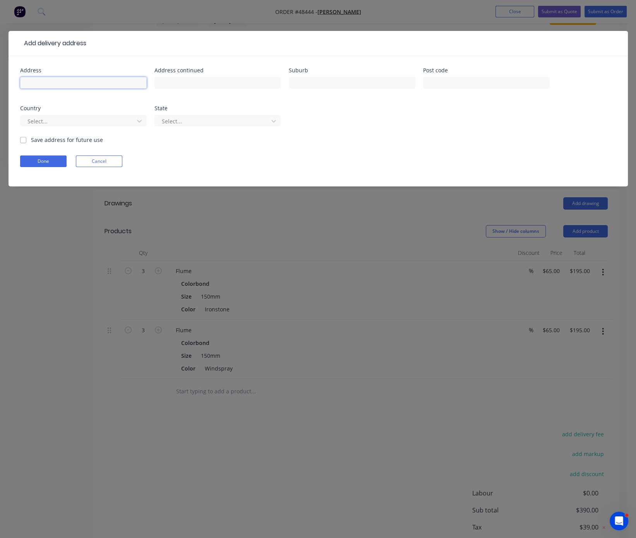
click at [57, 85] on input "text" at bounding box center [83, 83] width 127 height 12
click at [332, 164] on div "Done Cancel" at bounding box center [318, 162] width 596 height 12
click at [114, 166] on button "Cancel" at bounding box center [99, 162] width 46 height 12
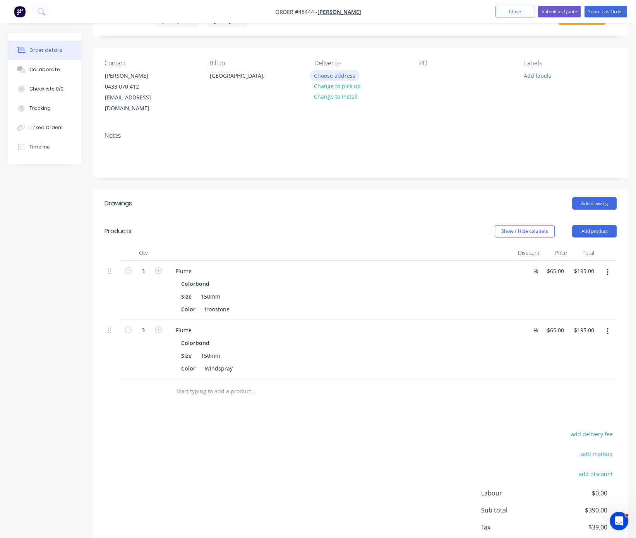
click at [345, 79] on button "Choose address" at bounding box center [335, 75] width 50 height 10
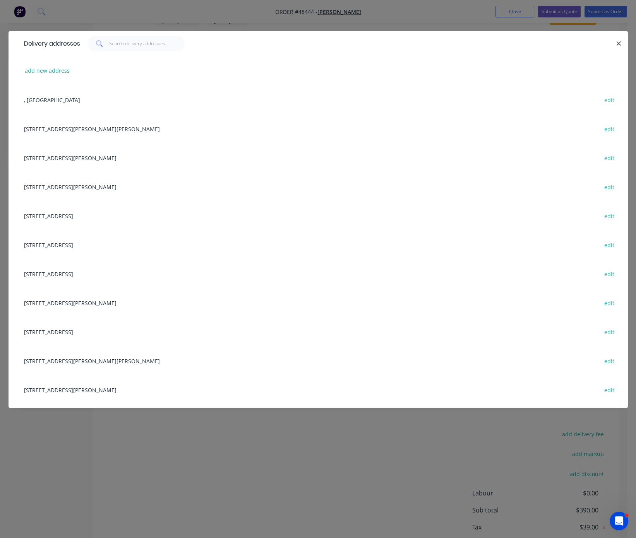
scroll to position [135, 0]
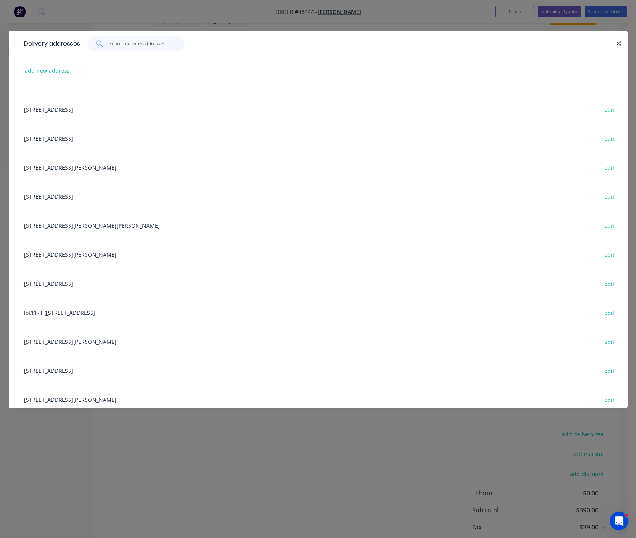
click at [130, 45] on input "text" at bounding box center [146, 43] width 75 height 15
type input "8"
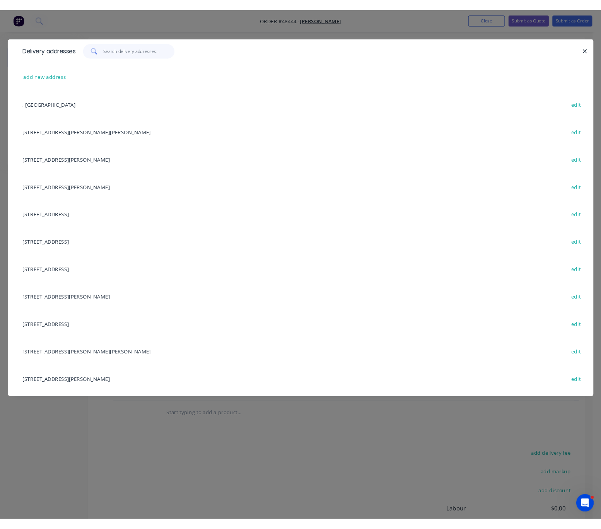
scroll to position [0, 0]
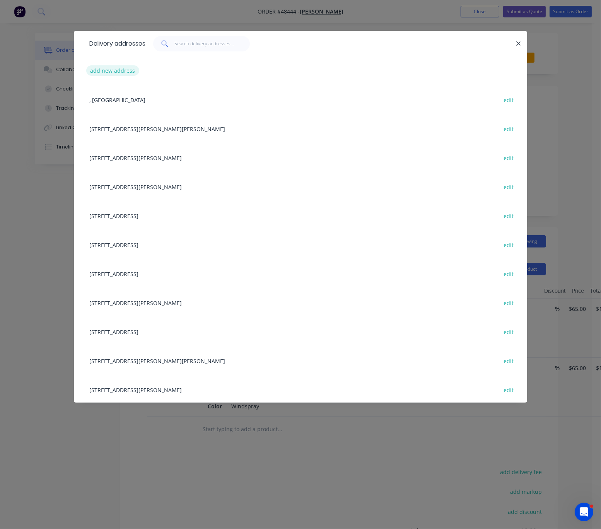
click at [128, 75] on button "add new address" at bounding box center [112, 70] width 53 height 10
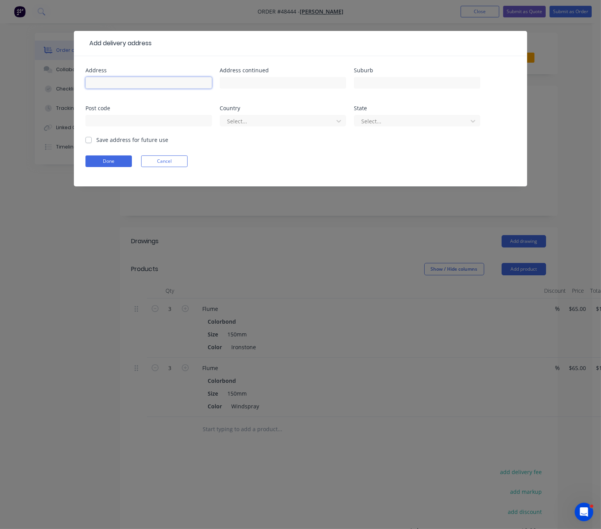
click at [118, 88] on input "text" at bounding box center [149, 83] width 127 height 12
type input "8 Baileys Retreat,"
type input "[PERSON_NAME]"
click at [242, 126] on div at bounding box center [277, 121] width 103 height 10
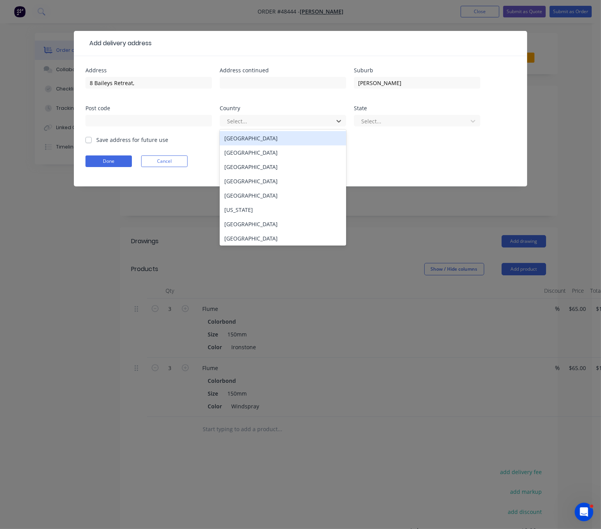
click at [243, 141] on div "Australia" at bounding box center [283, 138] width 127 height 14
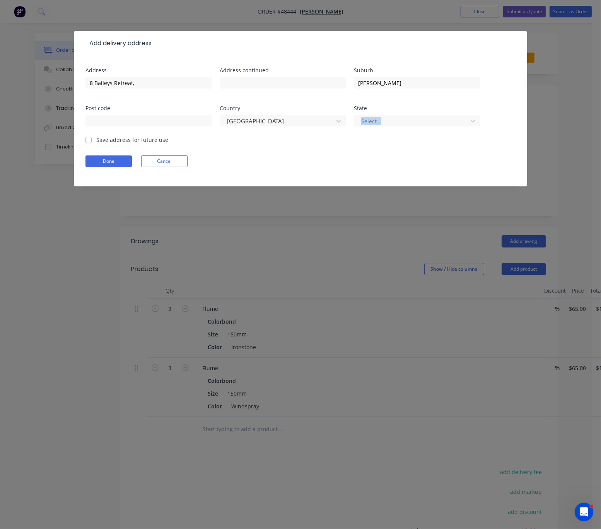
drag, startPoint x: 380, startPoint y: 114, endPoint x: 385, endPoint y: 140, distance: 26.2
click at [382, 120] on div "State Select..." at bounding box center [417, 121] width 127 height 30
click at [384, 126] on div at bounding box center [412, 121] width 103 height 10
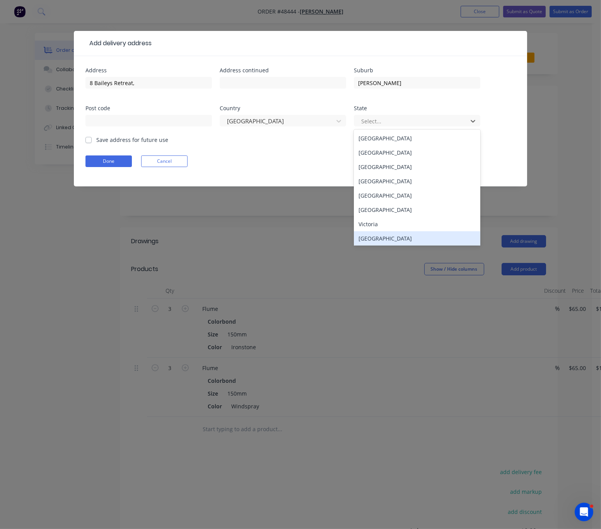
click at [396, 246] on div "Western Australia" at bounding box center [417, 238] width 127 height 14
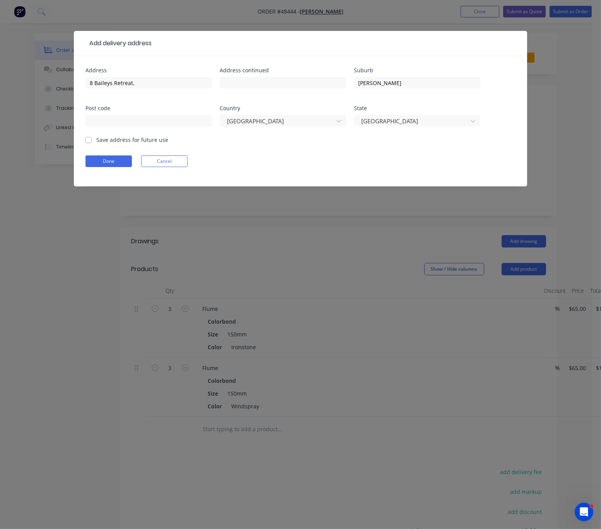
click at [96, 144] on label "Save address for future use" at bounding box center [132, 140] width 72 height 8
click at [88, 143] on input "Save address for future use" at bounding box center [89, 139] width 6 height 7
checkbox input "true"
click at [107, 167] on button "Done" at bounding box center [109, 162] width 46 height 12
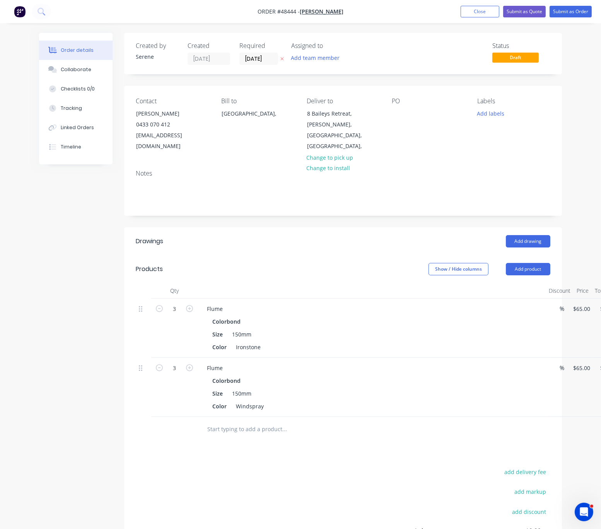
click at [264, 247] on header "Drawings Add drawing" at bounding box center [343, 242] width 438 height 28
click at [394, 115] on div at bounding box center [398, 113] width 12 height 11
click at [383, 264] on div "Show / Hide columns Add product" at bounding box center [387, 269] width 327 height 12
click at [537, 269] on button "Add product" at bounding box center [528, 269] width 45 height 12
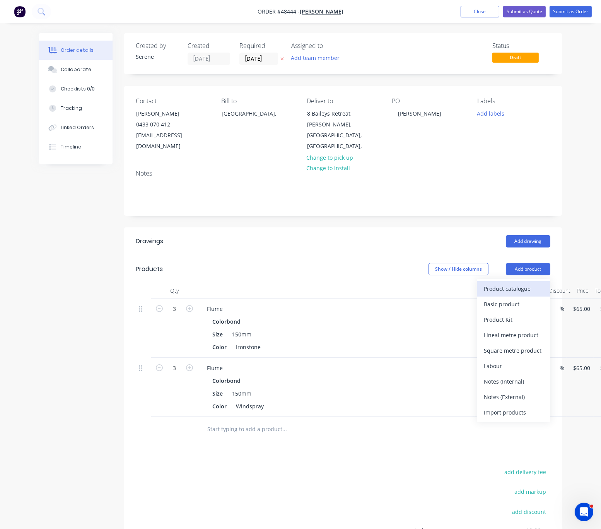
click at [501, 286] on div "Product catalogue" at bounding box center [514, 288] width 60 height 11
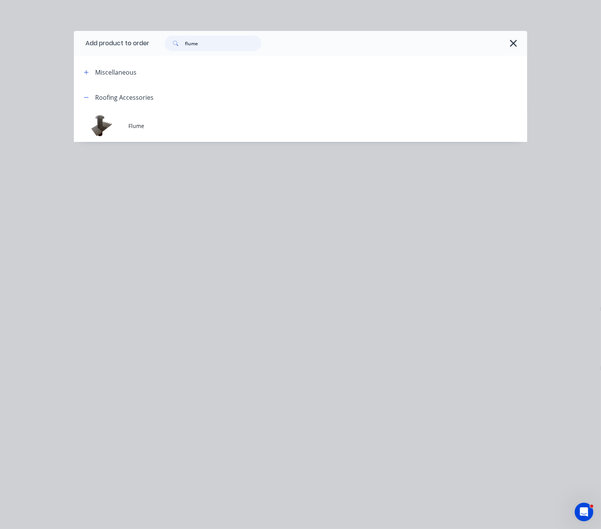
drag, startPoint x: 214, startPoint y: 46, endPoint x: 168, endPoint y: 45, distance: 46.1
click at [169, 45] on div "flume" at bounding box center [209, 43] width 104 height 15
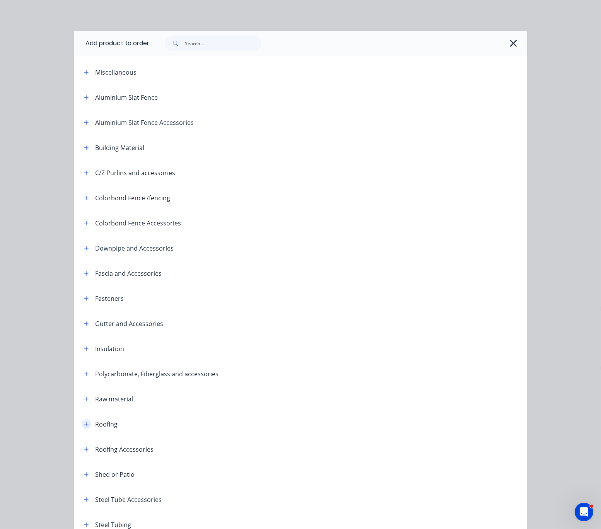
click at [86, 429] on button "button" at bounding box center [87, 424] width 10 height 10
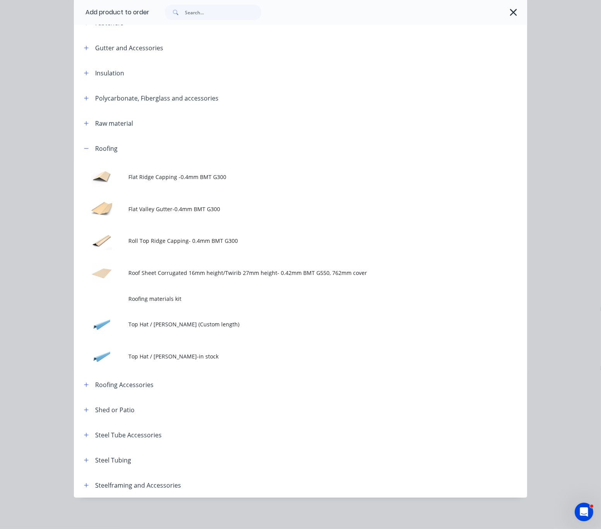
scroll to position [321, 0]
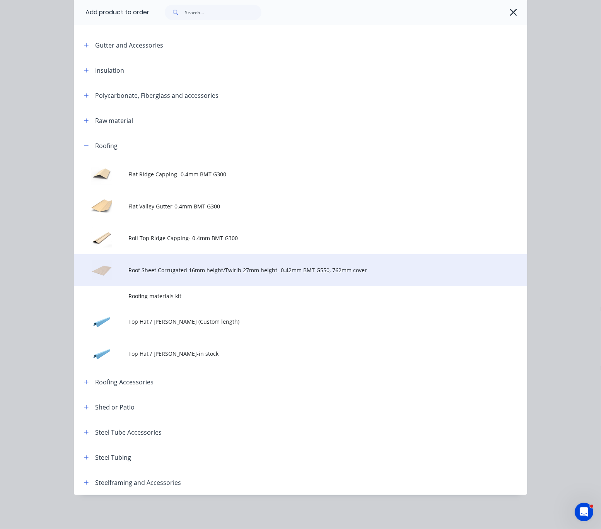
click at [262, 254] on td "Roof Sheet Corrugated 16mm height/Twirib 27mm height- 0.42mm BMT G550, 762mm co…" at bounding box center [327, 270] width 399 height 32
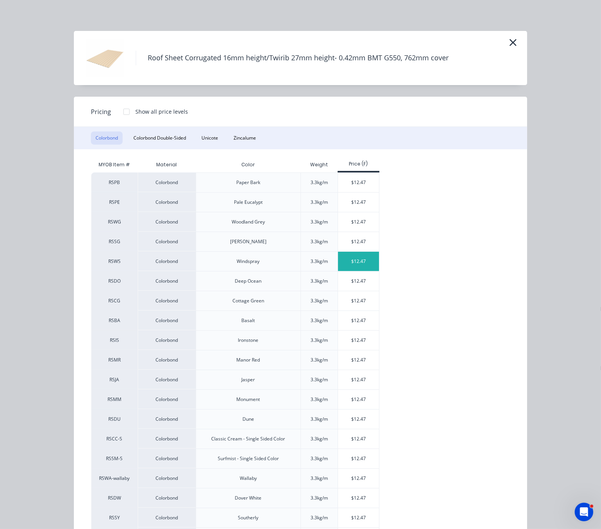
click at [365, 265] on div "$12.47" at bounding box center [358, 261] width 41 height 19
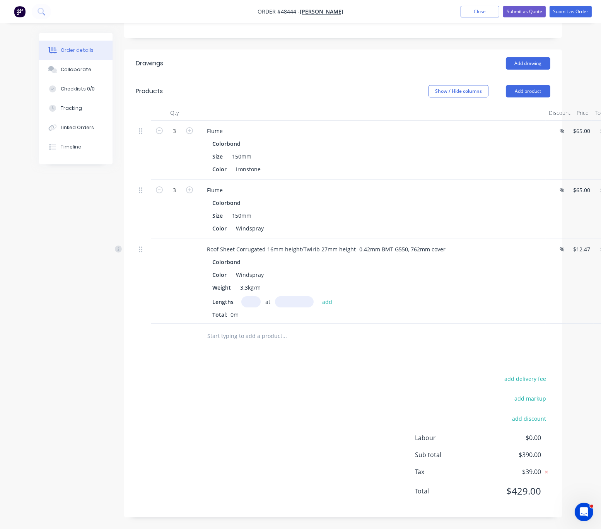
scroll to position [199, 0]
drag, startPoint x: 307, startPoint y: 238, endPoint x: 365, endPoint y: 234, distance: 57.5
click at [365, 244] on div "Roof Sheet Corrugated 16mm height/Twirib 27mm height- 0.42mm BMT G550, 762mm co…" at bounding box center [326, 249] width 251 height 11
click at [256, 296] on input "text" at bounding box center [250, 301] width 19 height 11
type input "2"
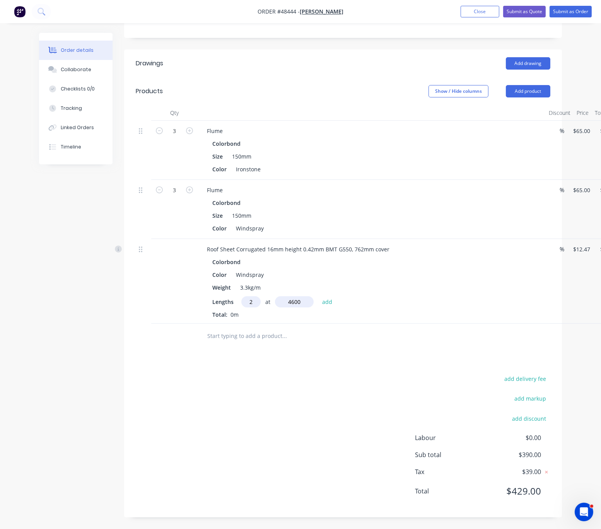
type input "4600"
click at [318, 296] on button "add" at bounding box center [327, 301] width 18 height 10
type input "$114.72"
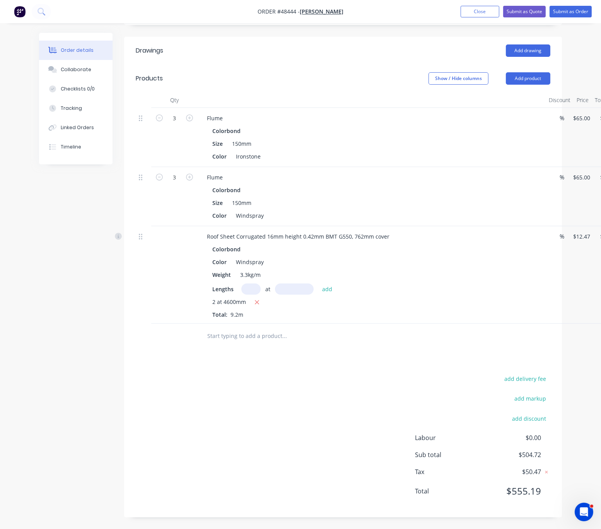
click at [197, 440] on div "add delivery fee add markup add discount Labour $0.00 Sub total $504.72 Tax $50…" at bounding box center [343, 440] width 415 height 132
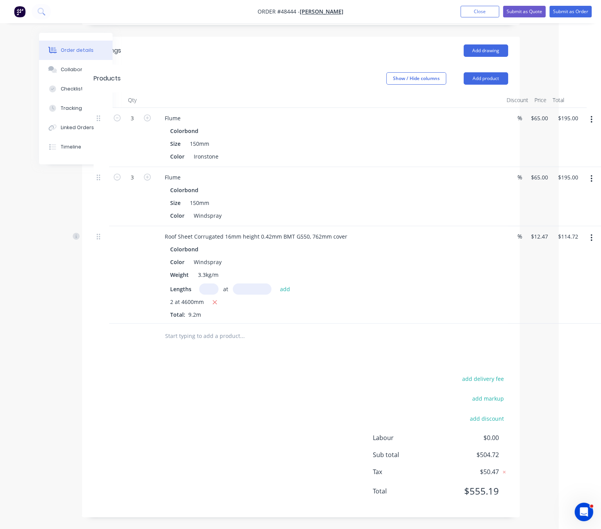
drag, startPoint x: 210, startPoint y: 388, endPoint x: 341, endPoint y: 389, distance: 130.8
click at [279, 386] on div "add delivery fee add markup add discount Labour $0.00 Sub total $504.72 Tax $50…" at bounding box center [301, 440] width 415 height 132
click at [181, 114] on div "Flume" at bounding box center [173, 118] width 28 height 11
click at [185, 175] on div "Flume" at bounding box center [173, 177] width 28 height 11
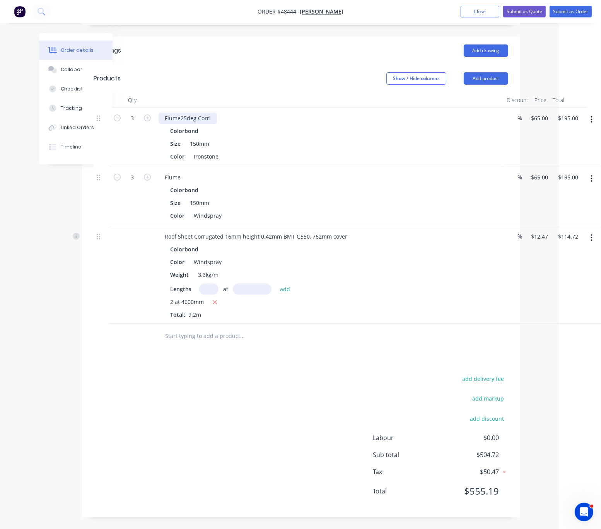
click at [181, 113] on div "Flume25deg Corri" at bounding box center [188, 118] width 58 height 11
click at [182, 172] on div "Flume" at bounding box center [173, 177] width 28 height 11
click at [213, 412] on div "add delivery fee add markup add discount Labour $0.00 Sub total $504.72 Tax $50…" at bounding box center [301, 440] width 415 height 132
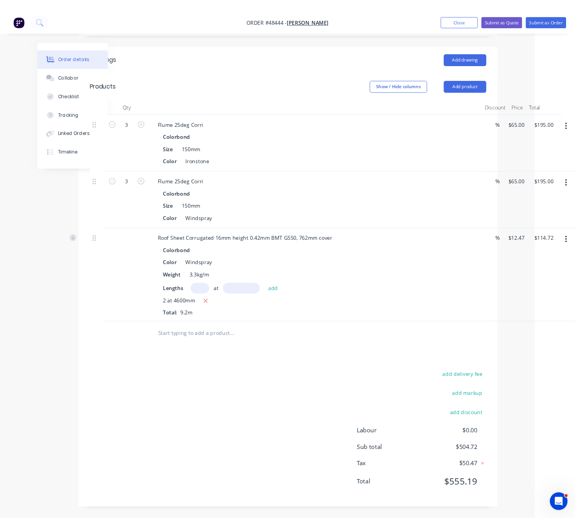
scroll to position [0, 45]
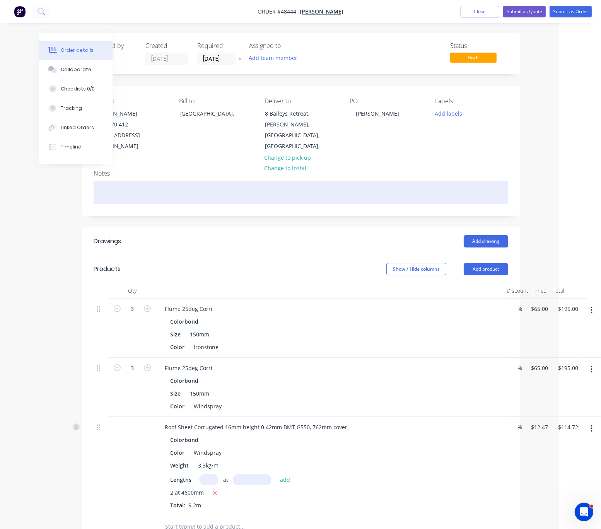
click at [122, 188] on div at bounding box center [301, 193] width 415 height 24
click at [136, 190] on div at bounding box center [301, 193] width 415 height 24
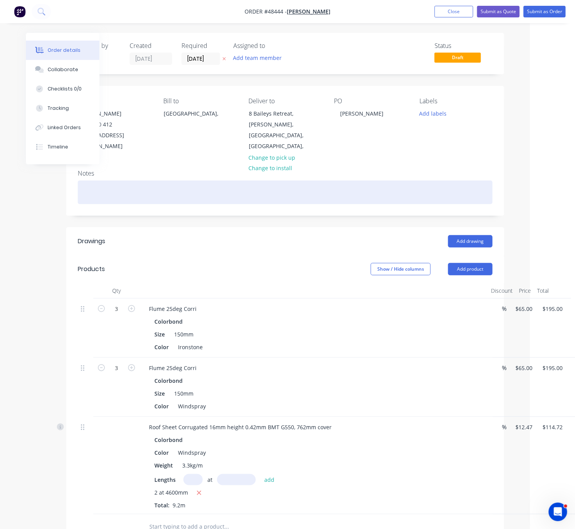
drag, startPoint x: 163, startPoint y: 191, endPoint x: 148, endPoint y: 187, distance: 14.8
click at [162, 191] on div at bounding box center [285, 193] width 415 height 24
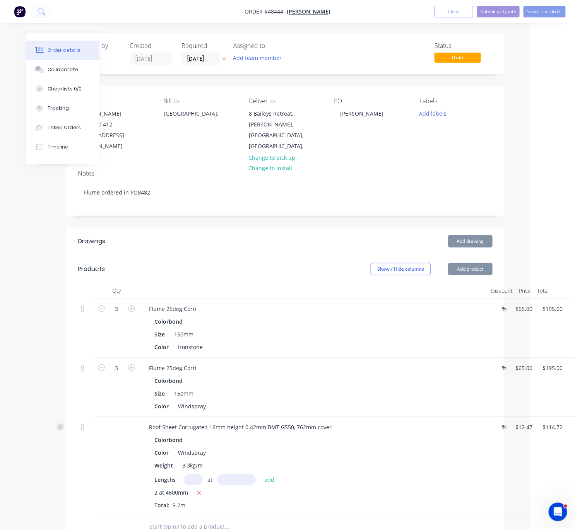
click at [228, 258] on header "Products Show / Hide columns Add product" at bounding box center [285, 269] width 438 height 28
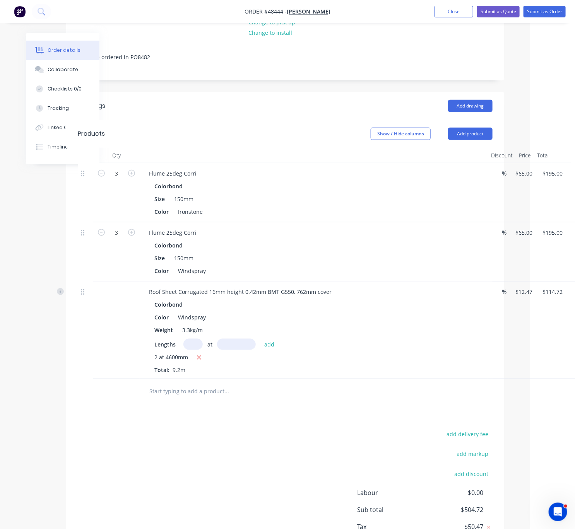
drag, startPoint x: 228, startPoint y: 439, endPoint x: 302, endPoint y: 438, distance: 73.9
click at [301, 438] on div "Drawings Add drawing Products Show / Hide columns Add product Qty Discount Pric…" at bounding box center [285, 332] width 438 height 481
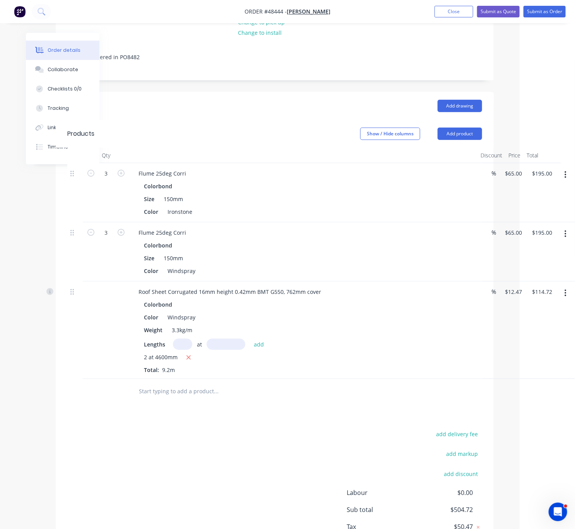
drag, startPoint x: 383, startPoint y: 434, endPoint x: 418, endPoint y: 434, distance: 34.4
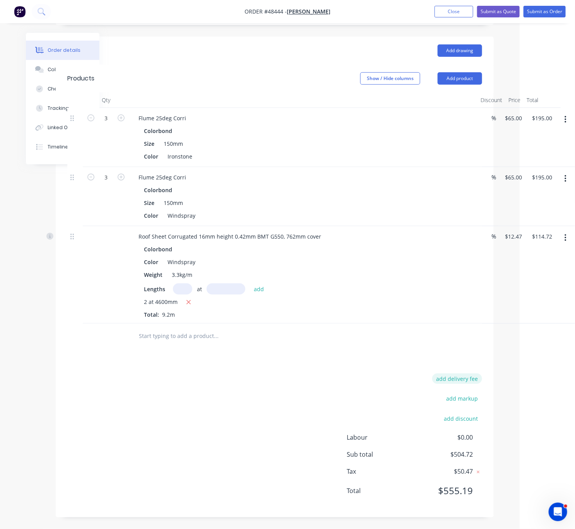
click at [458, 374] on button "add delivery fee" at bounding box center [457, 379] width 50 height 10
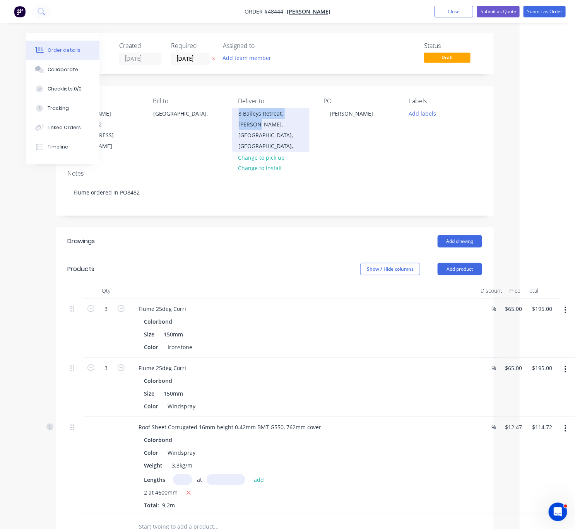
drag, startPoint x: 255, startPoint y: 127, endPoint x: 234, endPoint y: 121, distance: 22.3
click at [234, 121] on div "8 Baileys Retreat, Morley, Western Australia, Australia," at bounding box center [270, 130] width 77 height 44
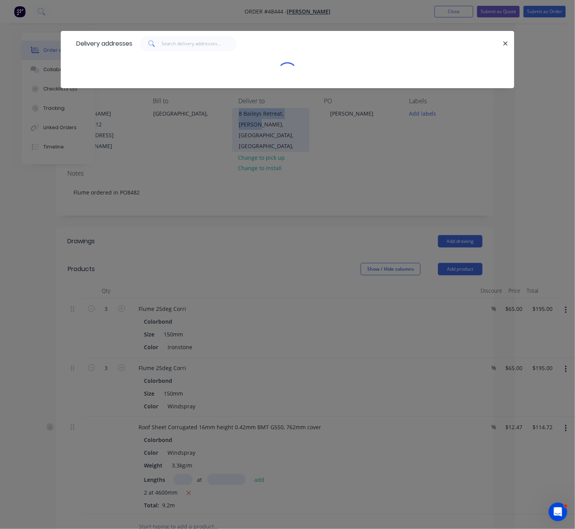
scroll to position [0, 53]
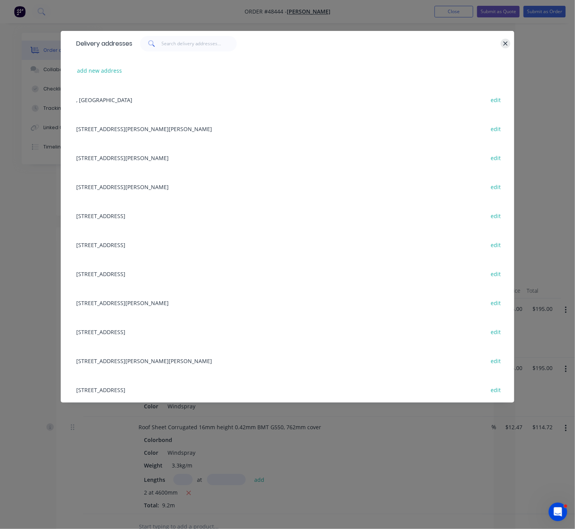
click at [506, 41] on button "button" at bounding box center [506, 44] width 10 height 10
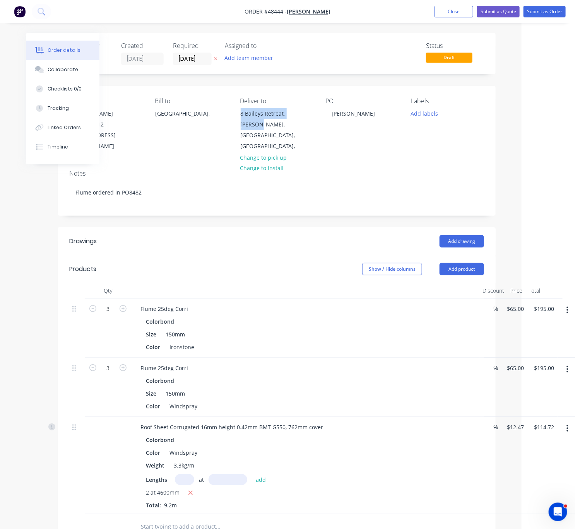
copy div "8 Baileys Retreat, Morley,"
drag, startPoint x: 213, startPoint y: 280, endPoint x: 337, endPoint y: 310, distance: 127.8
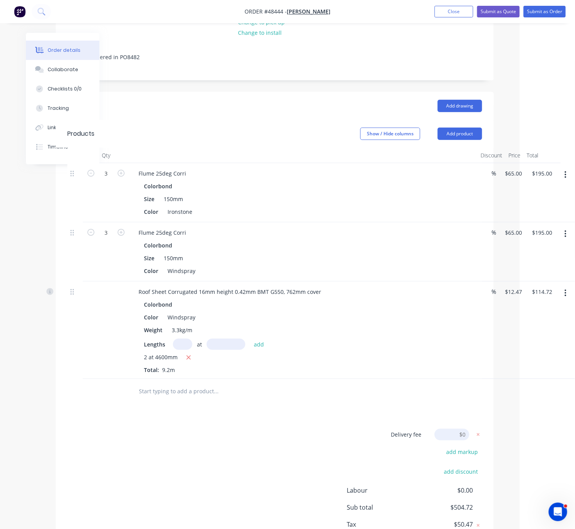
click at [455, 441] on input at bounding box center [452, 435] width 35 height 12
type input "80"
click input "submit" at bounding box center [0, 0] width 0 height 0
click at [281, 472] on div "Delivery fee $80.00 add markup add discount Labour $0.00 Sub total $584.72 Tax …" at bounding box center [274, 493] width 415 height 128
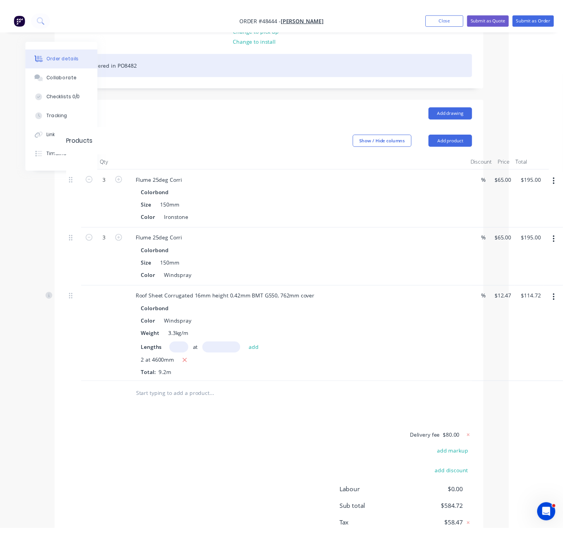
scroll to position [0, 58]
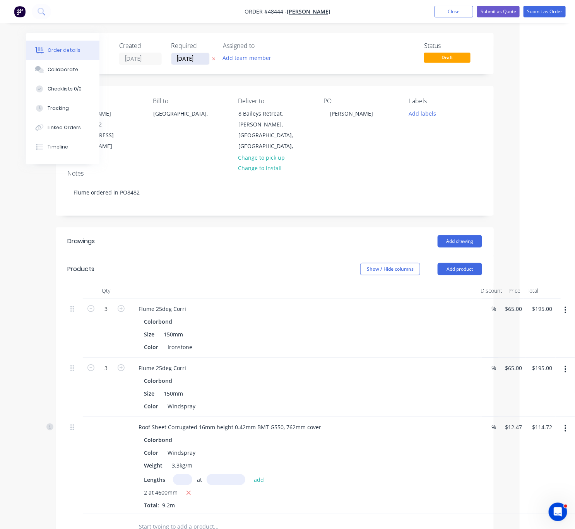
click at [188, 56] on input "25/08/25" at bounding box center [190, 59] width 38 height 12
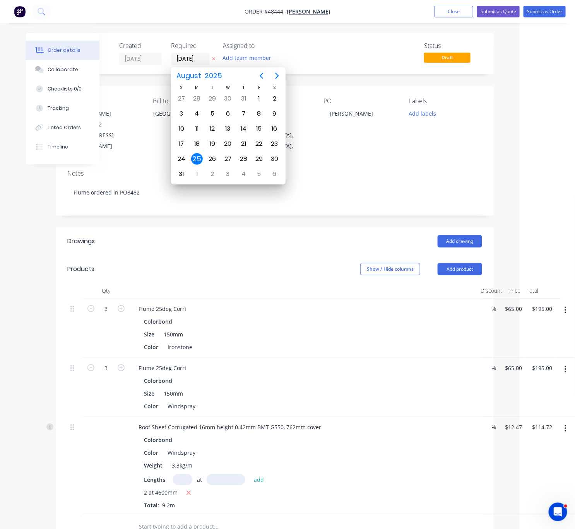
click at [274, 258] on header "Products Show / Hide columns Add product" at bounding box center [275, 269] width 438 height 28
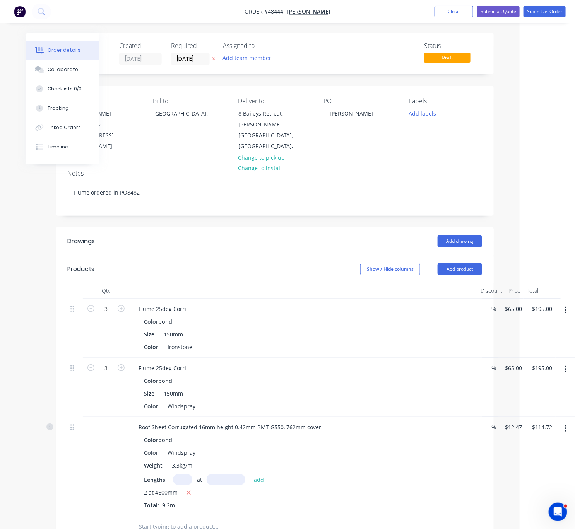
click at [70, 27] on div "Order details Collaborate Checklists 0/0 Tracking Linked Orders Timeline Order …" at bounding box center [232, 358] width 575 height 716
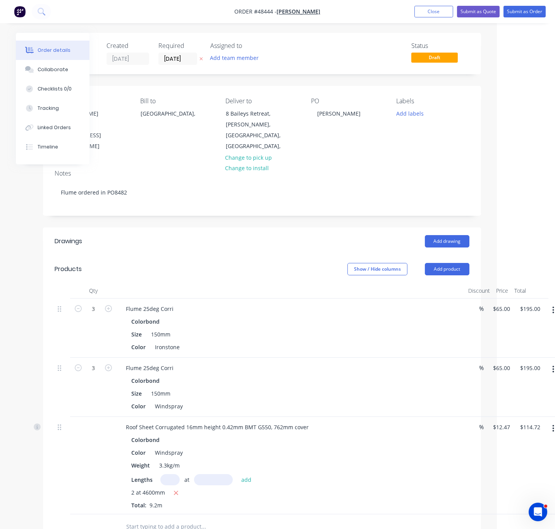
click at [45, 29] on div "Order details Collaborate Checklists 0/0 Tracking Linked Orders Timeline Order …" at bounding box center [219, 358] width 555 height 716
click at [183, 55] on input "25/08/25" at bounding box center [178, 59] width 38 height 12
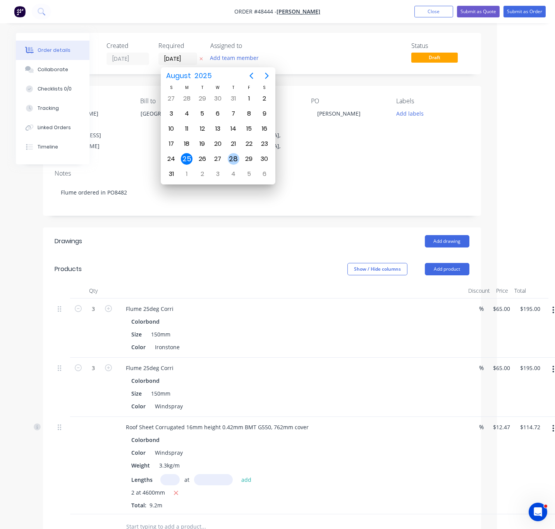
click at [232, 154] on div "28" at bounding box center [234, 159] width 12 height 12
type input "28/08/25"
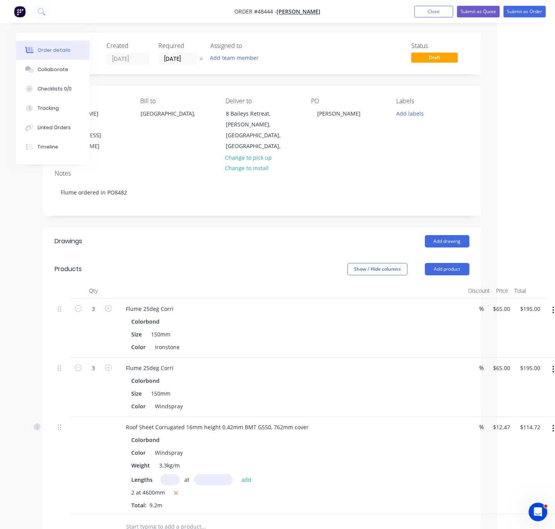
click at [269, 236] on div "Add drawing" at bounding box center [306, 241] width 326 height 12
click at [517, 21] on nav "Order #48444 - Chris Gu Add product Close Submit as Quote Submit as Order" at bounding box center [277, 11] width 555 height 23
click at [518, 16] on button "Submit as Order" at bounding box center [524, 12] width 42 height 12
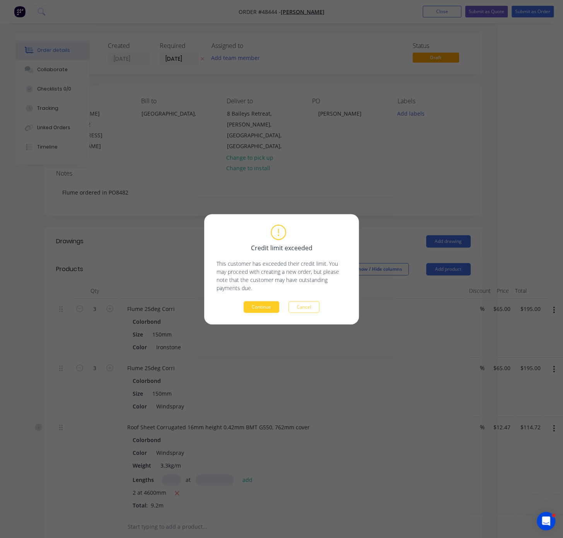
click at [269, 306] on button "Continue" at bounding box center [262, 307] width 36 height 12
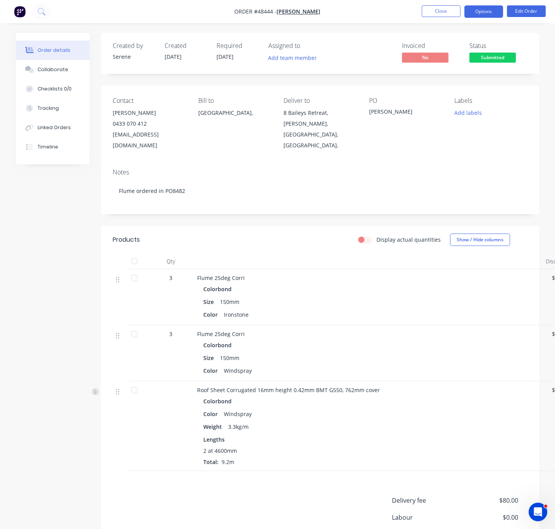
click at [479, 12] on button "Options" at bounding box center [483, 11] width 39 height 12
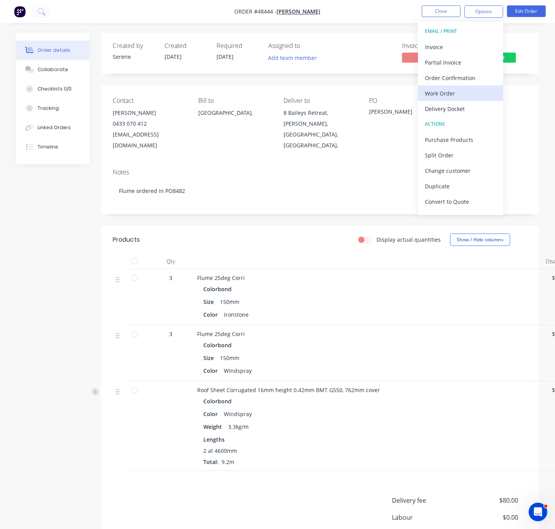
click at [438, 89] on div "Work Order" at bounding box center [460, 93] width 71 height 11
click at [436, 96] on div "Custom" at bounding box center [460, 93] width 71 height 11
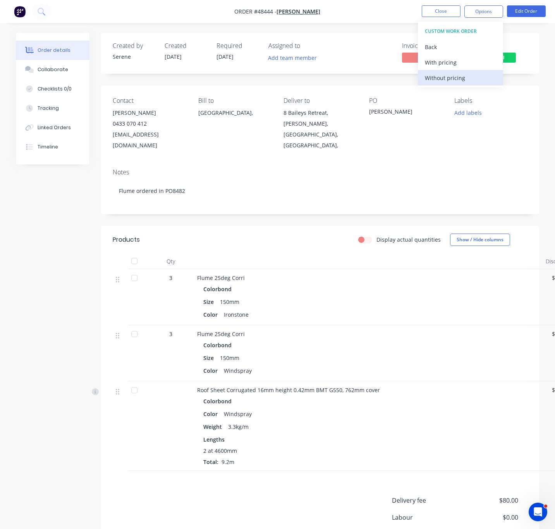
click at [439, 79] on div "Without pricing" at bounding box center [460, 77] width 71 height 11
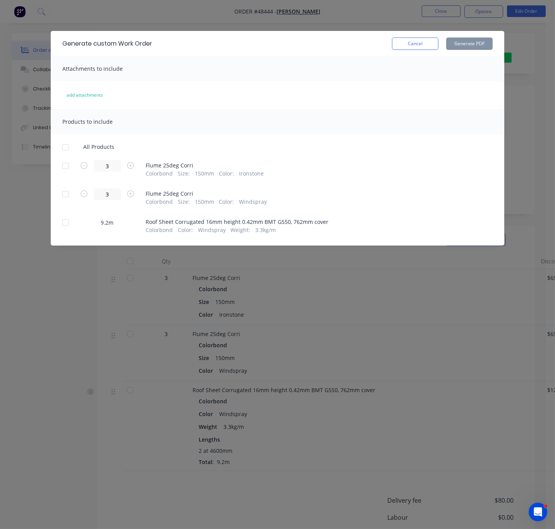
click at [65, 230] on div at bounding box center [65, 222] width 15 height 15
click at [466, 43] on button "Generate PDF" at bounding box center [469, 44] width 46 height 12
click at [424, 46] on button "Cancel" at bounding box center [415, 44] width 46 height 12
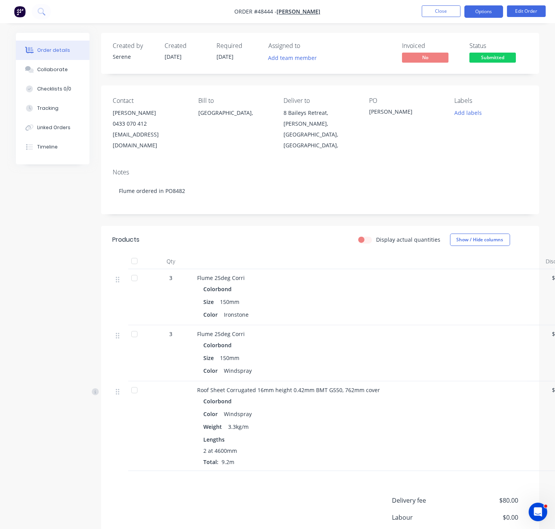
click at [484, 10] on button "Options" at bounding box center [483, 11] width 39 height 12
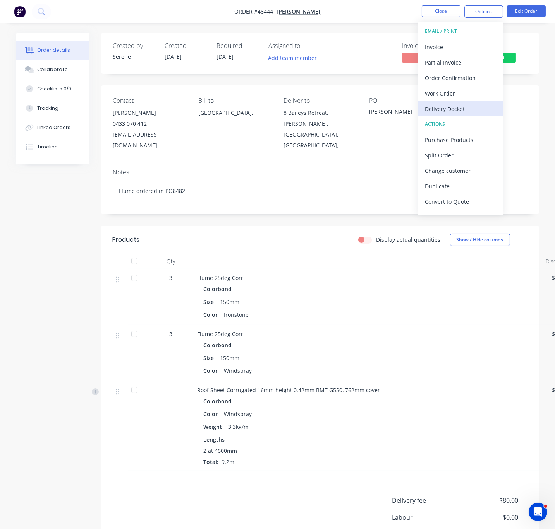
click at [454, 105] on div "Delivery Docket" at bounding box center [460, 108] width 71 height 11
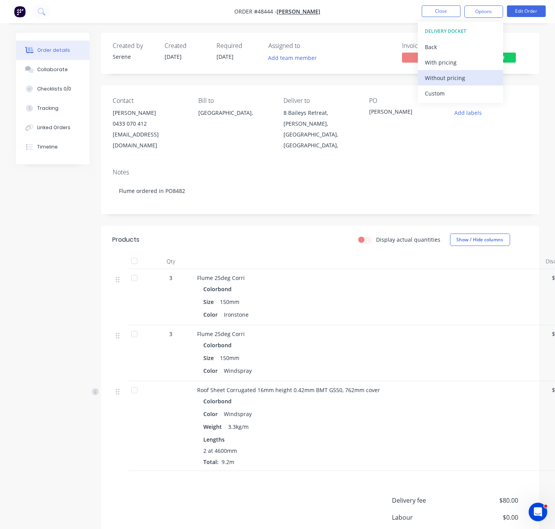
click at [448, 78] on div "Without pricing" at bounding box center [460, 77] width 71 height 11
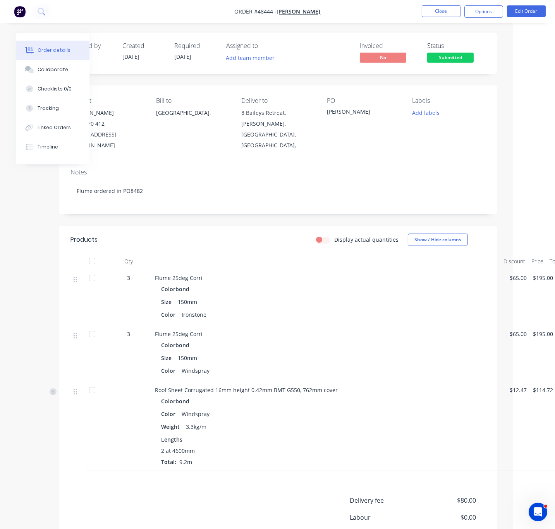
drag, startPoint x: 286, startPoint y: 243, endPoint x: 327, endPoint y: 242, distance: 41.4
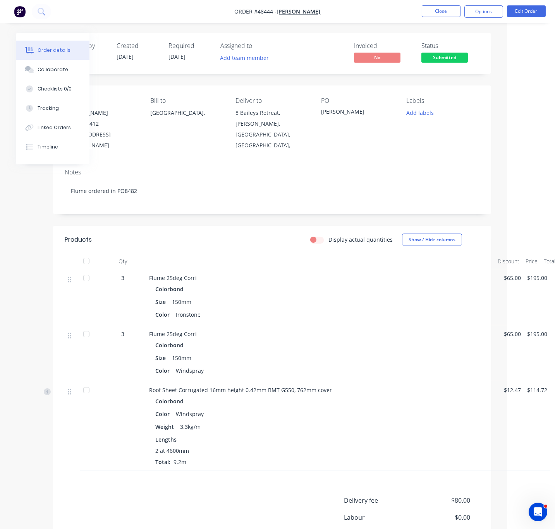
scroll to position [0, 53]
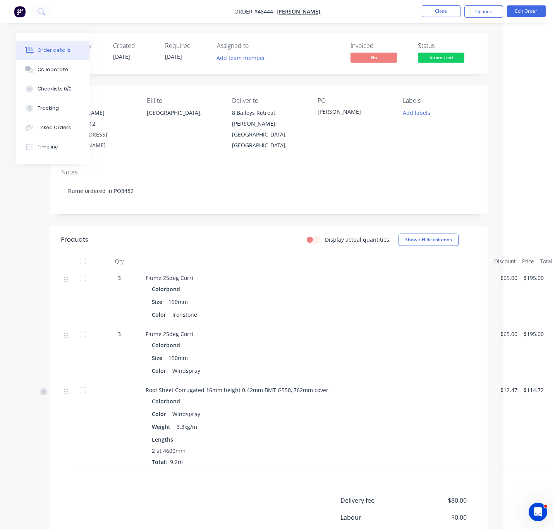
drag, startPoint x: 343, startPoint y: 222, endPoint x: 421, endPoint y: 222, distance: 78.2
click at [216, 242] on div "Display actual quantities Show / Hide columns" at bounding box center [312, 240] width 326 height 12
click at [206, 230] on header "Products Display actual quantities Show / Hide columns" at bounding box center [269, 240] width 438 height 28
click at [198, 218] on div "Created by Serene Created 25/08/25 Required 28/08/25 Assigned to Add team membe…" at bounding box center [269, 315] width 438 height 565
click at [199, 218] on div "Created by Serene Created 25/08/25 Required 28/08/25 Assigned to Add team membe…" at bounding box center [269, 315] width 438 height 565
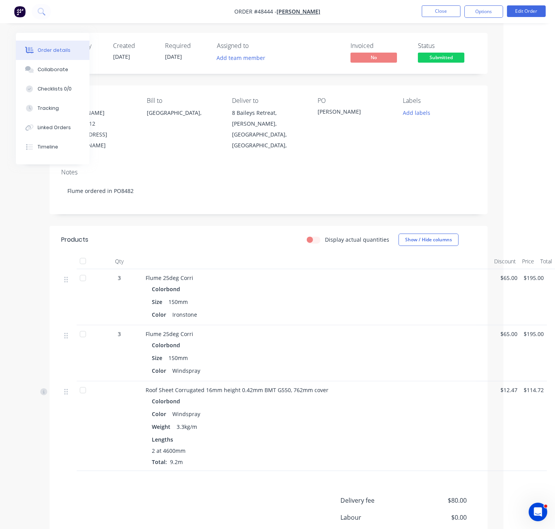
click at [194, 221] on div "Created by Serene Created 25/08/25 Required 28/08/25 Assigned to Add team membe…" at bounding box center [269, 315] width 438 height 565
drag, startPoint x: 194, startPoint y: 221, endPoint x: 218, endPoint y: 220, distance: 24.0
click at [216, 222] on div "Created by Serene Created 25/08/25 Required 28/08/25 Assigned to Add team membe…" at bounding box center [269, 315] width 438 height 565
drag, startPoint x: 244, startPoint y: 220, endPoint x: 267, endPoint y: 216, distance: 23.9
drag, startPoint x: 230, startPoint y: 221, endPoint x: 252, endPoint y: 221, distance: 21.7
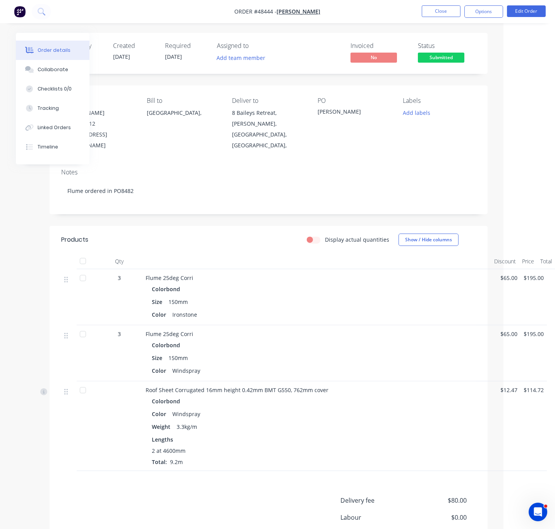
drag, startPoint x: 231, startPoint y: 234, endPoint x: 255, endPoint y: 233, distance: 24.0
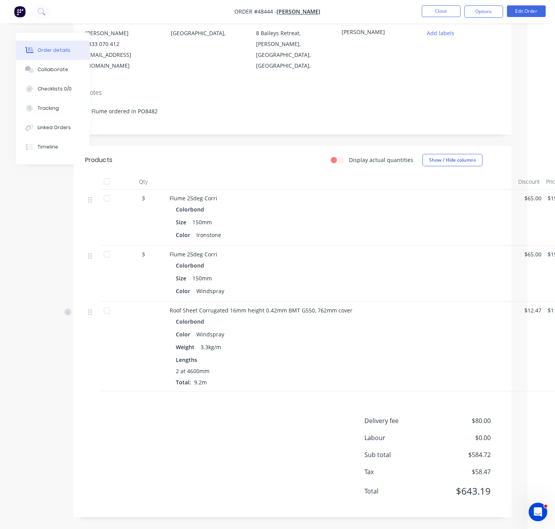
scroll to position [98, 0]
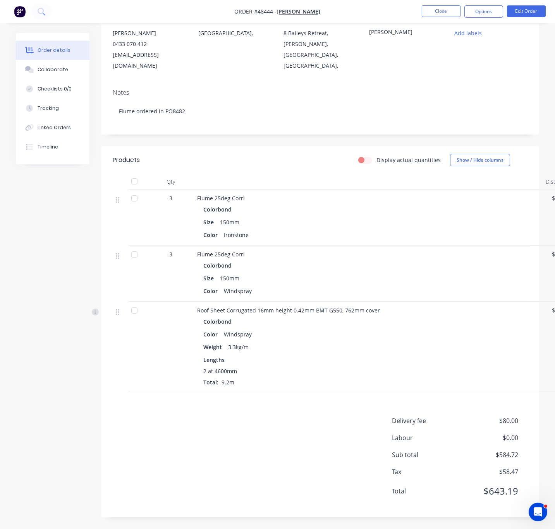
drag, startPoint x: 187, startPoint y: 155, endPoint x: 144, endPoint y: 159, distance: 42.4
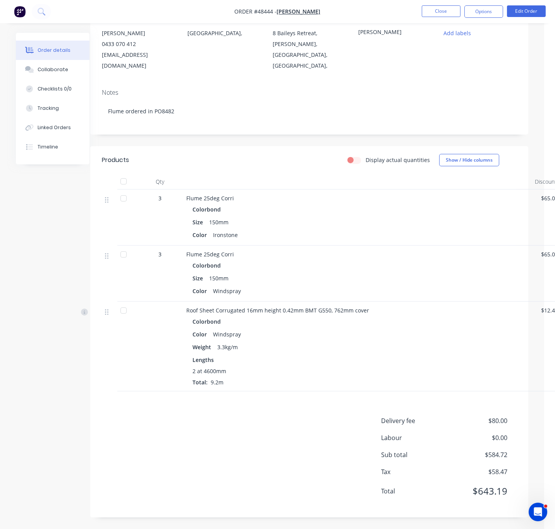
scroll to position [98, 53]
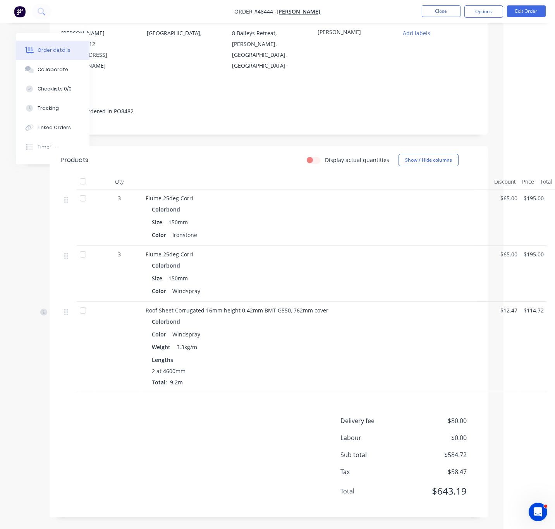
drag, startPoint x: 204, startPoint y: 151, endPoint x: 286, endPoint y: 153, distance: 82.1
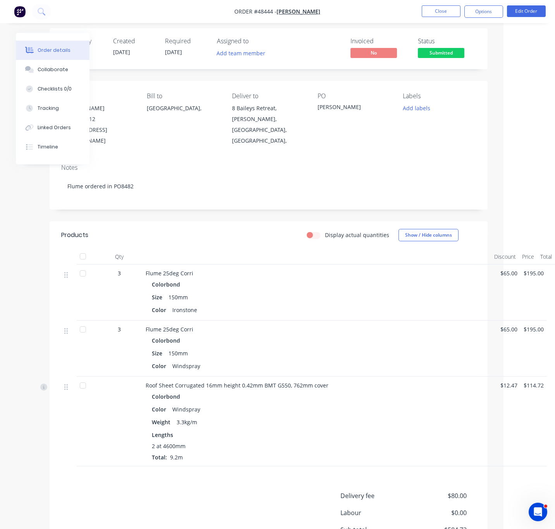
scroll to position [0, 53]
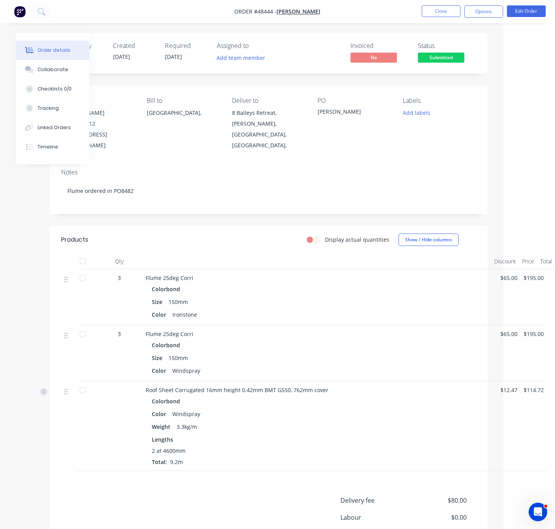
click at [205, 237] on div "Display actual quantities Show / Hide columns" at bounding box center [312, 240] width 326 height 12
drag, startPoint x: 193, startPoint y: 243, endPoint x: 196, endPoint y: 254, distance: 10.8
click at [193, 243] on div "Display actual quantities Show / Hide columns" at bounding box center [312, 240] width 326 height 12
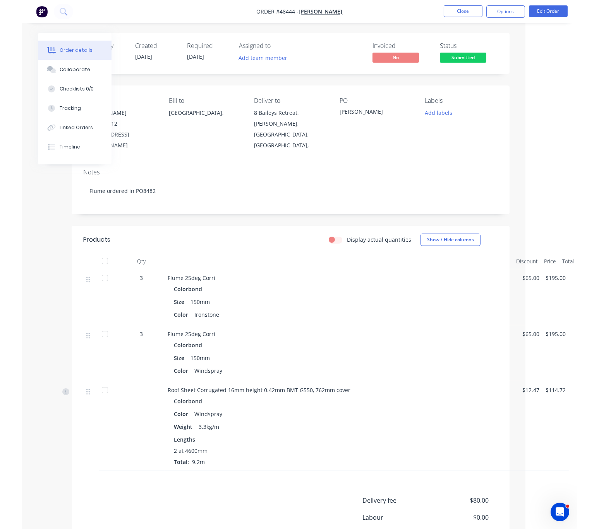
scroll to position [0, 31]
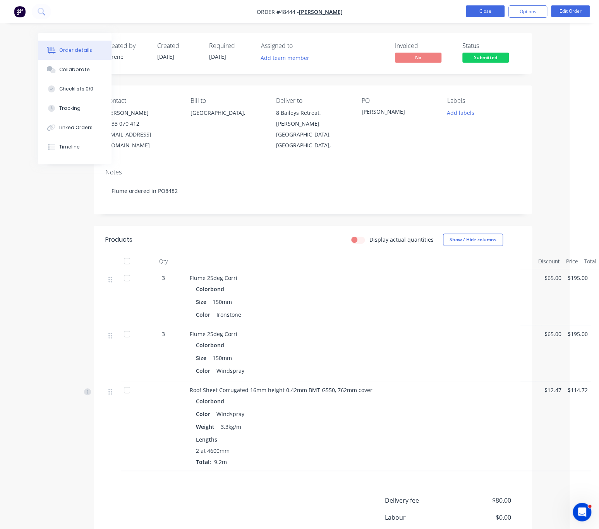
click at [491, 8] on button "Close" at bounding box center [485, 11] width 39 height 12
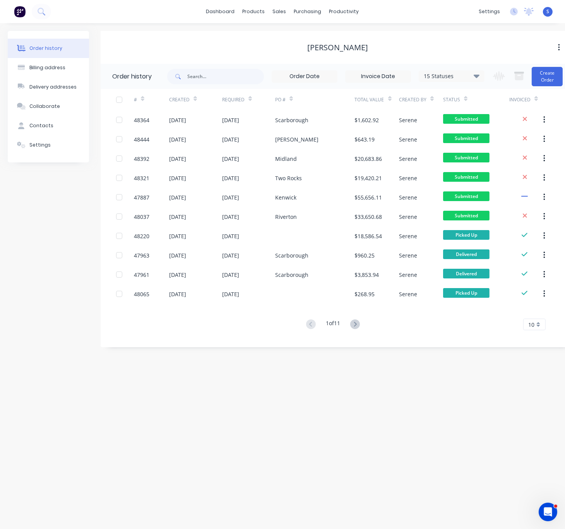
drag, startPoint x: 20, startPoint y: 205, endPoint x: 8, endPoint y: 209, distance: 13.2
click at [20, 205] on div "Order history Billing address Delivery addresses Collaborate Contacts Settings" at bounding box center [48, 189] width 81 height 317
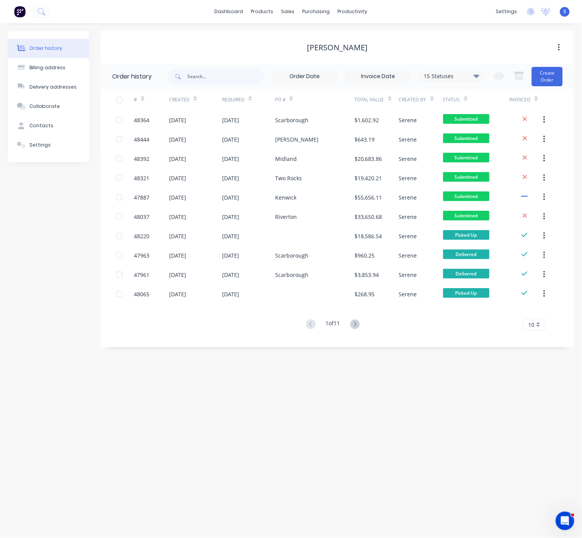
click at [6, 256] on div "Order history Billing address Delivery addresses Collaborate Contacts Settings …" at bounding box center [291, 280] width 582 height 515
click at [275, 39] on div "Product Catalogue" at bounding box center [294, 37] width 48 height 7
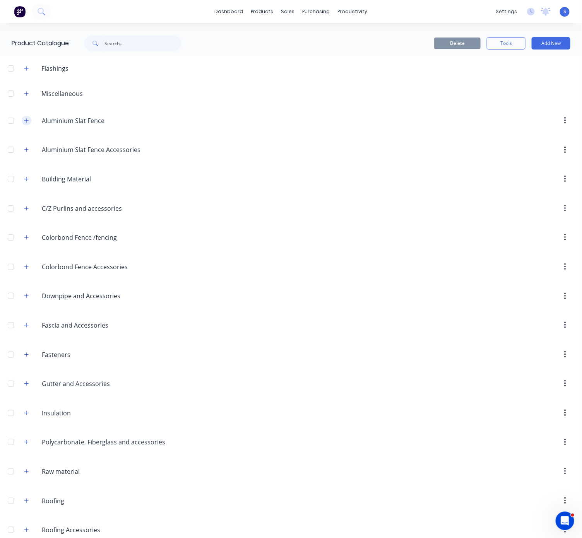
click at [27, 123] on icon "button" at bounding box center [26, 120] width 5 height 5
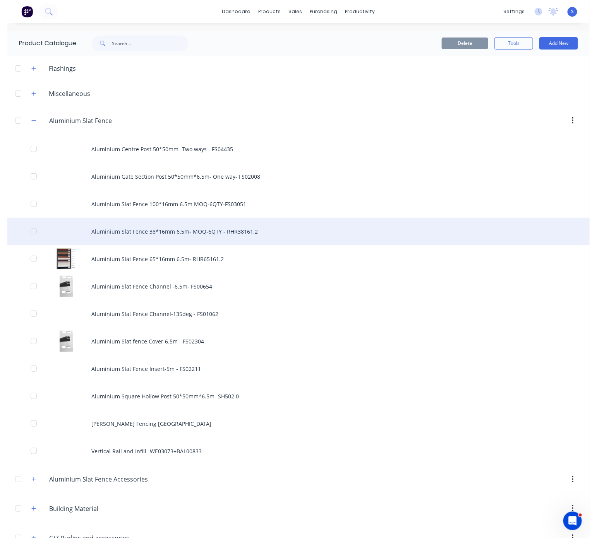
scroll to position [135, 0]
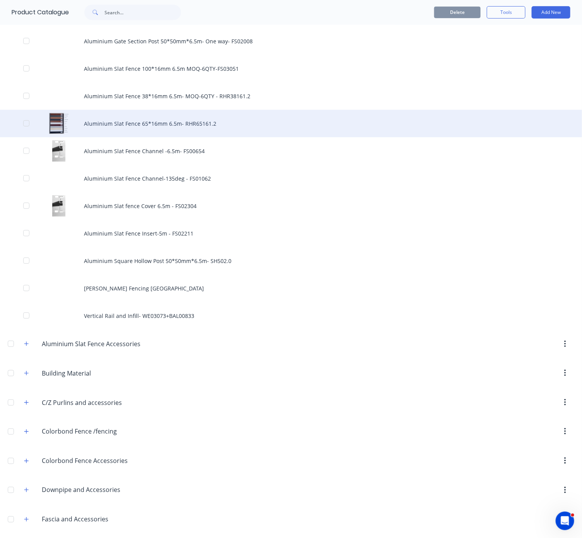
click at [134, 134] on div "Aluminium Slat Fence 65*16mm 6.5m- RHR65161.2" at bounding box center [291, 123] width 582 height 27
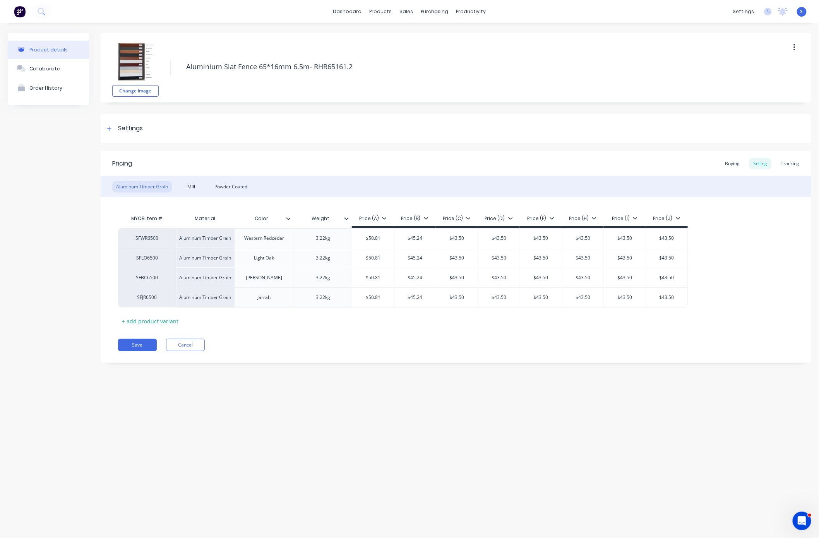
type textarea "x"
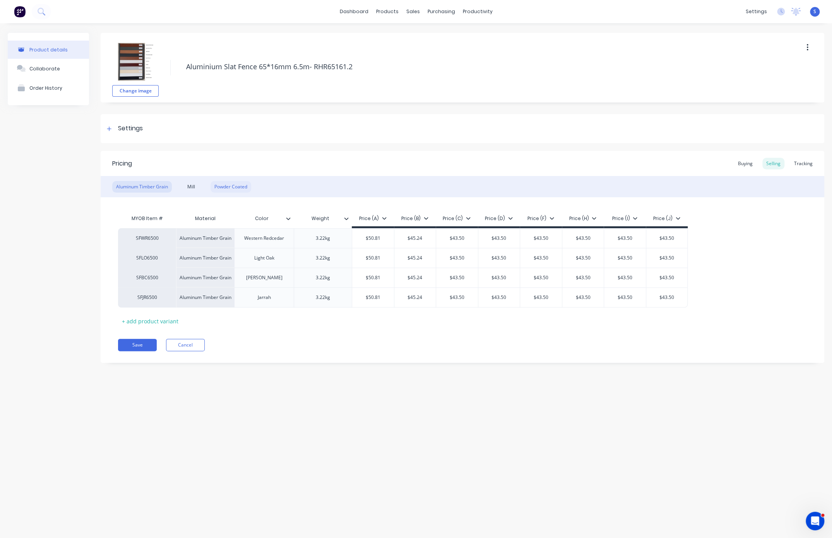
click at [243, 188] on div "Powder Coated" at bounding box center [231, 187] width 41 height 12
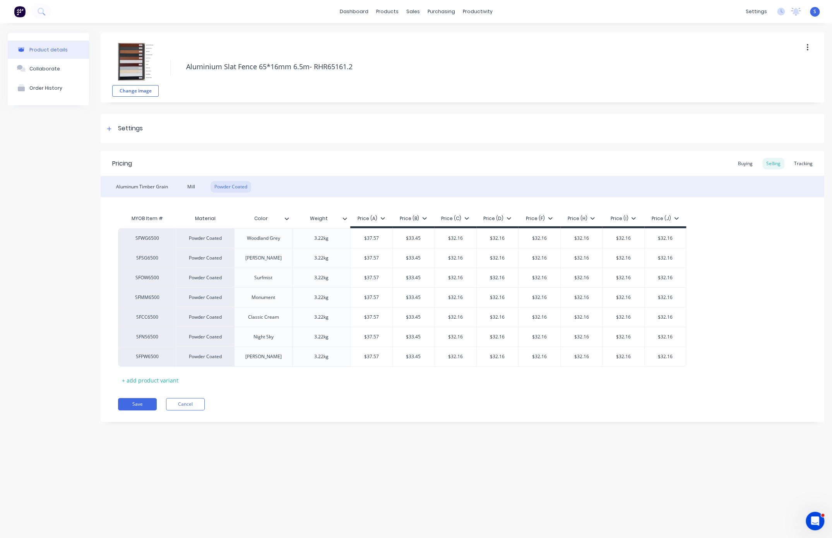
click at [353, 426] on div "Change image Aluminium Slat Fence 65*16mm 6.5m- RHR65161.2 Settings Product Opt…" at bounding box center [463, 233] width 724 height 401
click at [371, 435] on div "Product details Collaborate Order History Change image Aluminium Slat Fence 65*…" at bounding box center [416, 273] width 832 height 500
click at [436, 56] on div "Customers" at bounding box center [439, 53] width 28 height 7
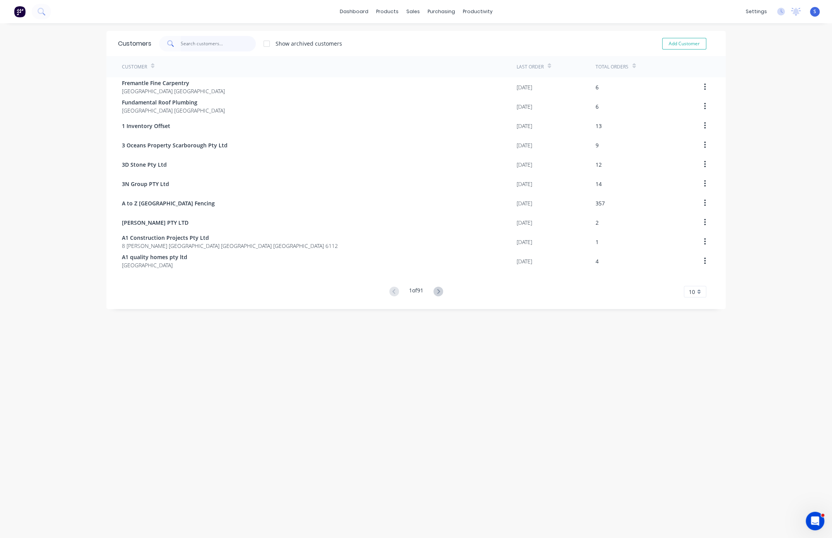
click at [203, 46] on input "text" at bounding box center [218, 43] width 75 height 15
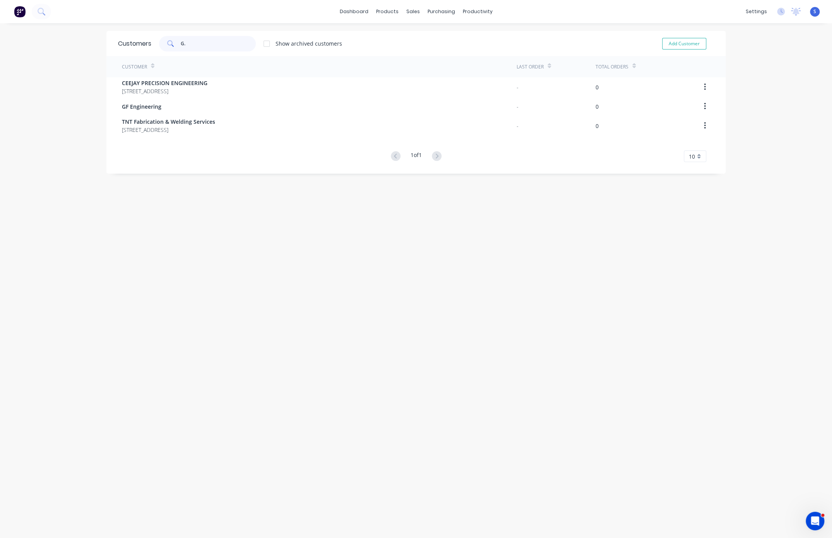
type input "G"
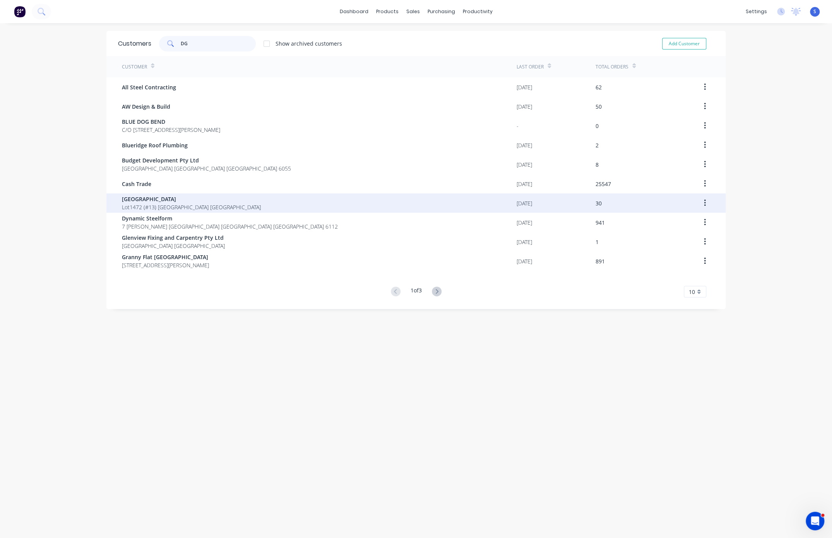
type input "DG"
click at [246, 203] on span "Lot1472 (#13) Success Way Southern River Western Australia Australia" at bounding box center [191, 207] width 139 height 8
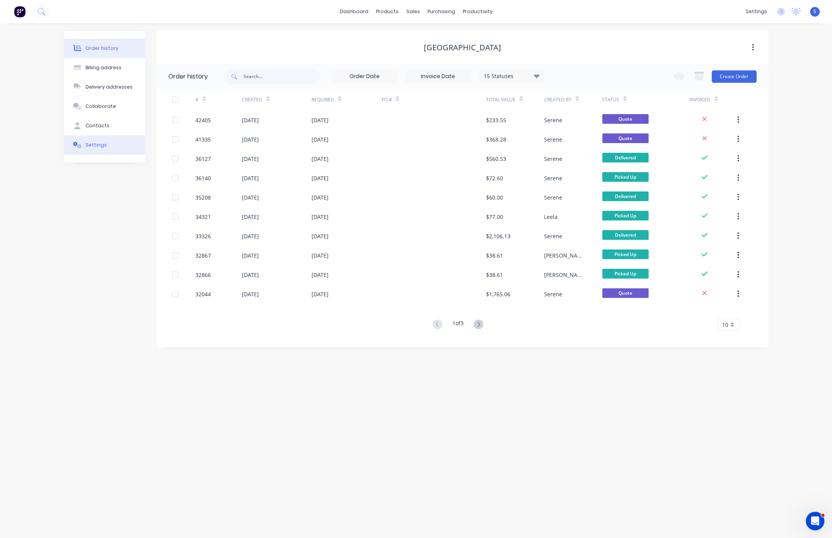
click at [114, 148] on button "Settings" at bounding box center [104, 144] width 81 height 19
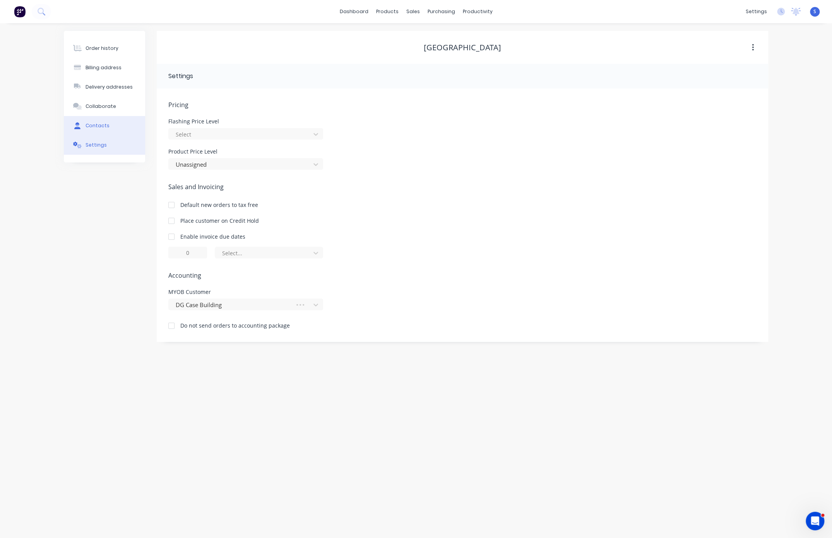
click at [106, 129] on div "Contacts" at bounding box center [98, 125] width 24 height 7
select select "AU"
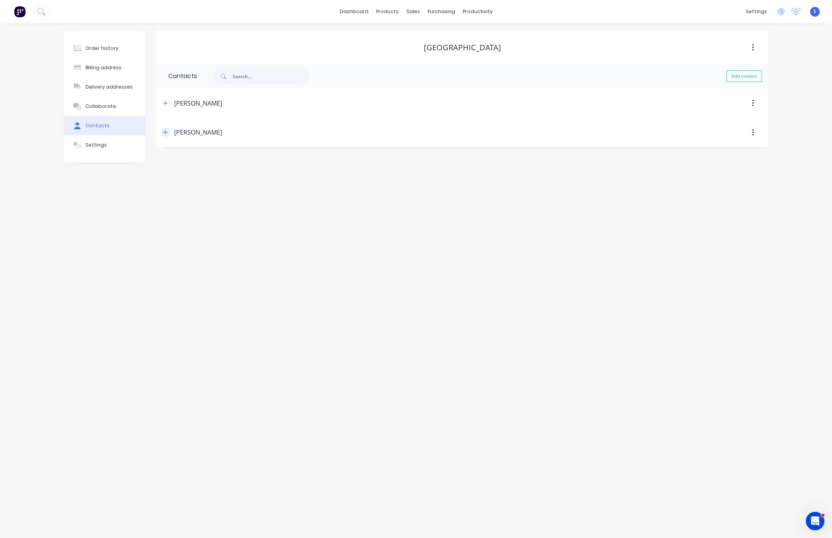
click at [165, 135] on icon "button" at bounding box center [165, 132] width 5 height 5
click at [227, 369] on div "Order history Billing address Delivery addresses Collaborate Contacts Settings …" at bounding box center [416, 280] width 832 height 515
click at [165, 105] on icon "button" at bounding box center [165, 103] width 5 height 5
click at [100, 295] on div "Order history Billing address Delivery addresses Collaborate Contacts Settings" at bounding box center [104, 217] width 81 height 373
click at [82, 313] on div "Order history Billing address Delivery addresses Collaborate Contacts Settings" at bounding box center [104, 217] width 81 height 373
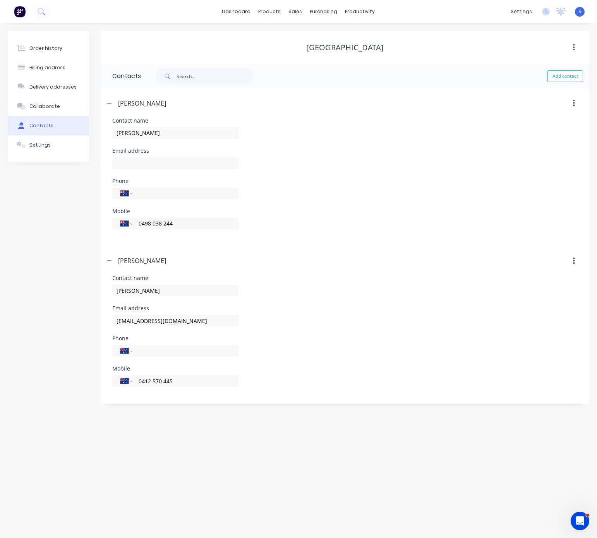
click at [24, 296] on div "Order history Billing address Delivery addresses Collaborate Contacts Settings" at bounding box center [48, 217] width 81 height 373
click at [22, 298] on div "Order history Billing address Delivery addresses Collaborate Contacts Settings" at bounding box center [48, 217] width 81 height 373
click at [33, 301] on div "Order history Billing address Delivery addresses Collaborate Contacts Settings" at bounding box center [48, 217] width 81 height 373
click at [46, 275] on div "Order history Billing address Delivery addresses Collaborate Contacts Settings" at bounding box center [48, 217] width 81 height 373
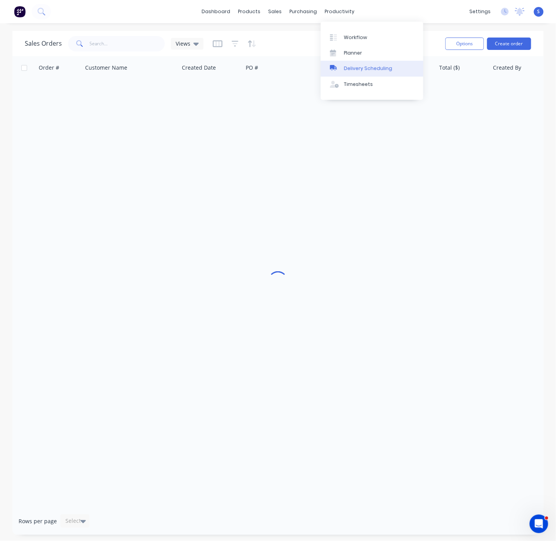
click at [368, 69] on div "Delivery Scheduling" at bounding box center [368, 68] width 48 height 7
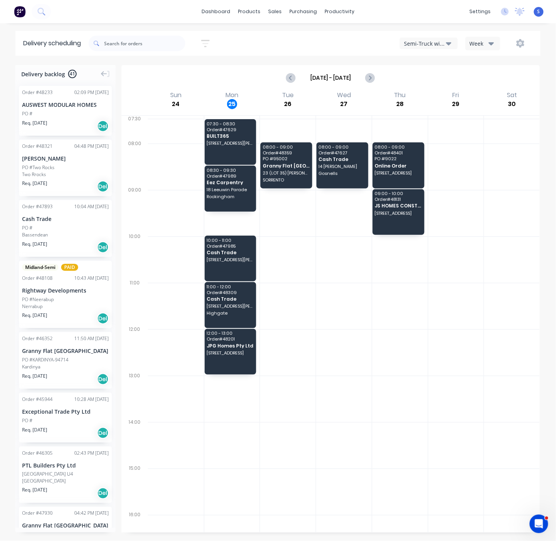
click at [446, 48] on icon "button" at bounding box center [448, 43] width 5 height 9
click at [416, 91] on div "Utes Delivery" at bounding box center [438, 93] width 77 height 15
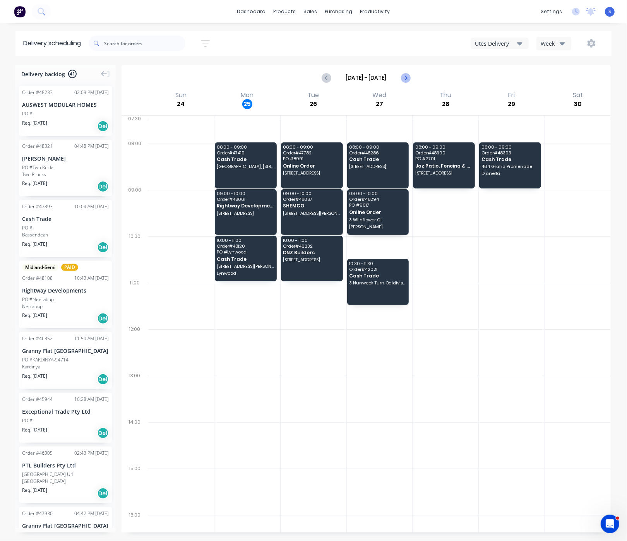
click at [404, 78] on icon "Next page" at bounding box center [405, 77] width 9 height 9
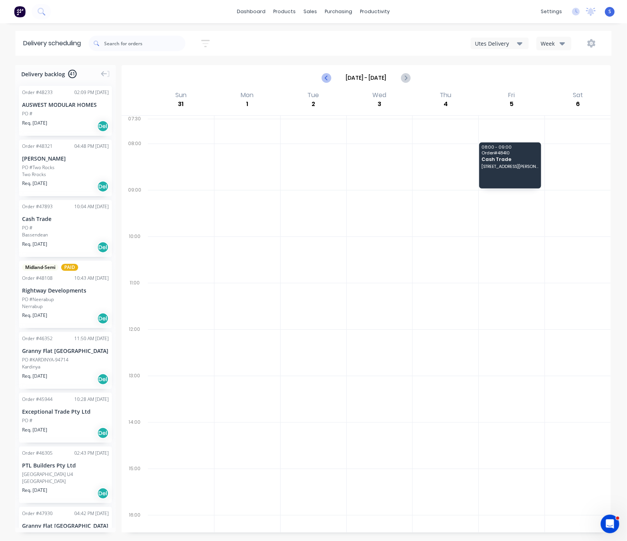
click at [322, 82] on icon "Previous page" at bounding box center [326, 77] width 9 height 9
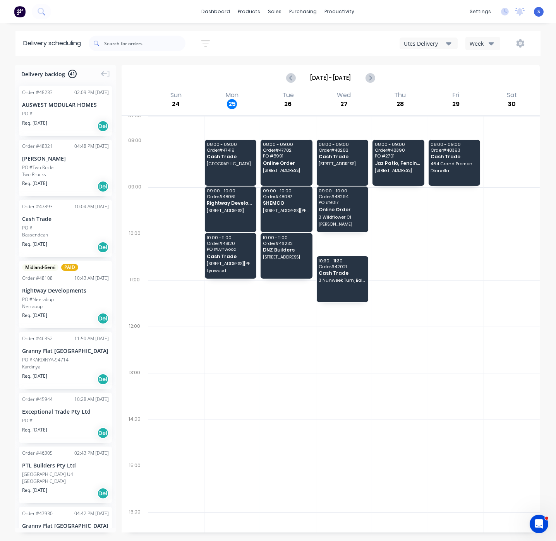
scroll to position [1, 0]
click at [542, 196] on div "Delivery backlog 41 Order # 48233 02:09 PM [DATE] AUSWEST MODULAR HOMES PO # Re…" at bounding box center [278, 302] width 556 height 475
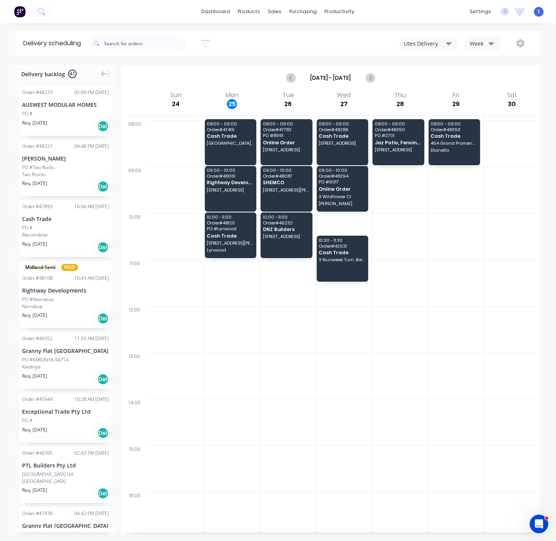
scroll to position [0, 0]
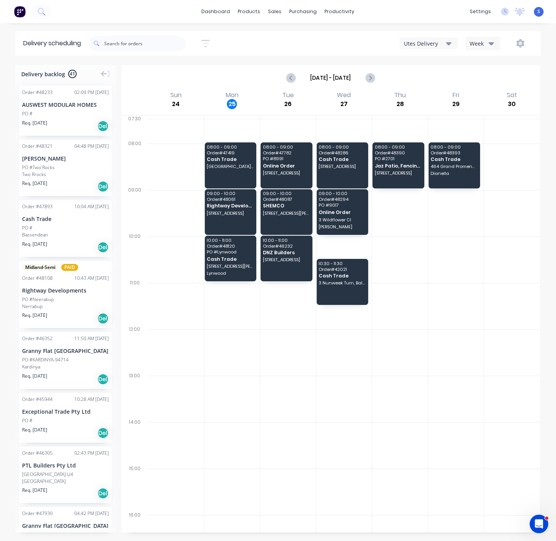
click at [544, 144] on div "Delivery backlog 41 Order # 48233 02:09 PM [DATE] AUSWEST MODULAR HOMES PO # Re…" at bounding box center [278, 302] width 556 height 475
click at [365, 79] on icon "Next page" at bounding box center [369, 77] width 9 height 9
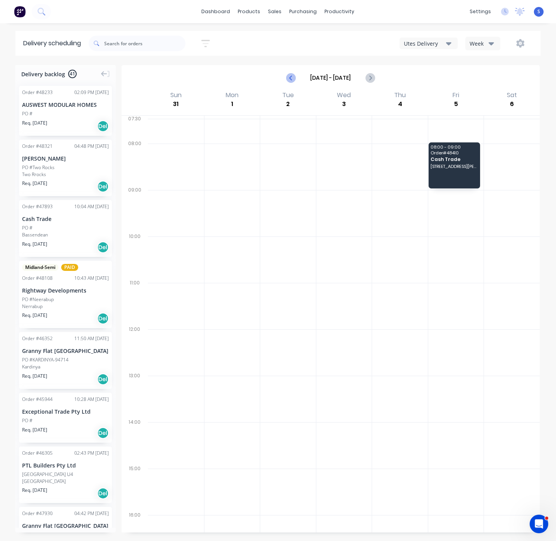
click at [286, 80] on icon "Previous page" at bounding box center [290, 77] width 9 height 9
type input "[DATE] - [DATE]"
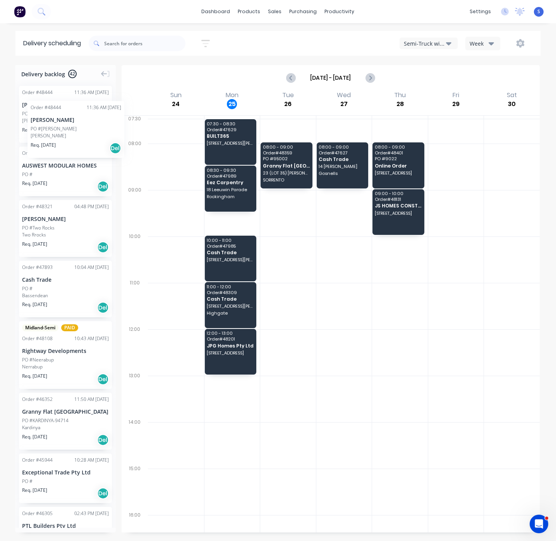
drag, startPoint x: 51, startPoint y: 116, endPoint x: 43, endPoint y: 80, distance: 36.4
click at [429, 39] on button "Semi-Truck with Hiab" at bounding box center [428, 44] width 58 height 12
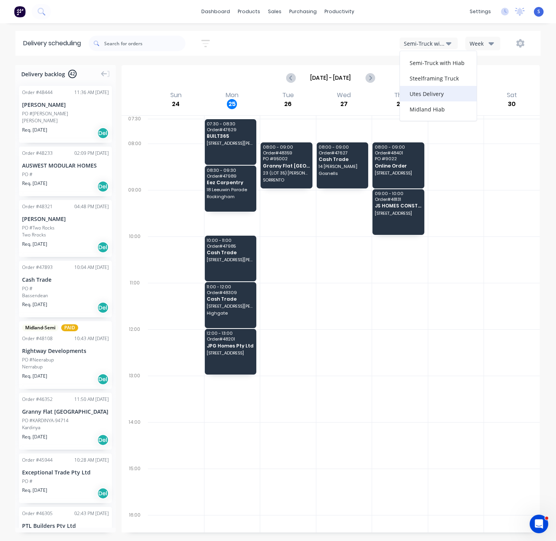
click at [421, 98] on div "Utes Delivery" at bounding box center [438, 93] width 77 height 15
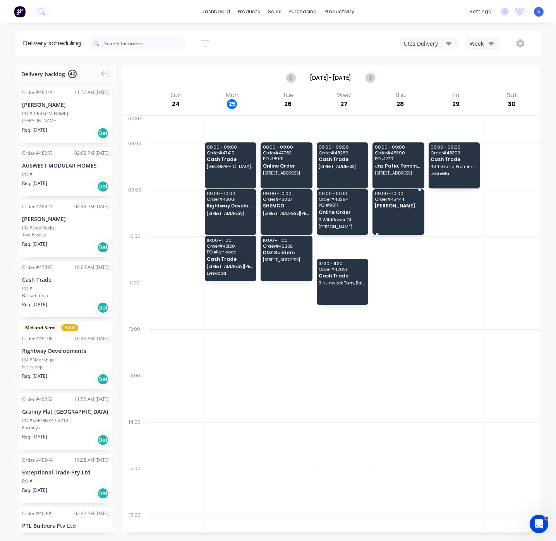
drag, startPoint x: 48, startPoint y: 124, endPoint x: 392, endPoint y: 207, distance: 354.0
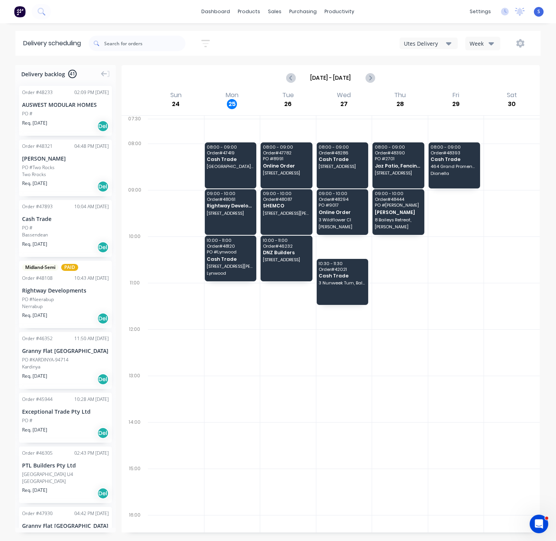
click at [500, 65] on div "Delivery scheduling Sort by Most recent Created date Required date Order number…" at bounding box center [278, 286] width 556 height 510
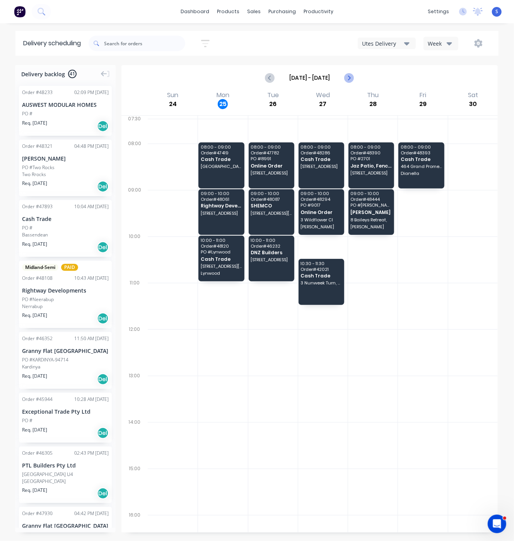
click at [341, 78] on button "Next page" at bounding box center [348, 77] width 15 height 15
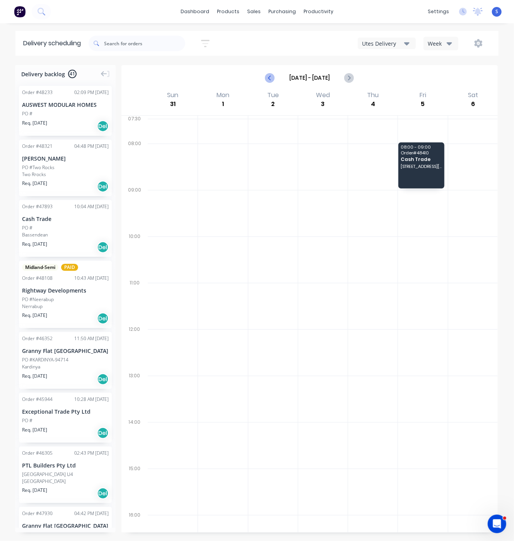
click at [266, 82] on icon "Previous page" at bounding box center [270, 77] width 9 height 9
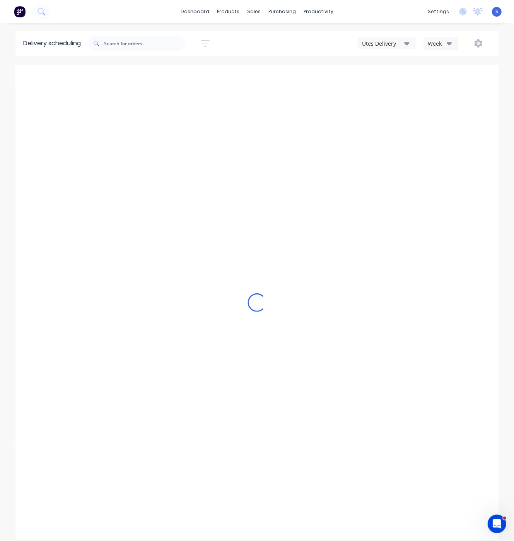
type input "[DATE] - [DATE]"
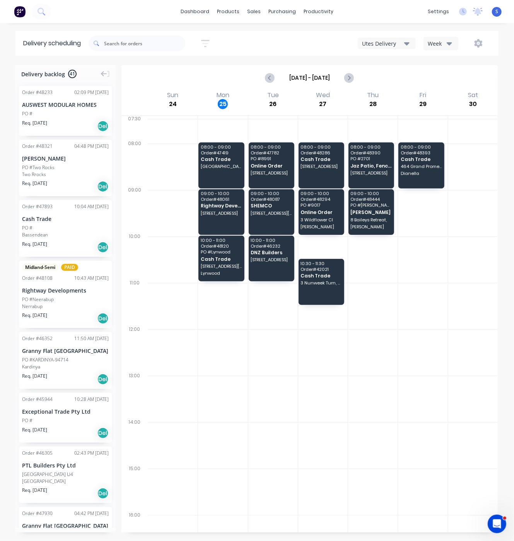
click at [368, 43] on div "Utes Delivery" at bounding box center [383, 43] width 42 height 8
click at [378, 64] on div "Semi-Truck with Hiab" at bounding box center [396, 62] width 77 height 15
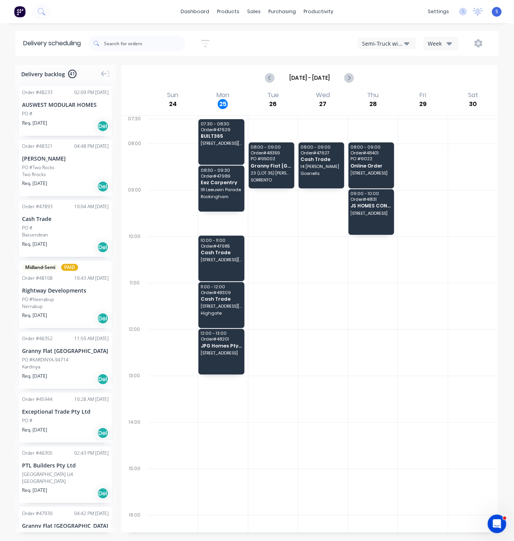
click at [406, 309] on div at bounding box center [423, 306] width 50 height 46
click at [161, 43] on input "text" at bounding box center [144, 43] width 81 height 15
type input "[PERSON_NAME]"
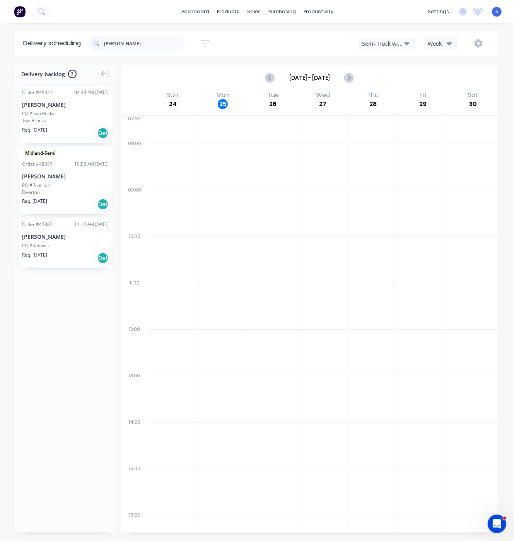
click at [61, 262] on div "Order # 47887 11:14 AM [DATE] [PERSON_NAME] PO #Kenwick Req. [DATE] Del" at bounding box center [65, 243] width 93 height 50
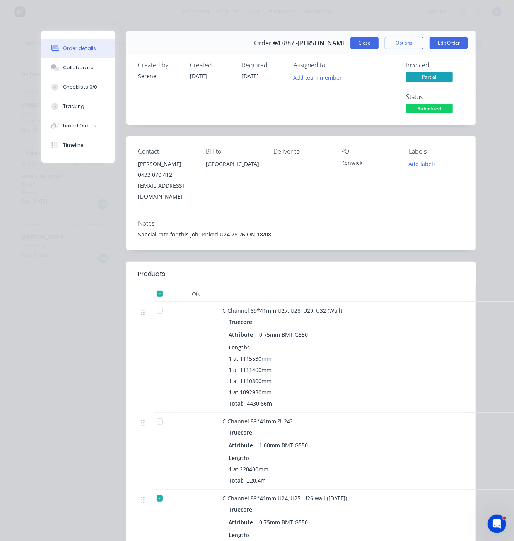
click at [356, 41] on button "Close" at bounding box center [365, 43] width 28 height 12
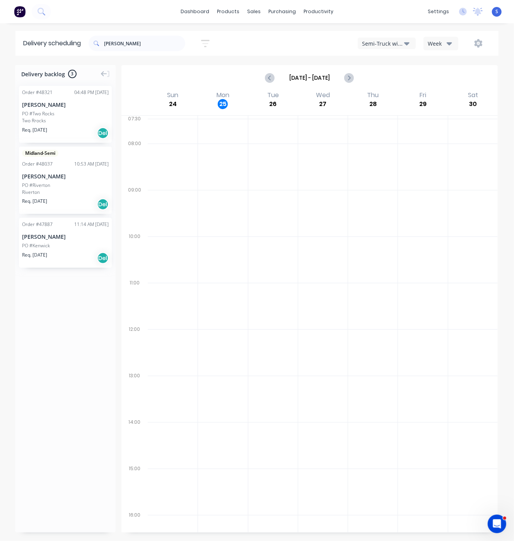
click at [193, 201] on div at bounding box center [173, 213] width 50 height 46
click at [369, 42] on div "Semi-Truck with Hiab" at bounding box center [383, 43] width 42 height 8
click at [383, 91] on div "Utes Delivery" at bounding box center [396, 93] width 77 height 15
drag, startPoint x: 137, startPoint y: 42, endPoint x: 104, endPoint y: 43, distance: 32.9
click at [110, 42] on div "[PERSON_NAME]" at bounding box center [137, 43] width 97 height 15
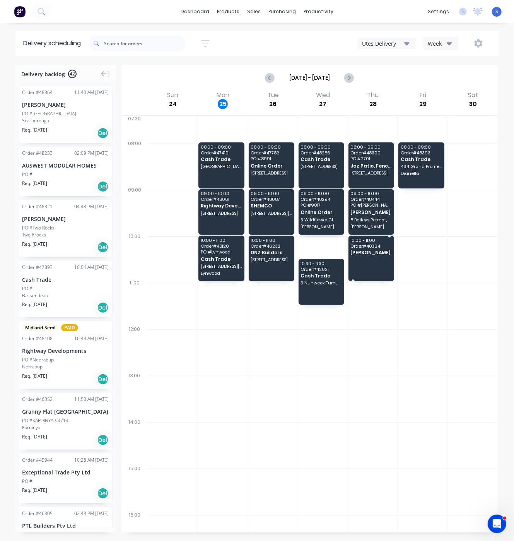
drag, startPoint x: 52, startPoint y: 112, endPoint x: 372, endPoint y: 264, distance: 354.2
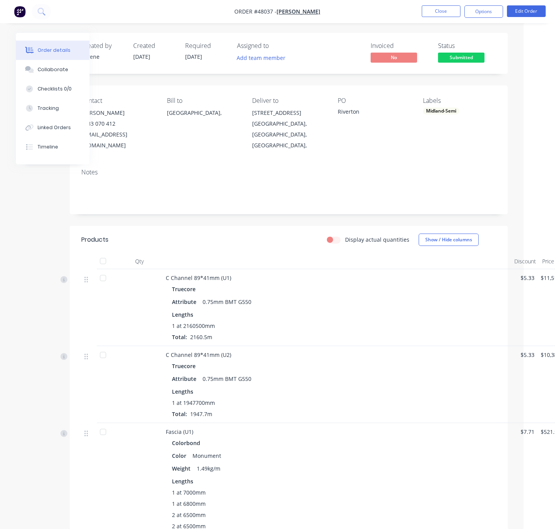
drag, startPoint x: 283, startPoint y: 221, endPoint x: 294, endPoint y: 219, distance: 11.8
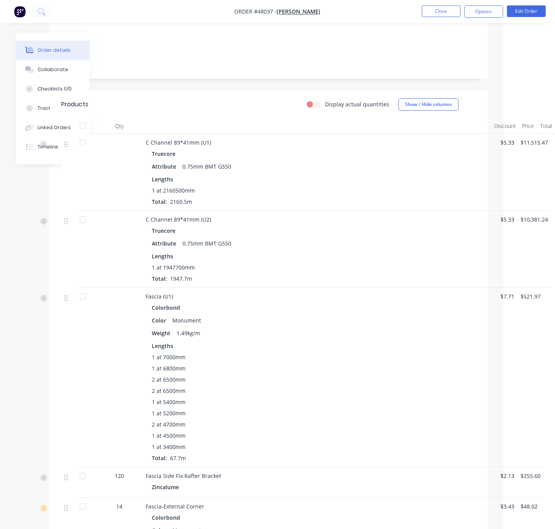
scroll to position [406, 53]
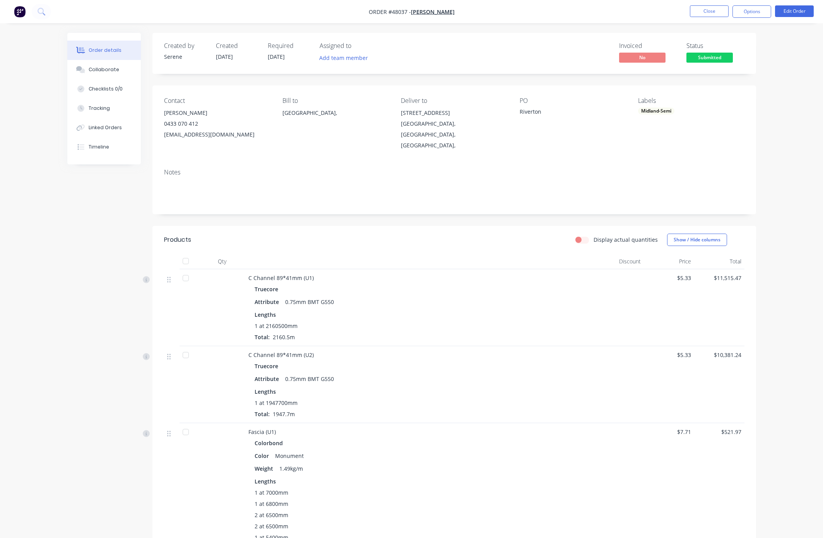
scroll to position [406, 0]
